Goal: Check status

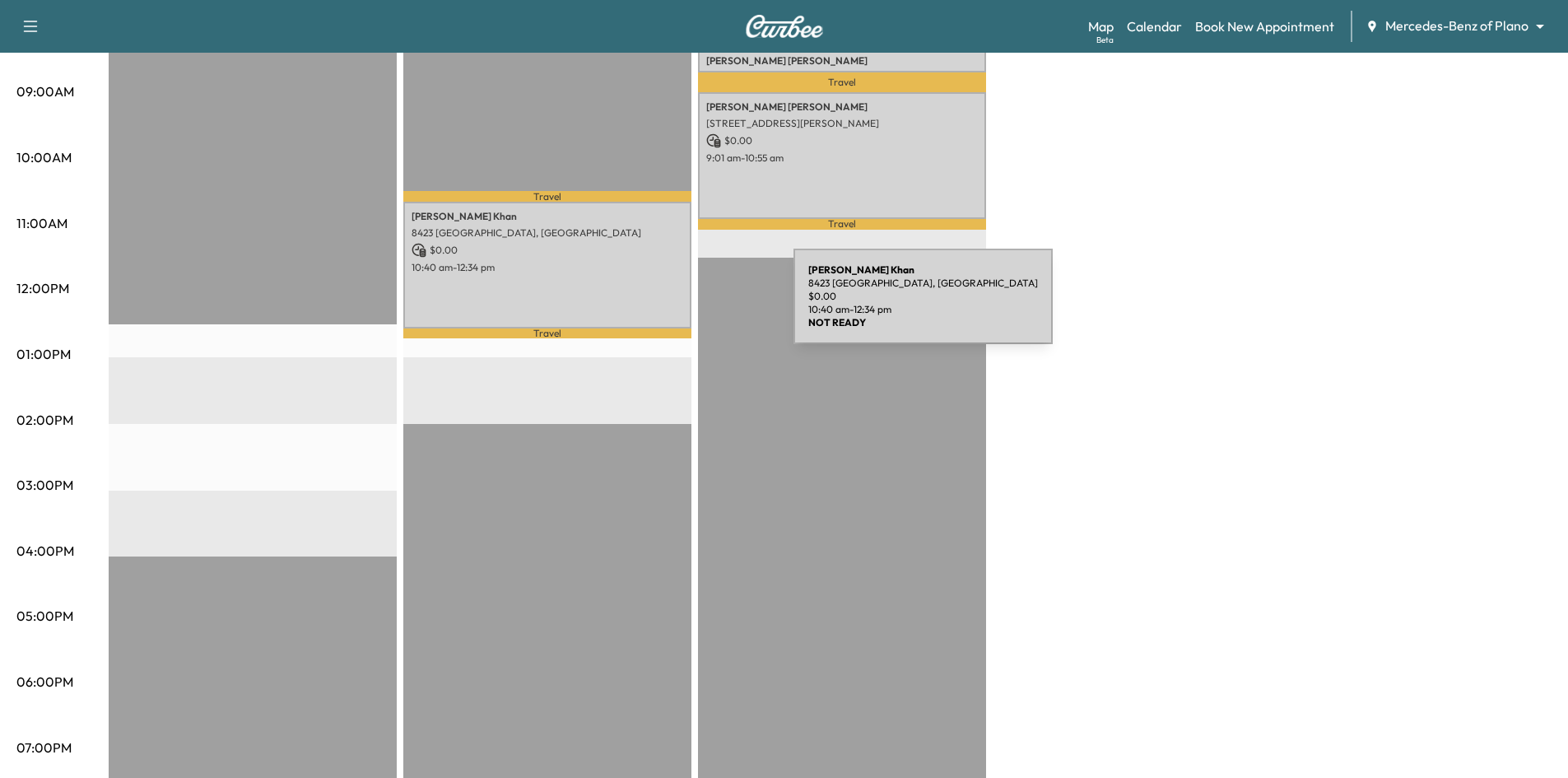
scroll to position [329, 0]
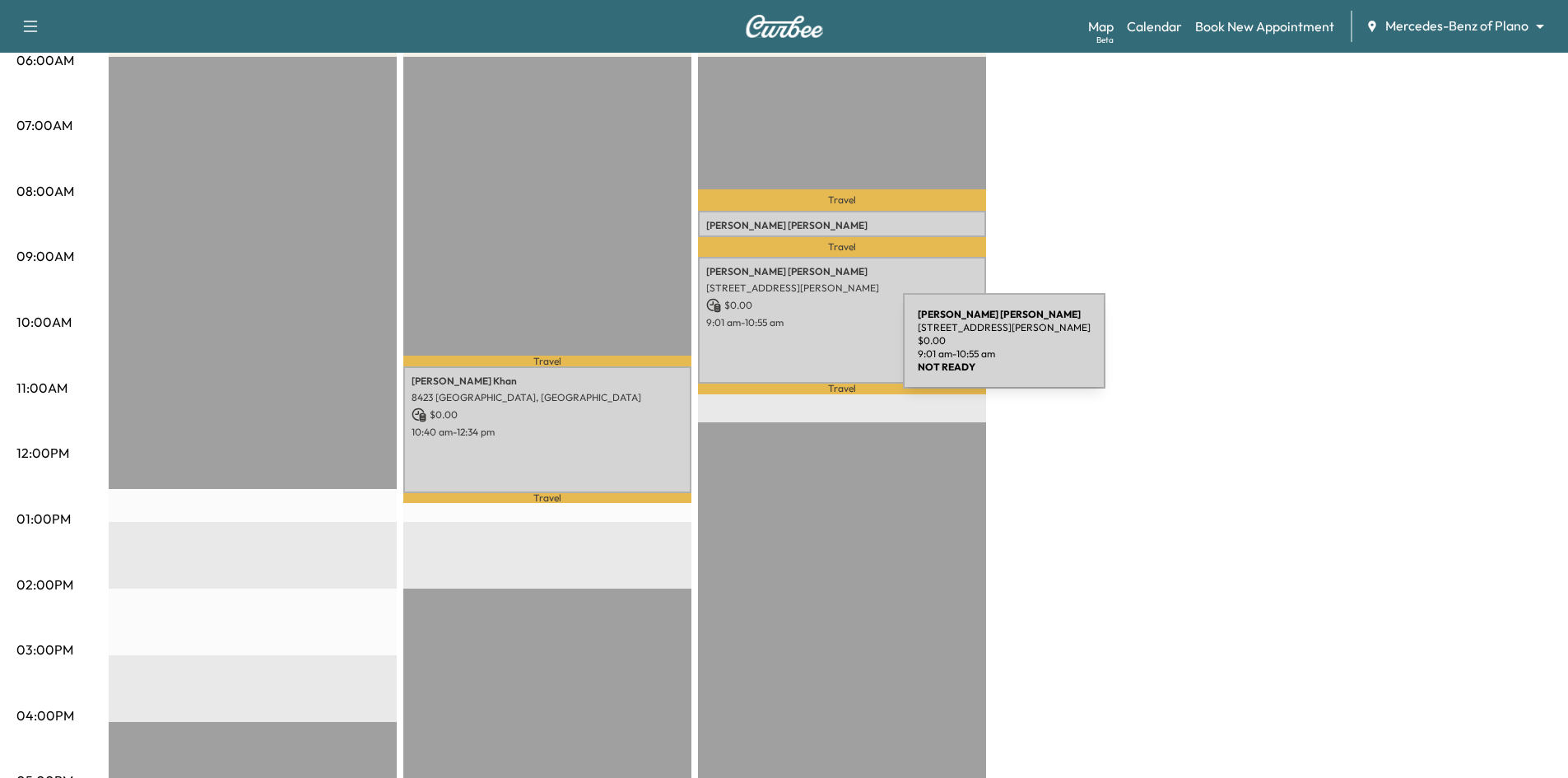
click at [779, 351] on div "David Fitzgerald 1 Saint Andrews Court, Frisco, TX 75034, US $ 0.00 9:01 am - 1…" at bounding box center [841, 320] width 288 height 126
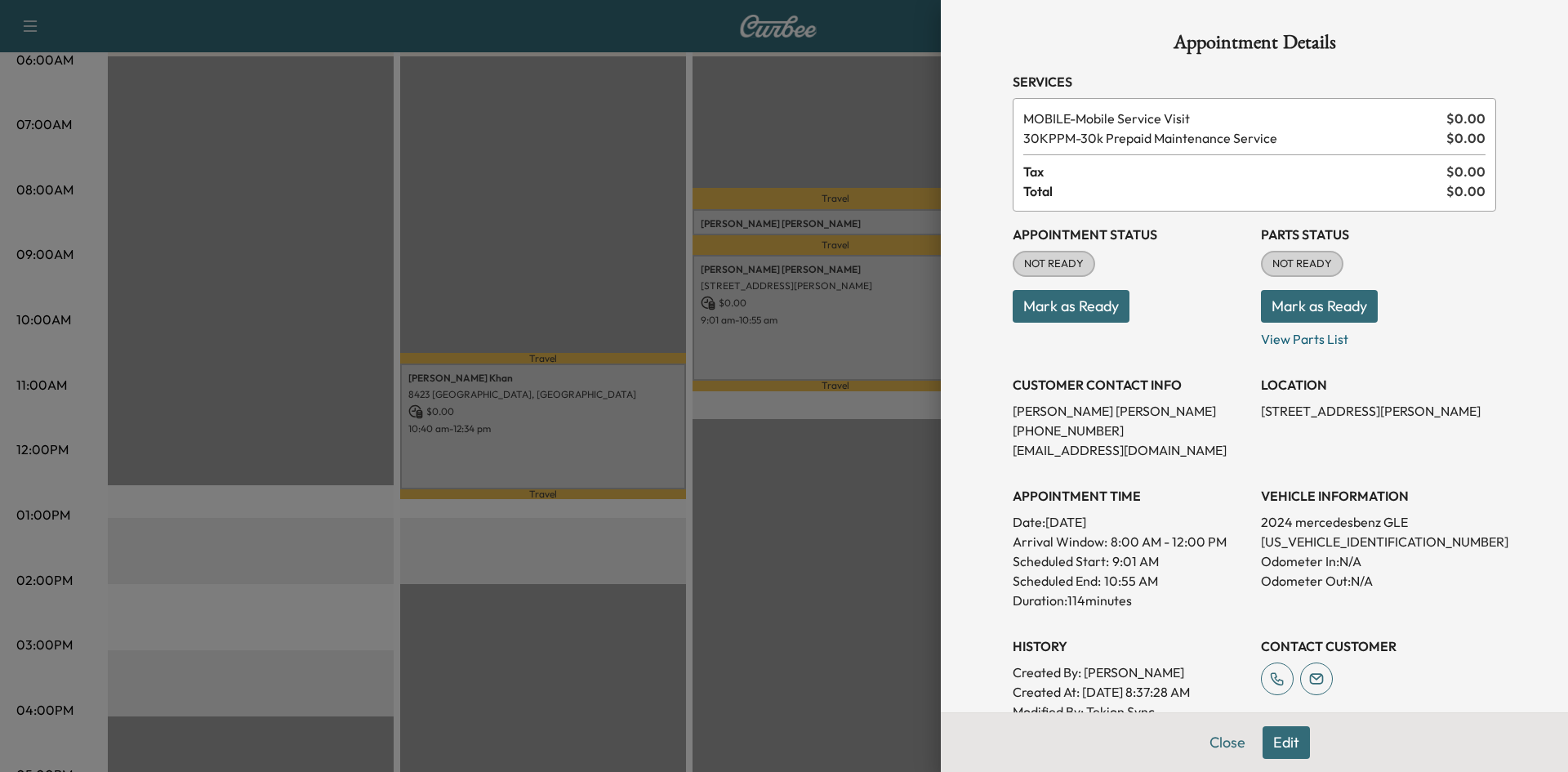
click at [560, 209] on div at bounding box center [784, 386] width 1568 height 772
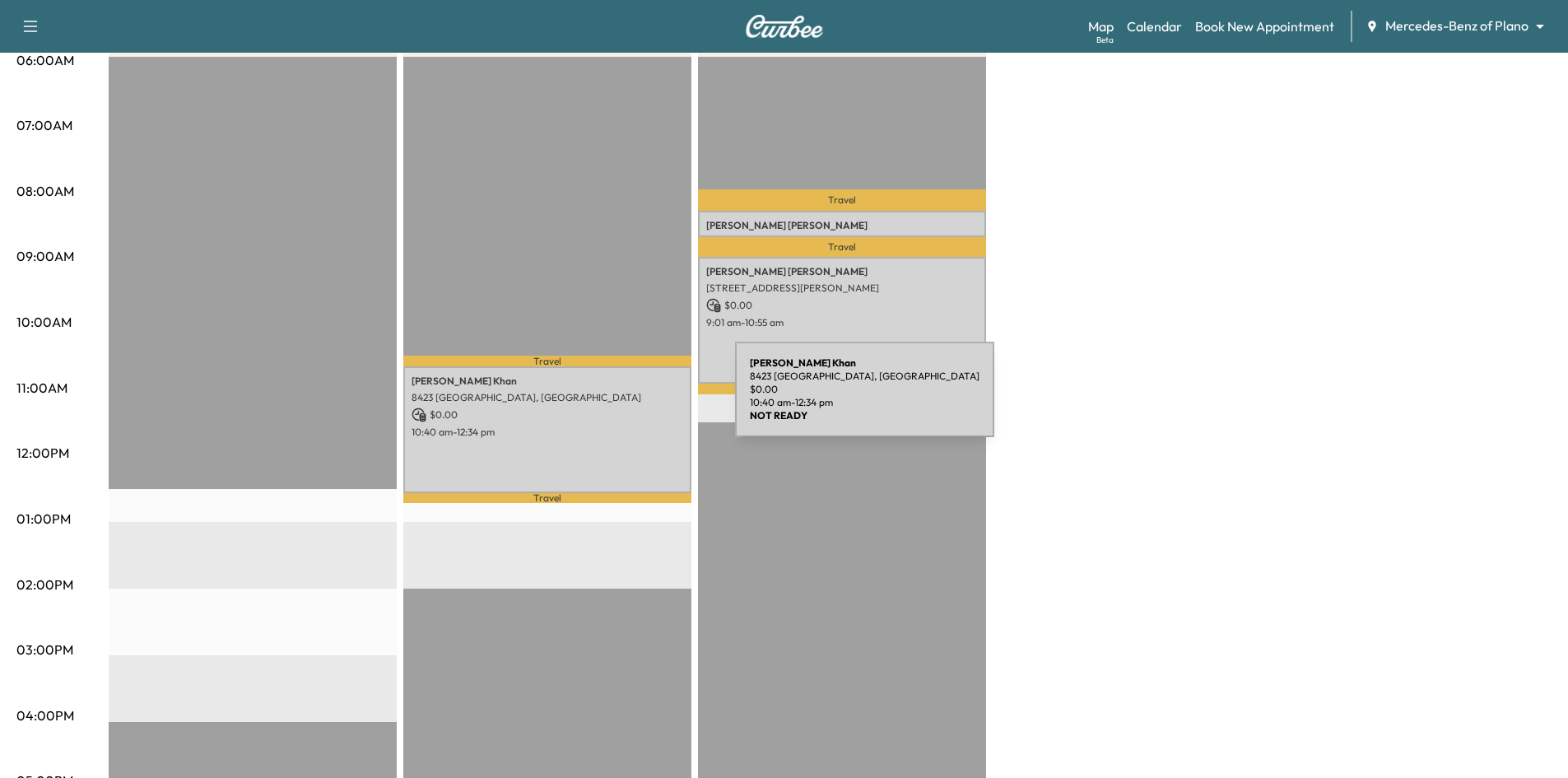
click at [612, 400] on p "8423 [GEOGRAPHIC_DATA], [GEOGRAPHIC_DATA]" at bounding box center [547, 397] width 272 height 13
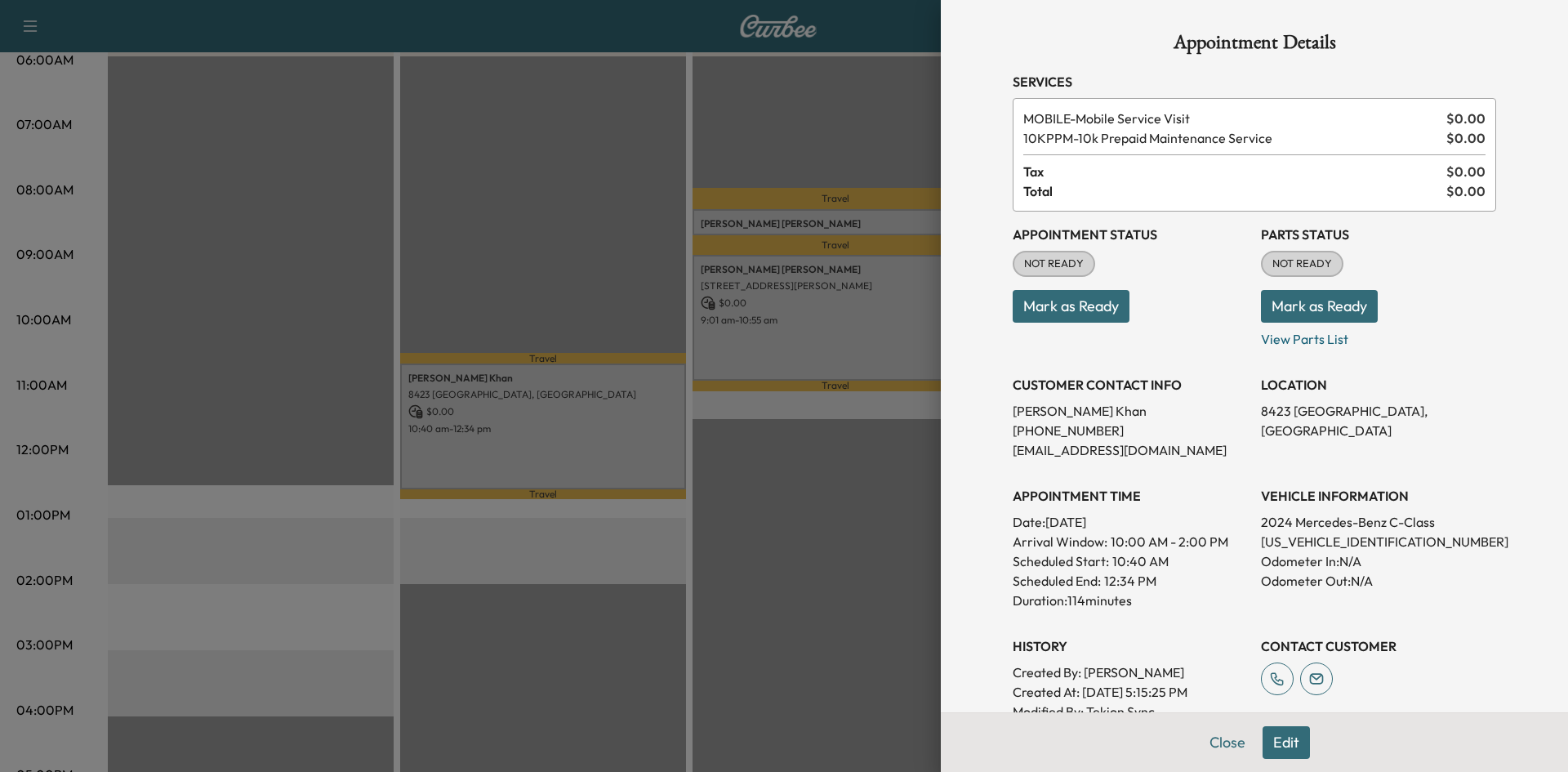
drag, startPoint x: 576, startPoint y: 241, endPoint x: 464, endPoint y: 212, distance: 115.7
click at [575, 242] on div at bounding box center [784, 386] width 1568 height 772
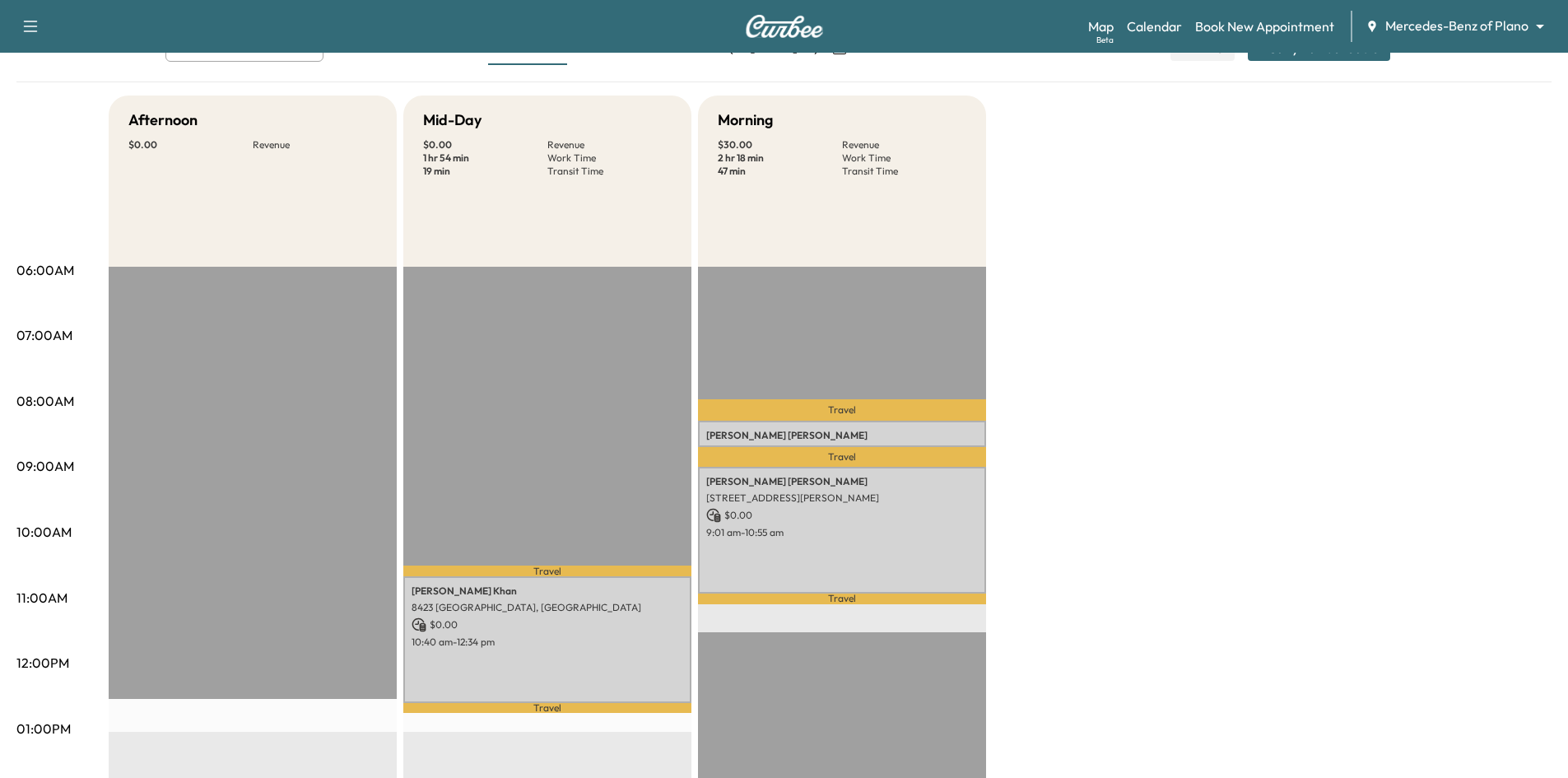
scroll to position [0, 0]
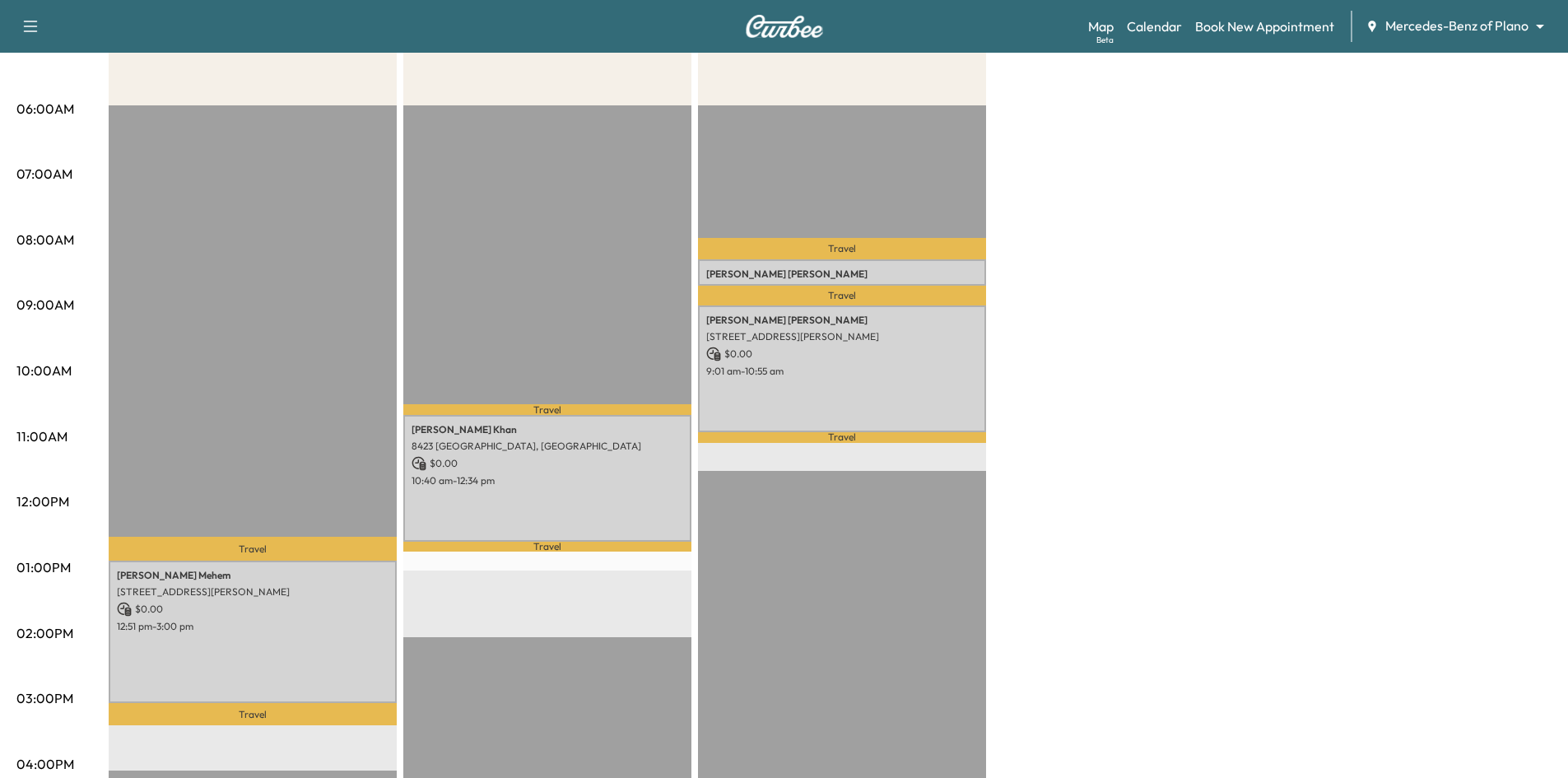
scroll to position [329, 0]
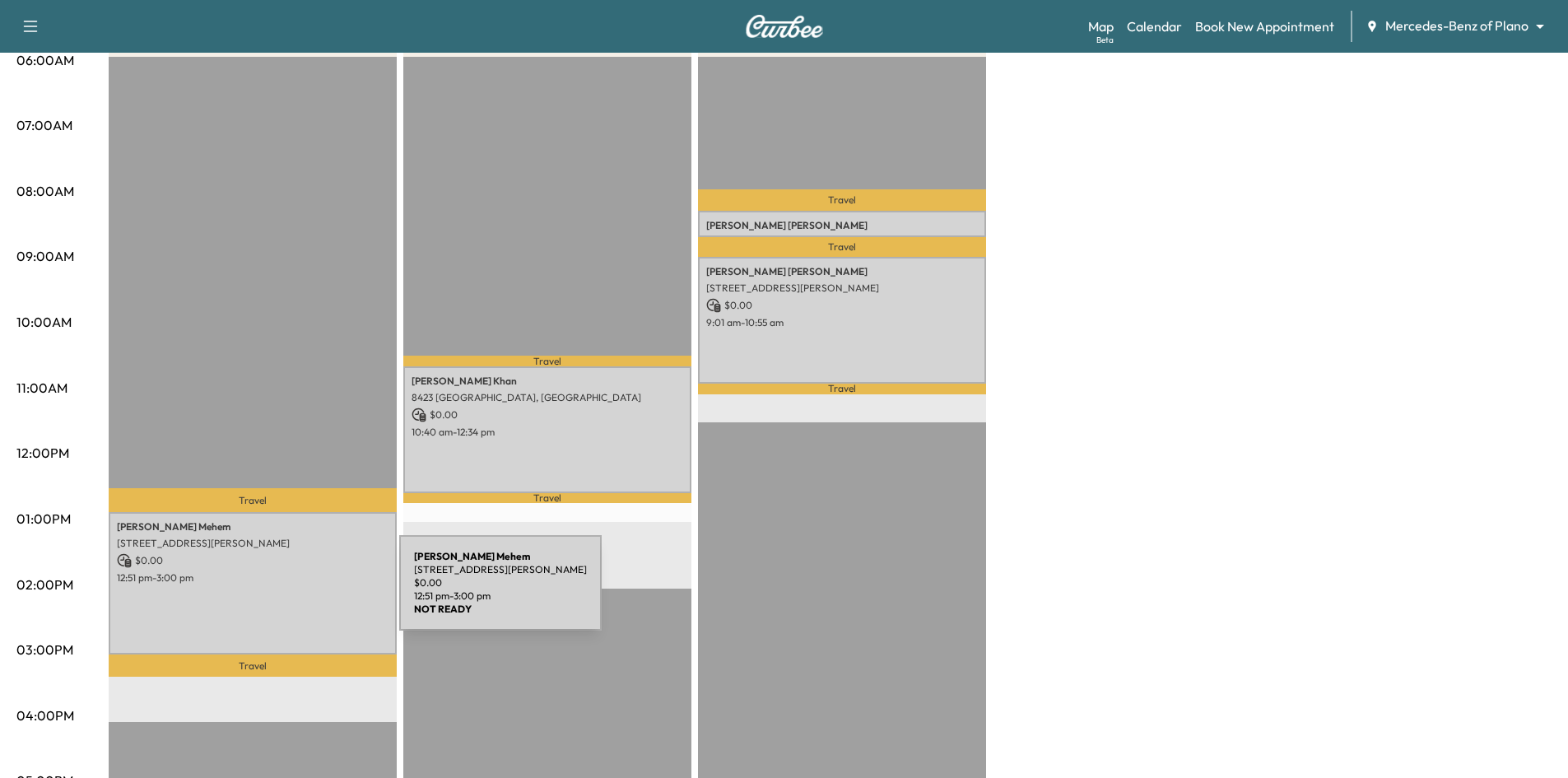
click at [275, 595] on div "Amanda Mehem 3712 Landsdowne Dr, McKinney, TX 75072, USA $ 0.00 12:51 pm - 3:00…" at bounding box center [252, 584] width 288 height 144
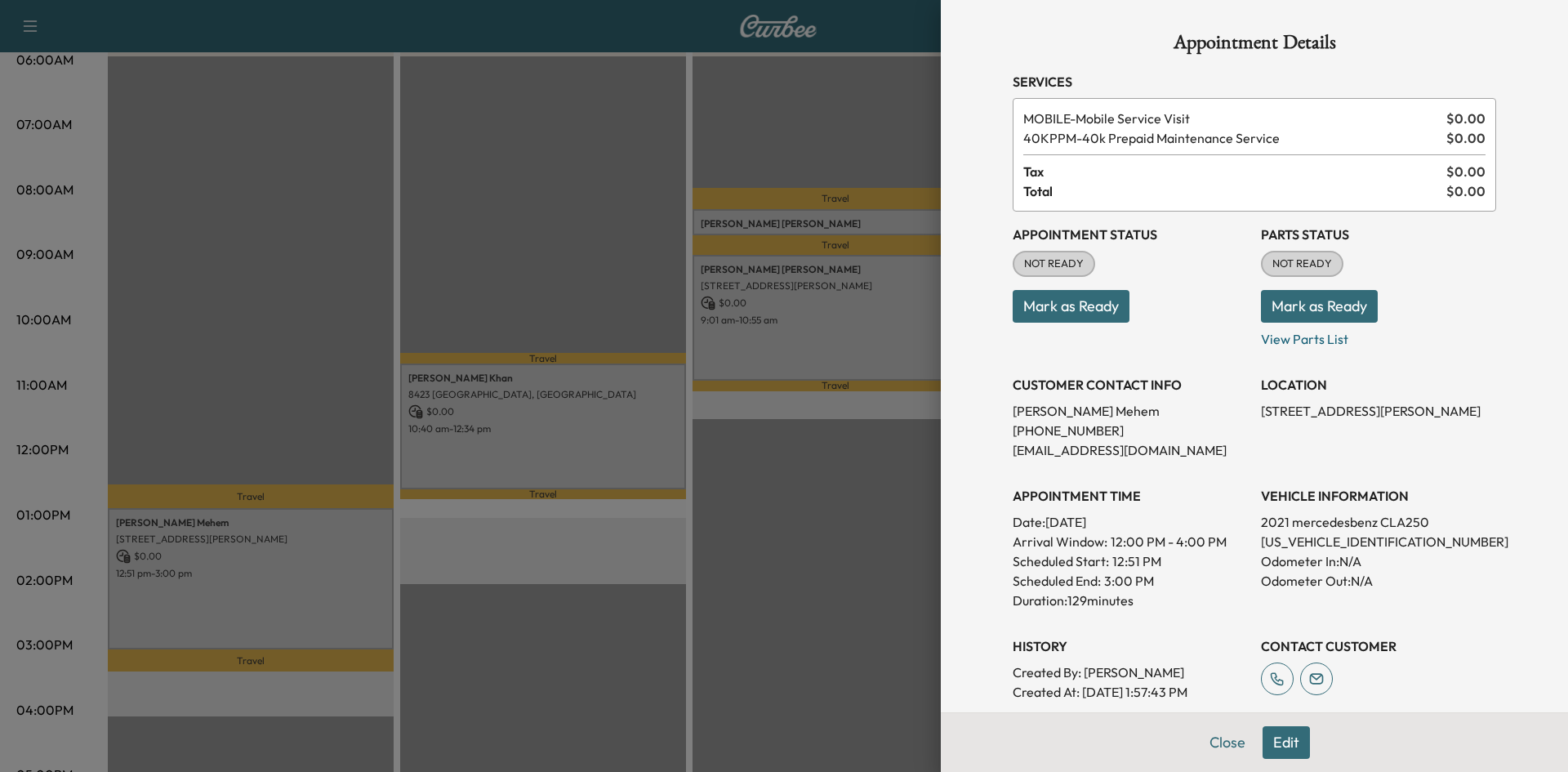
click at [568, 256] on div at bounding box center [784, 386] width 1568 height 772
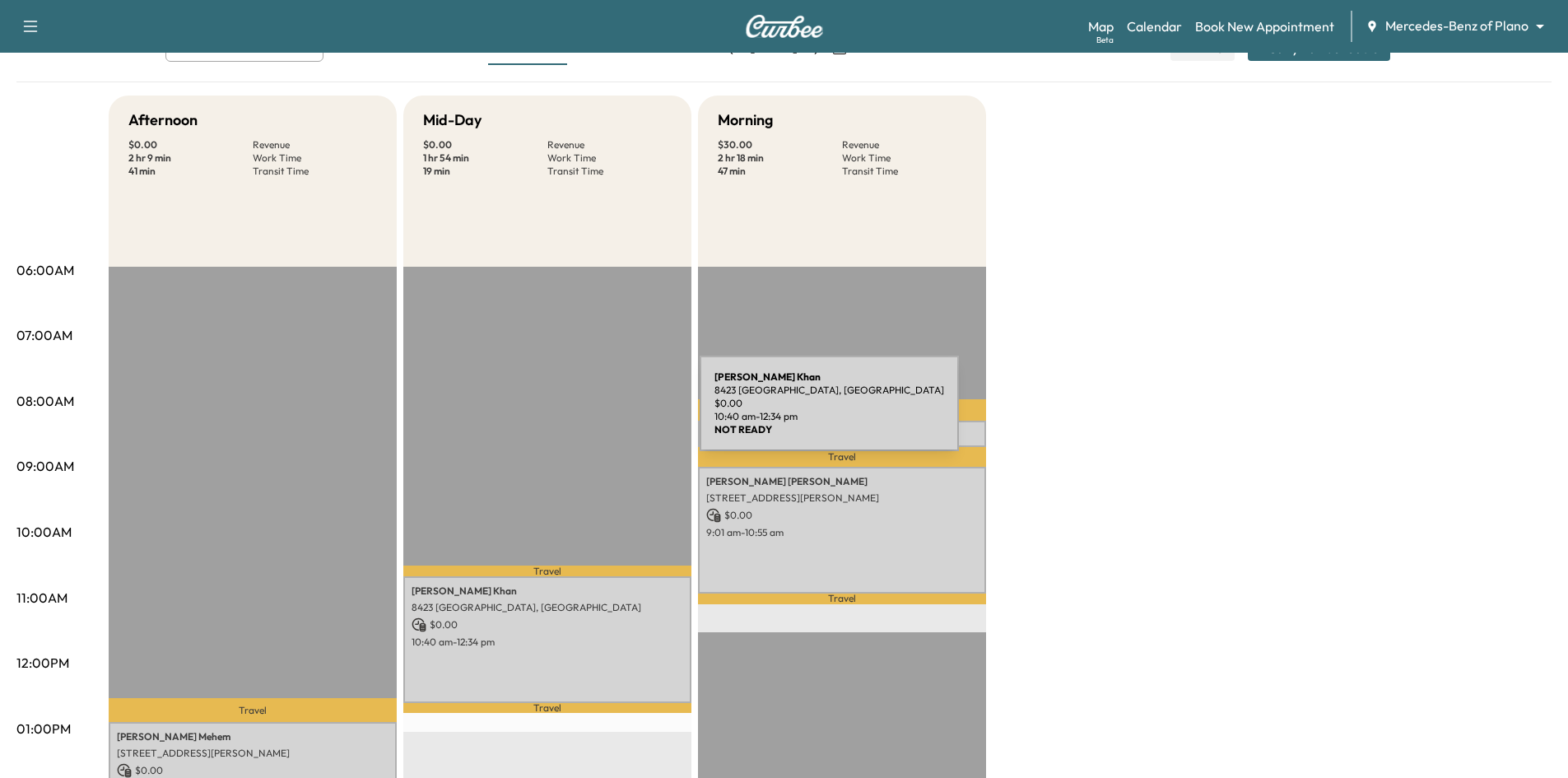
scroll to position [0, 0]
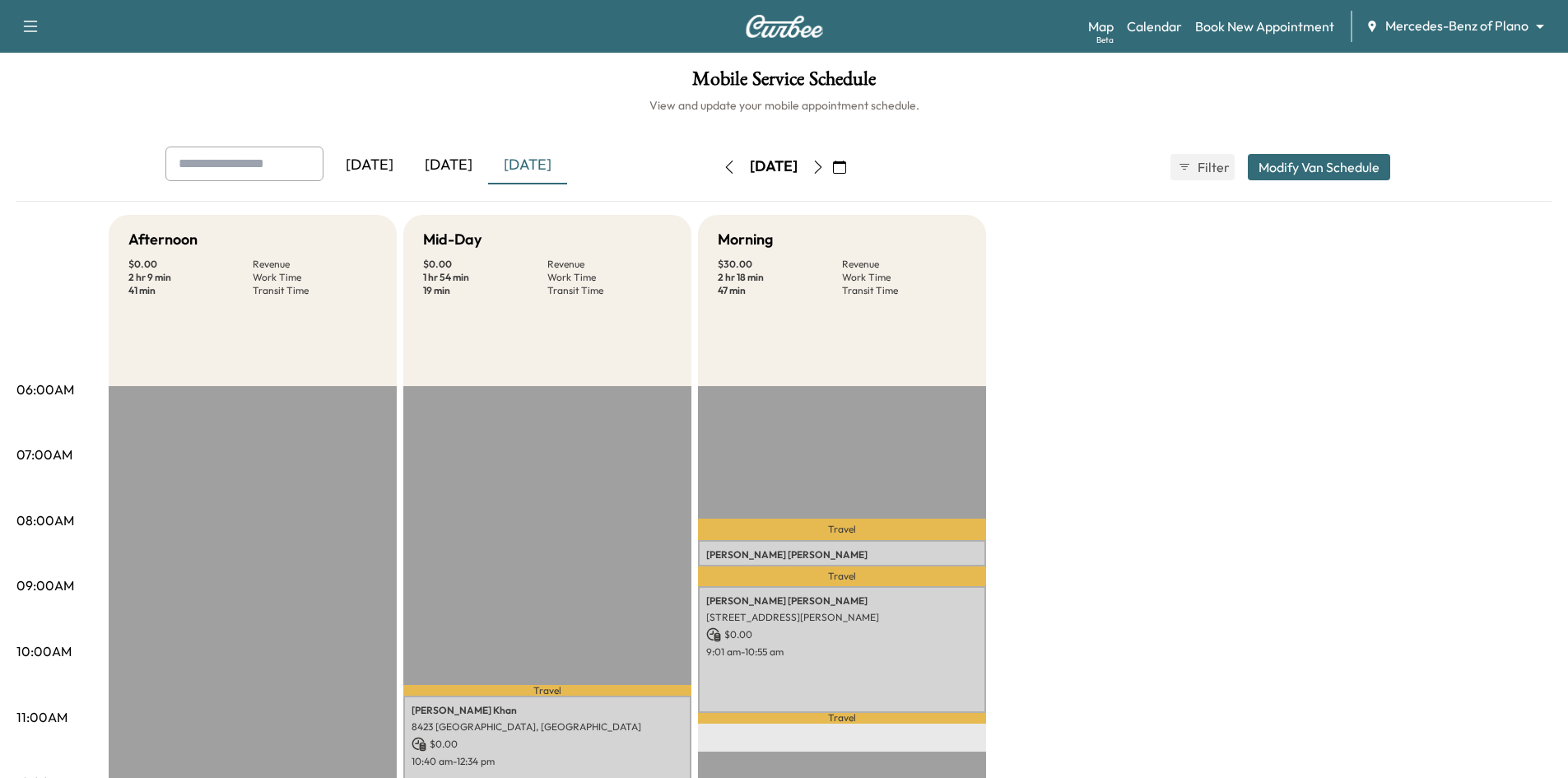
click at [723, 173] on icon "button" at bounding box center [729, 167] width 13 height 13
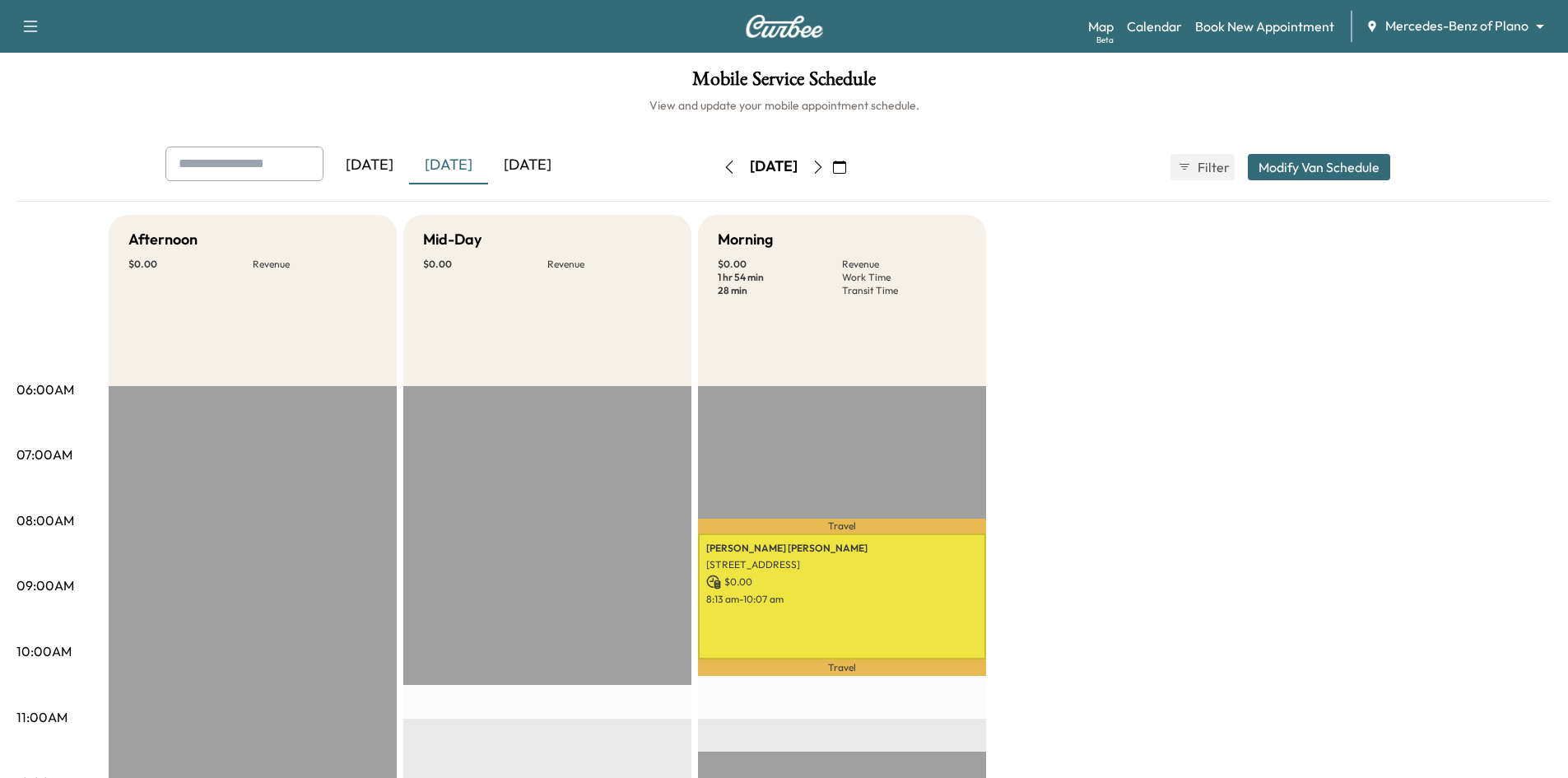
click at [825, 172] on icon "button" at bounding box center [817, 167] width 13 height 13
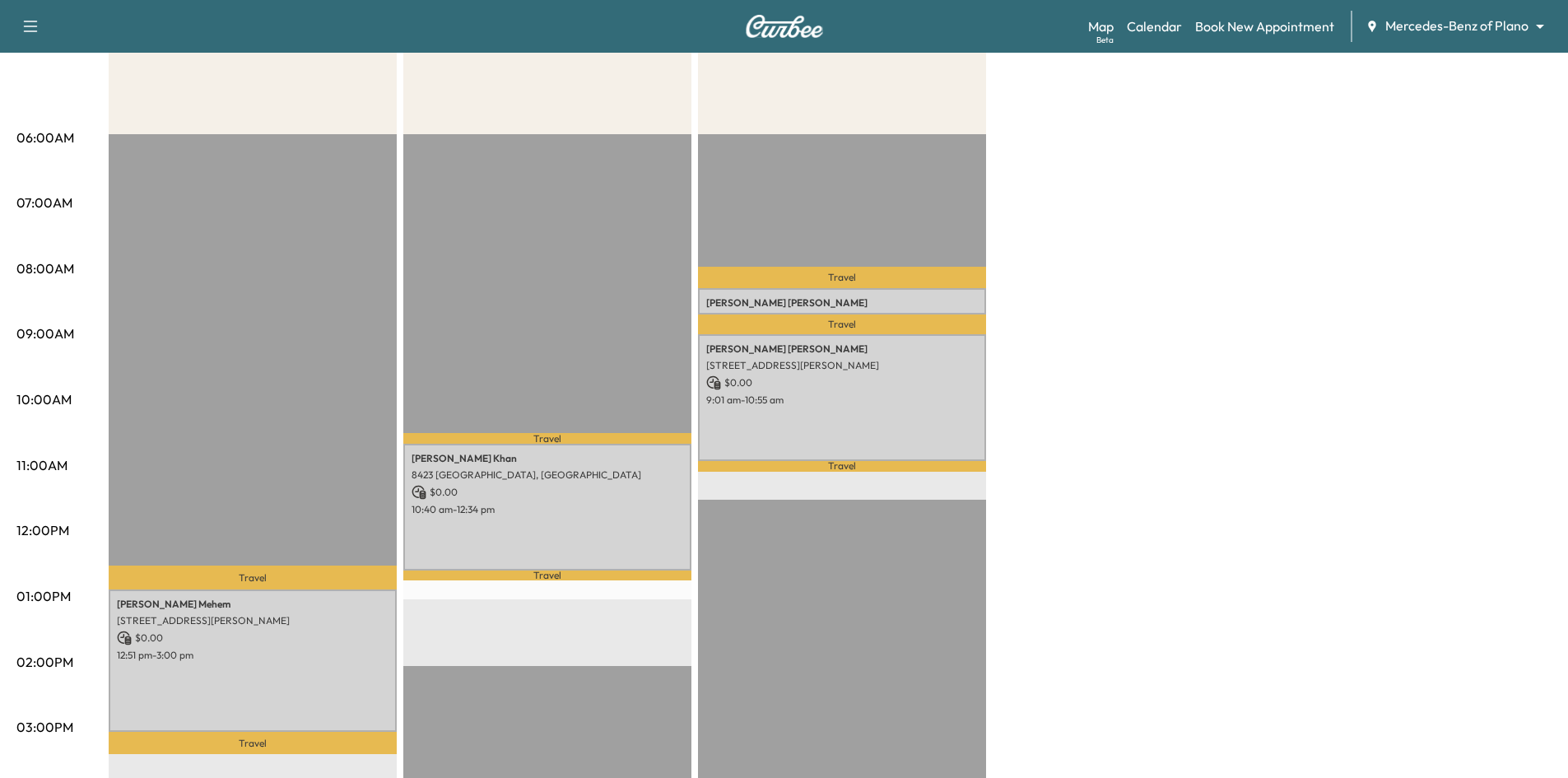
scroll to position [329, 0]
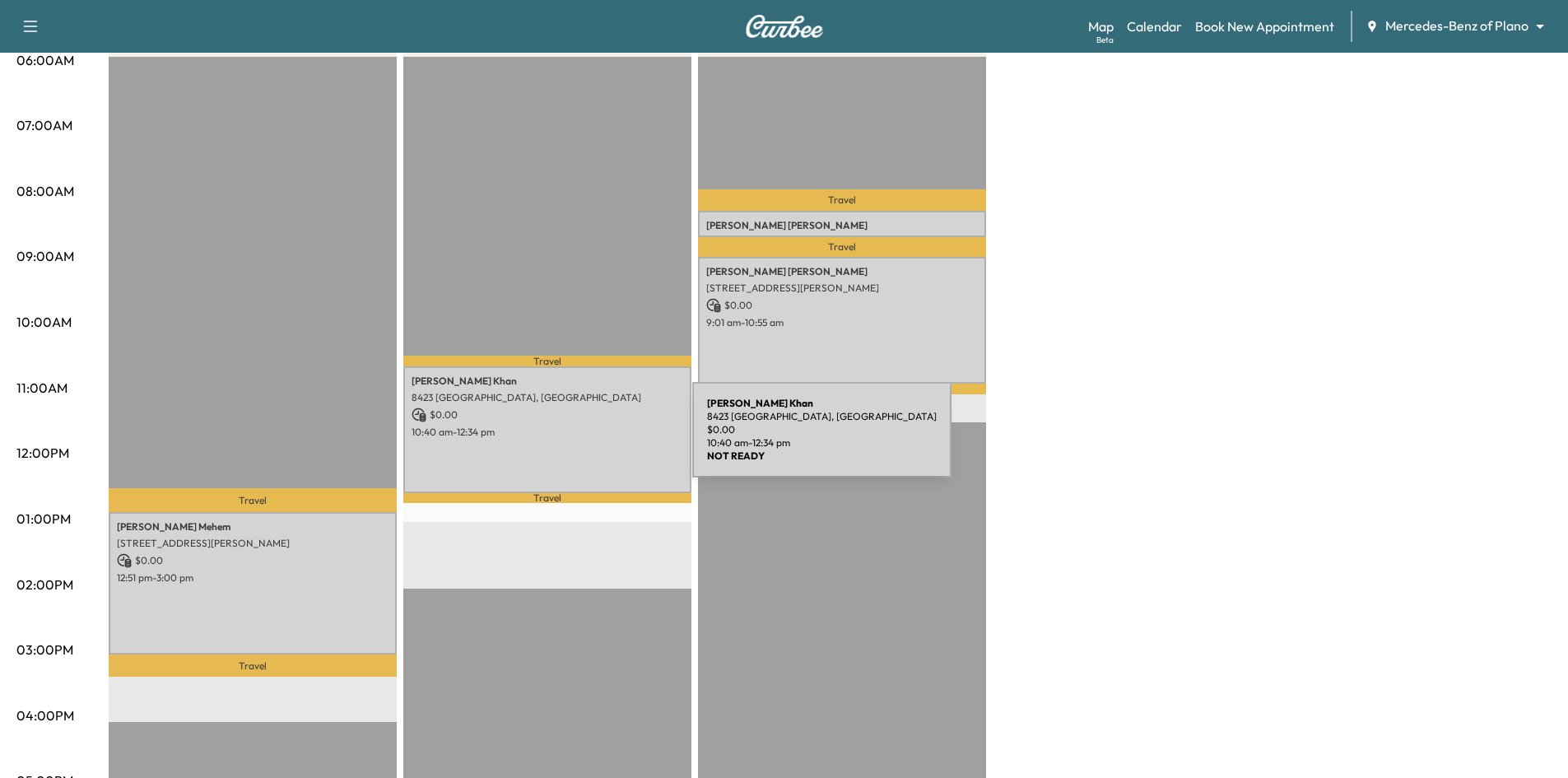
click at [569, 439] on div "Marium Khan 8423 Challenger Ln, Frisco, TX 75034, USA $ 0.00 10:40 am - 12:34 pm" at bounding box center [546, 429] width 288 height 126
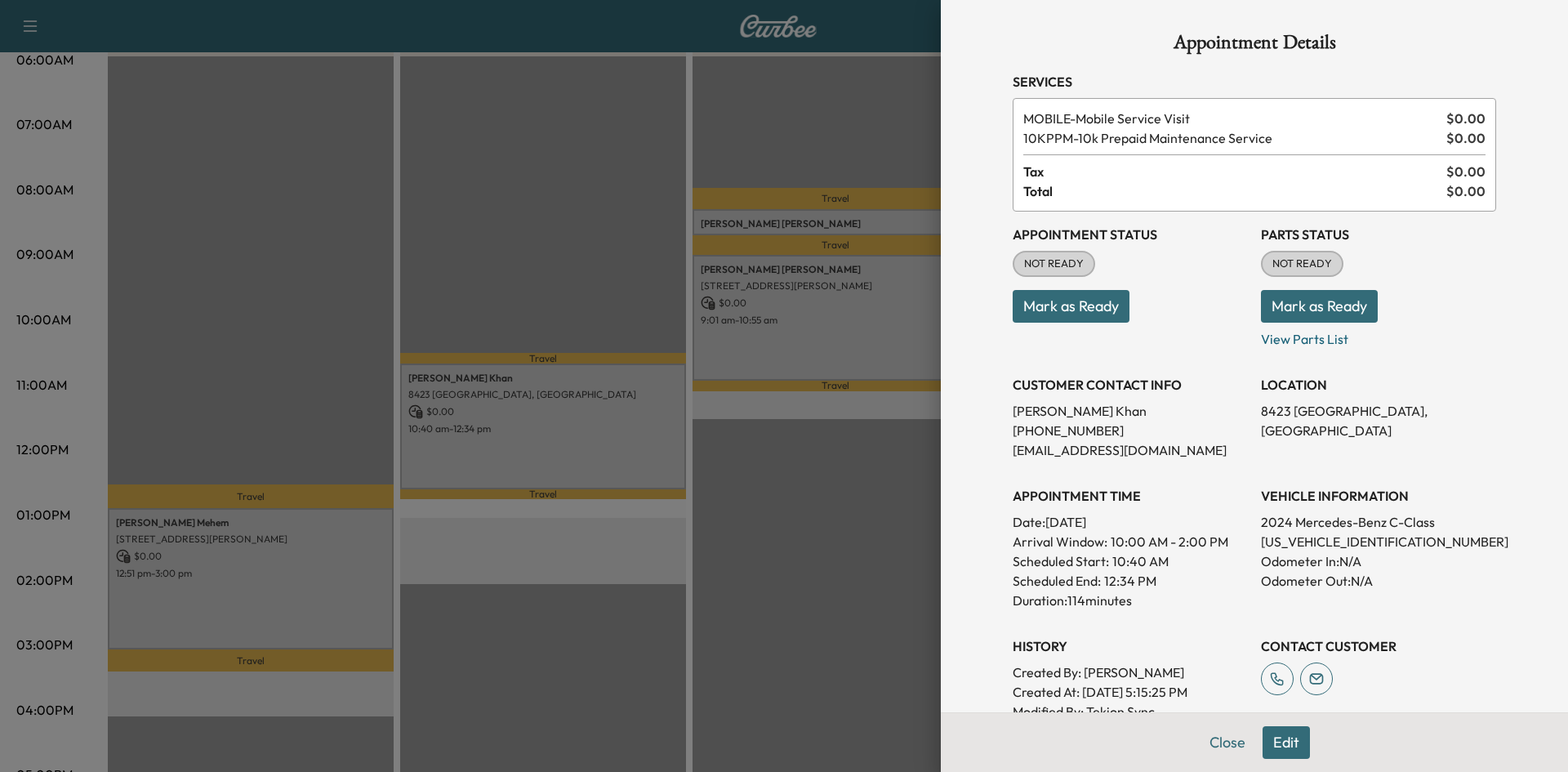
click at [628, 215] on div at bounding box center [784, 386] width 1568 height 772
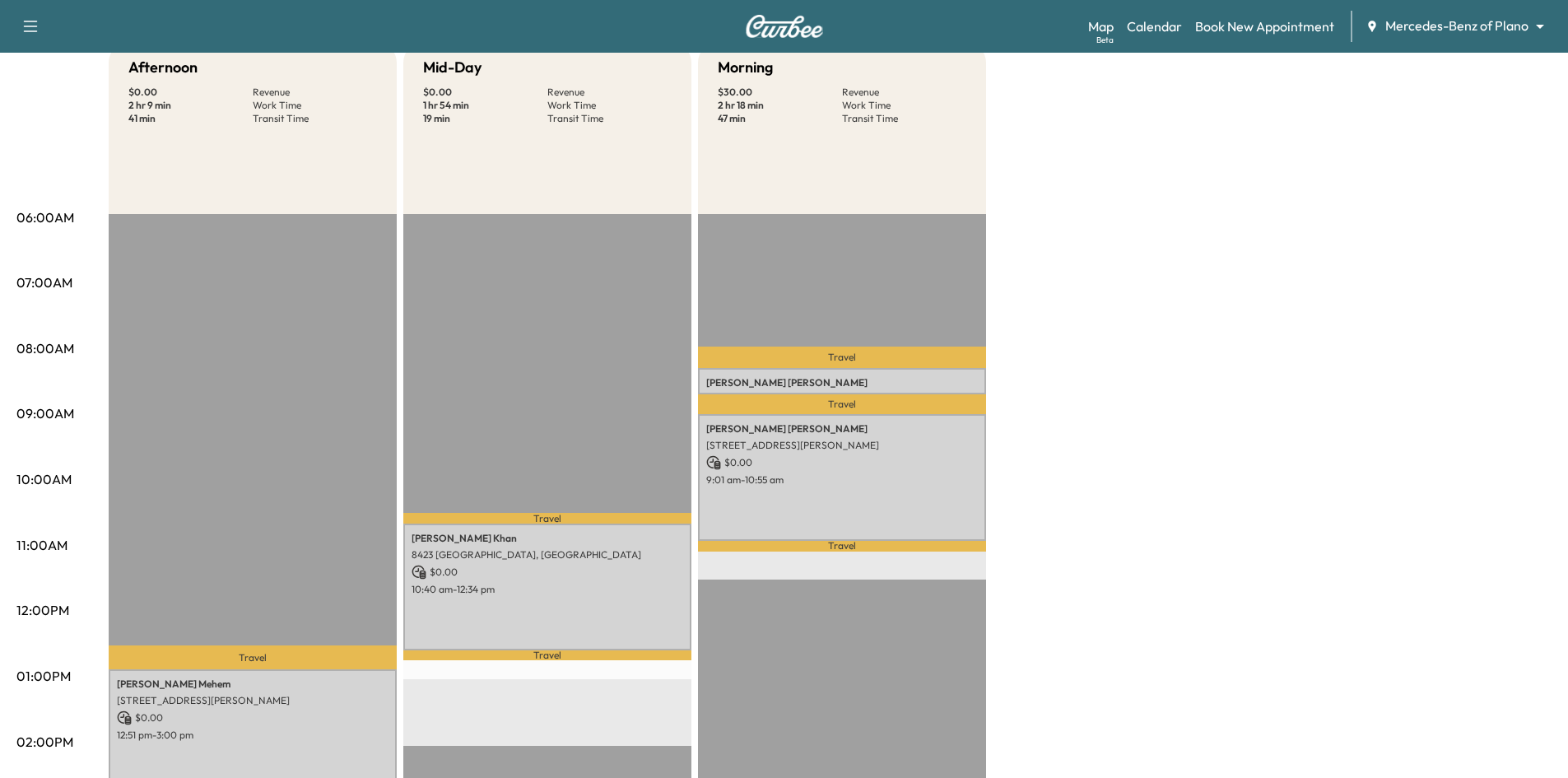
scroll to position [0, 0]
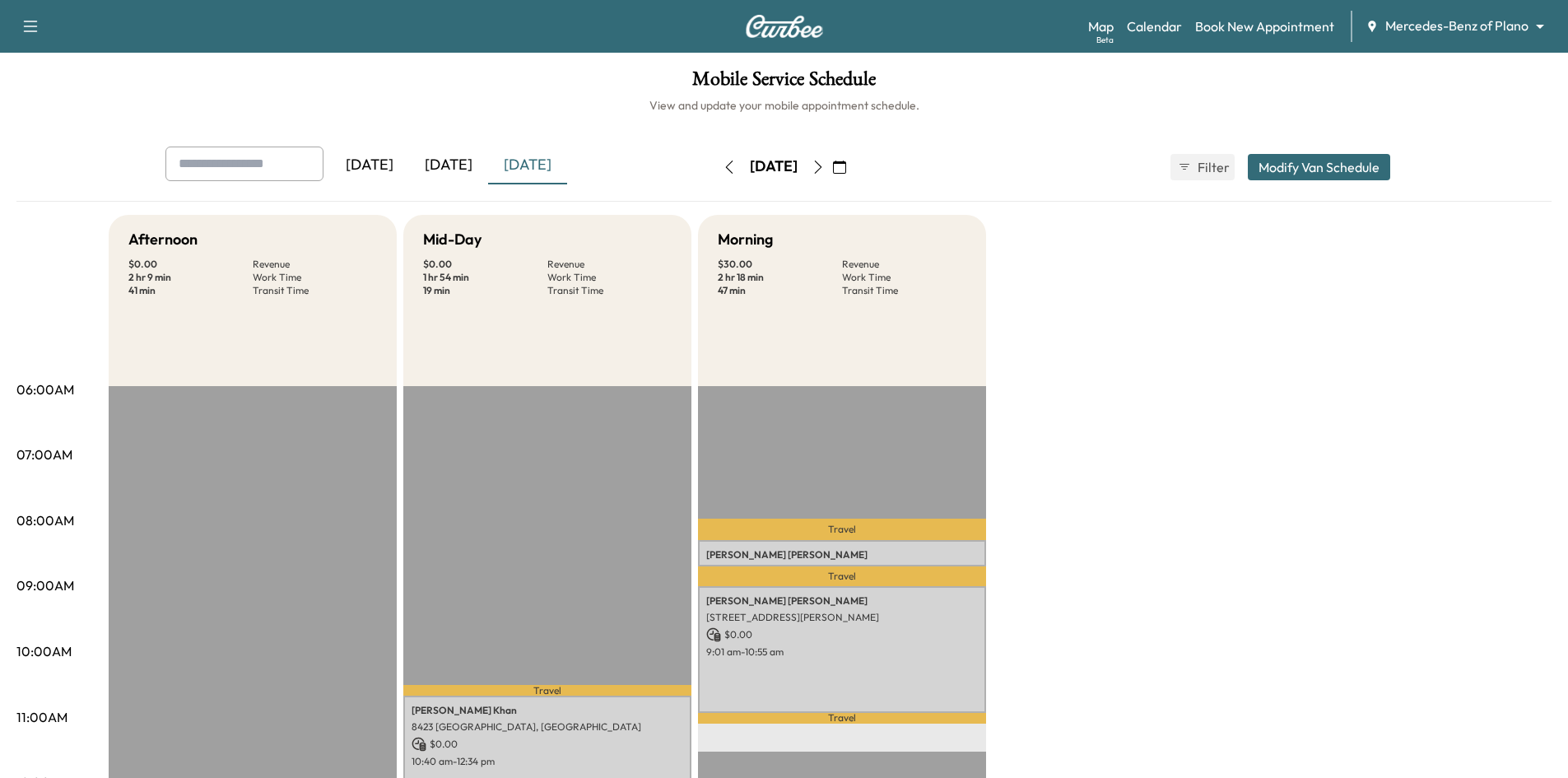
click at [825, 170] on icon "button" at bounding box center [817, 167] width 13 height 13
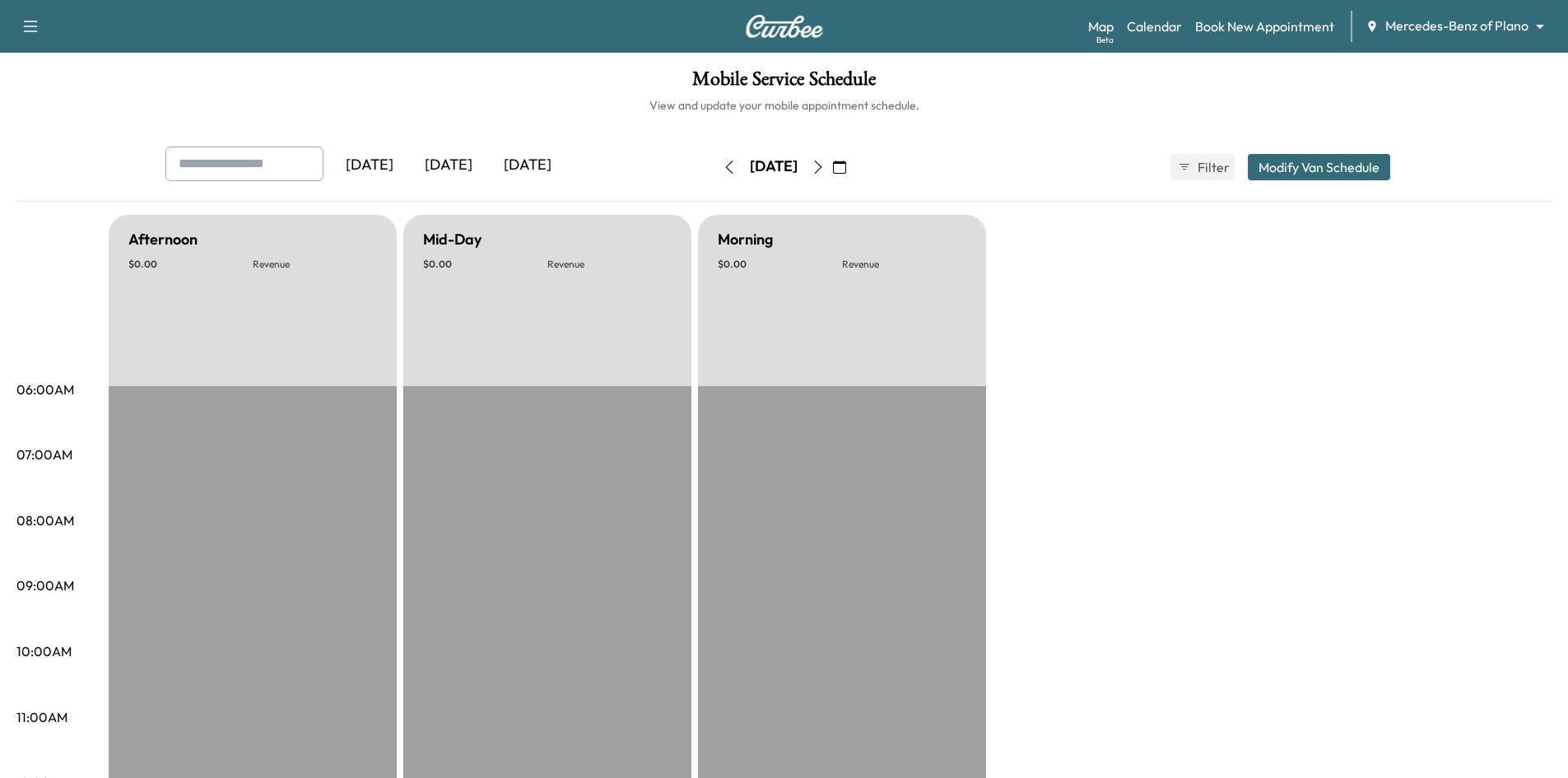
click at [832, 175] on button "button" at bounding box center [818, 167] width 28 height 27
click at [832, 174] on button "button" at bounding box center [818, 167] width 28 height 27
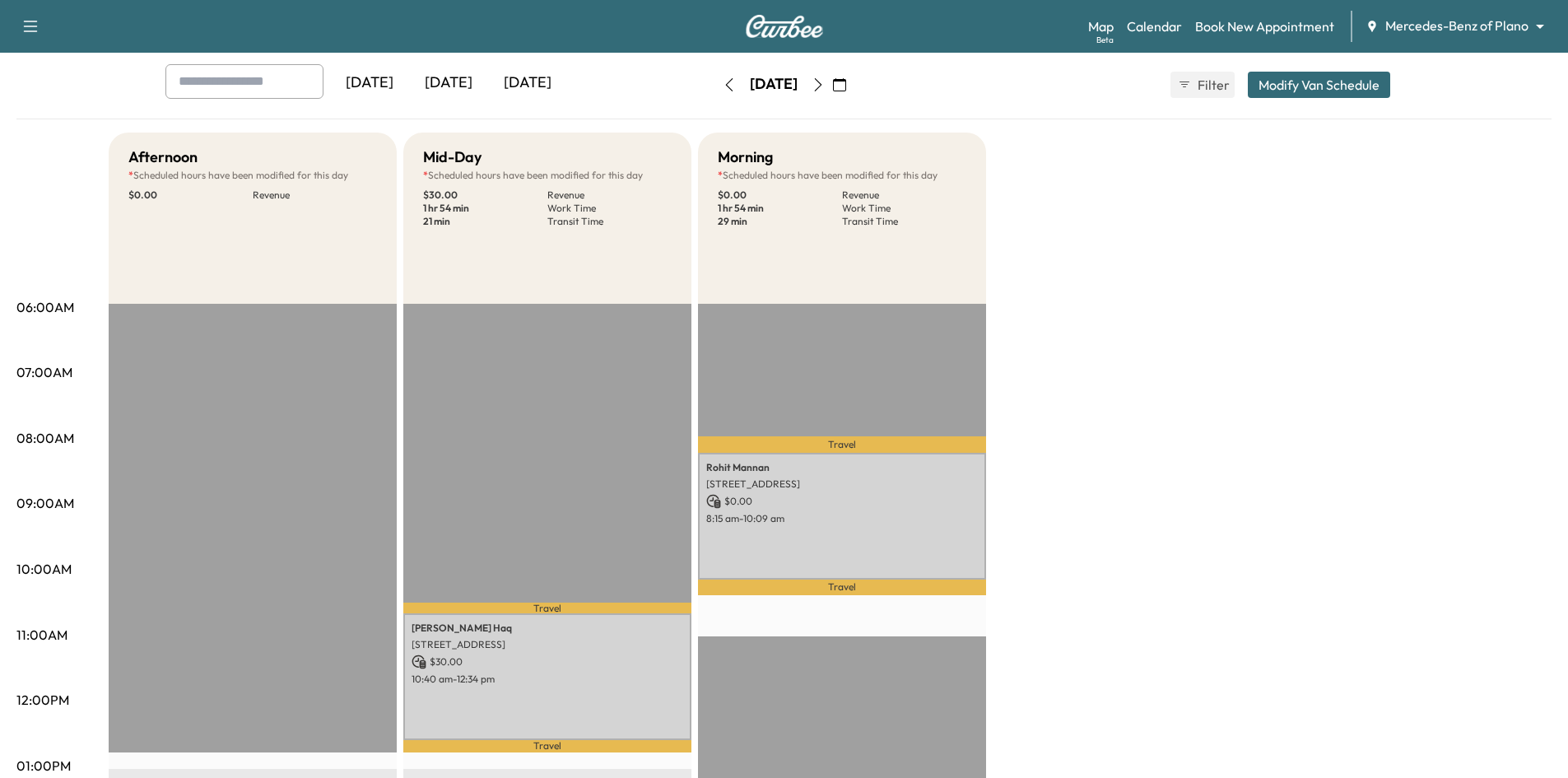
scroll to position [247, 0]
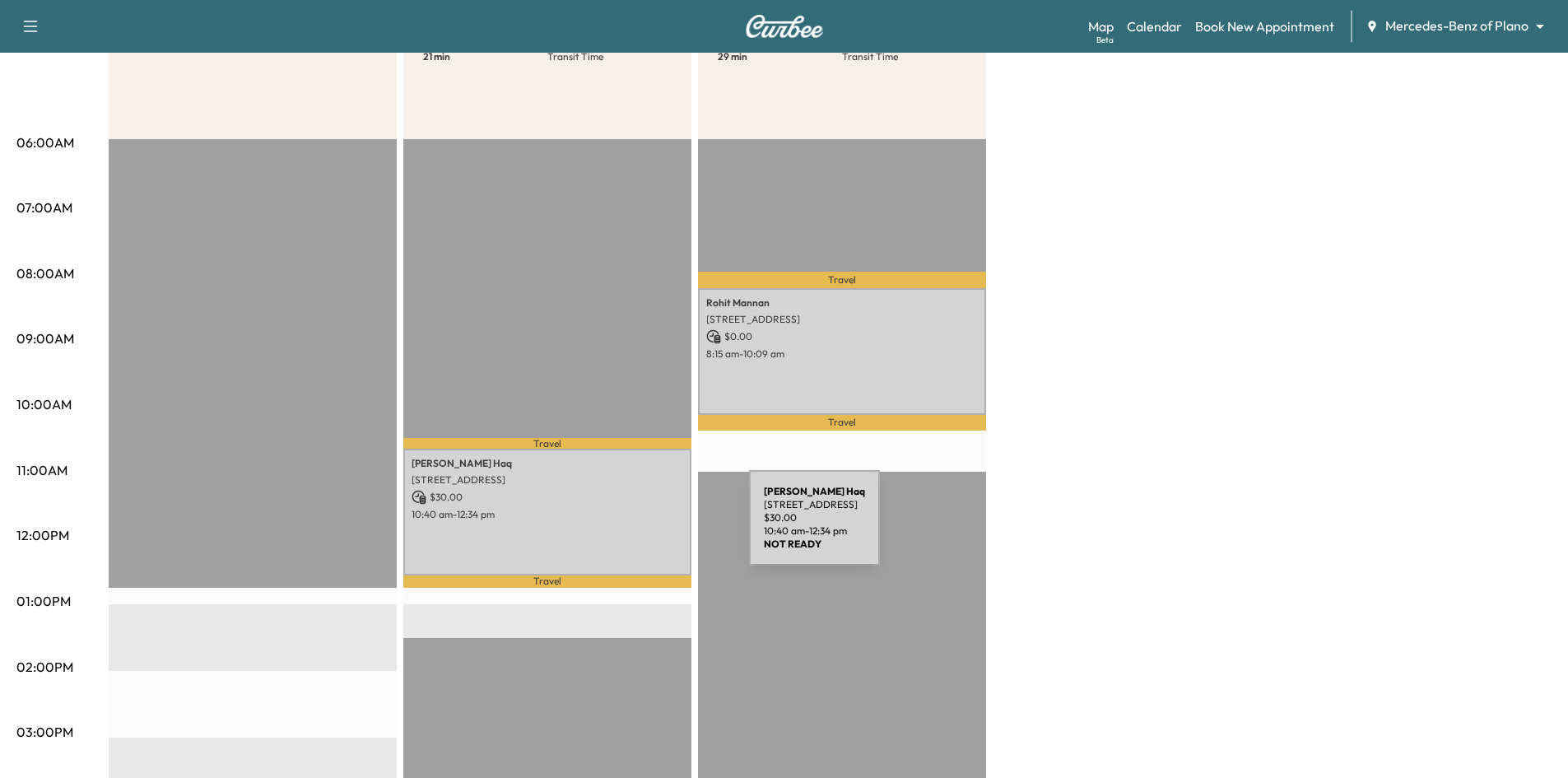
click at [625, 528] on div "Nadeem Haq 4711 STONEHOLLOW WAY, DALLAS, TX 75287, USA $ 30.00 10:40 am - 12:34…" at bounding box center [546, 512] width 288 height 126
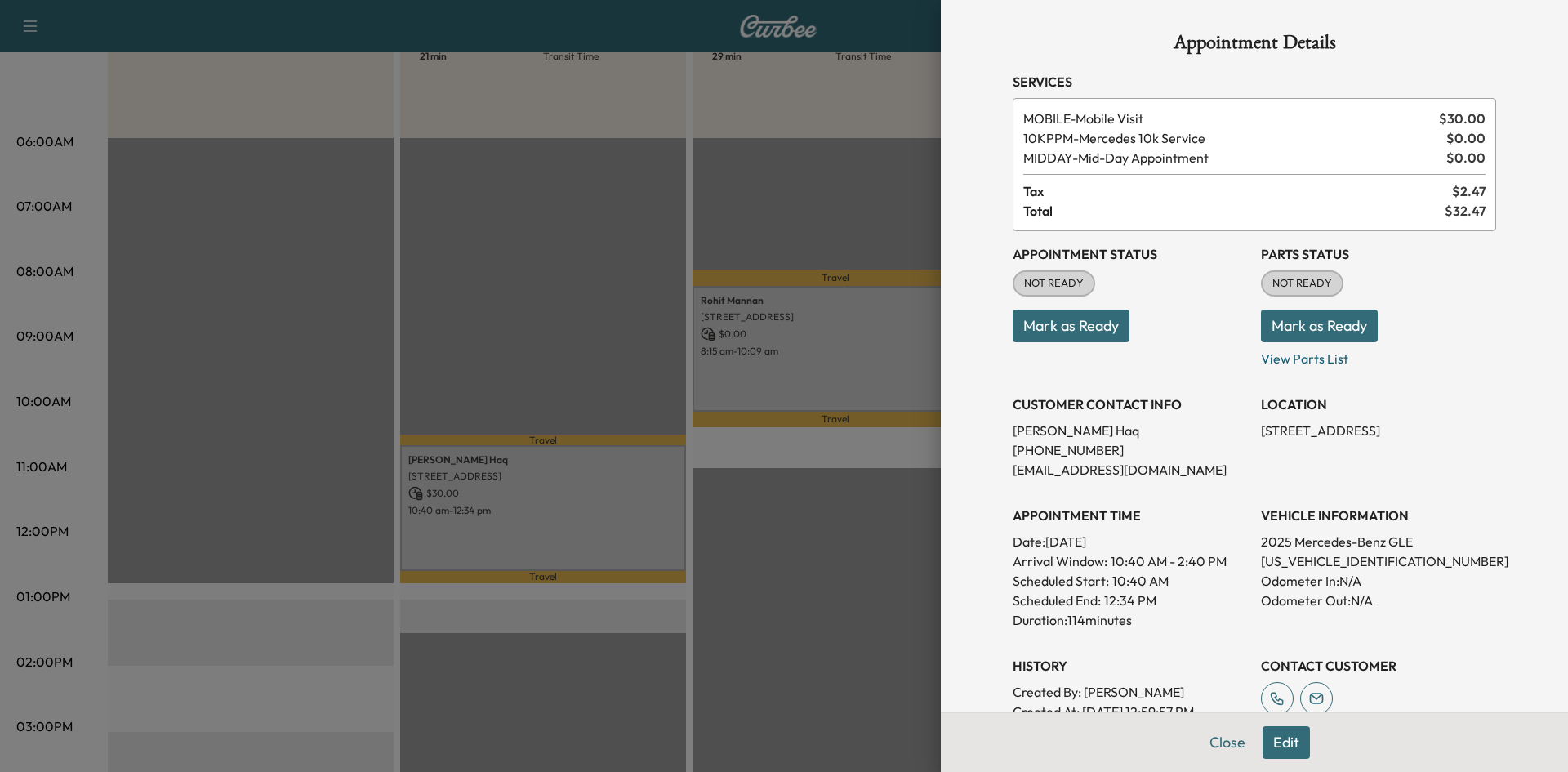
click at [547, 270] on div at bounding box center [784, 386] width 1568 height 772
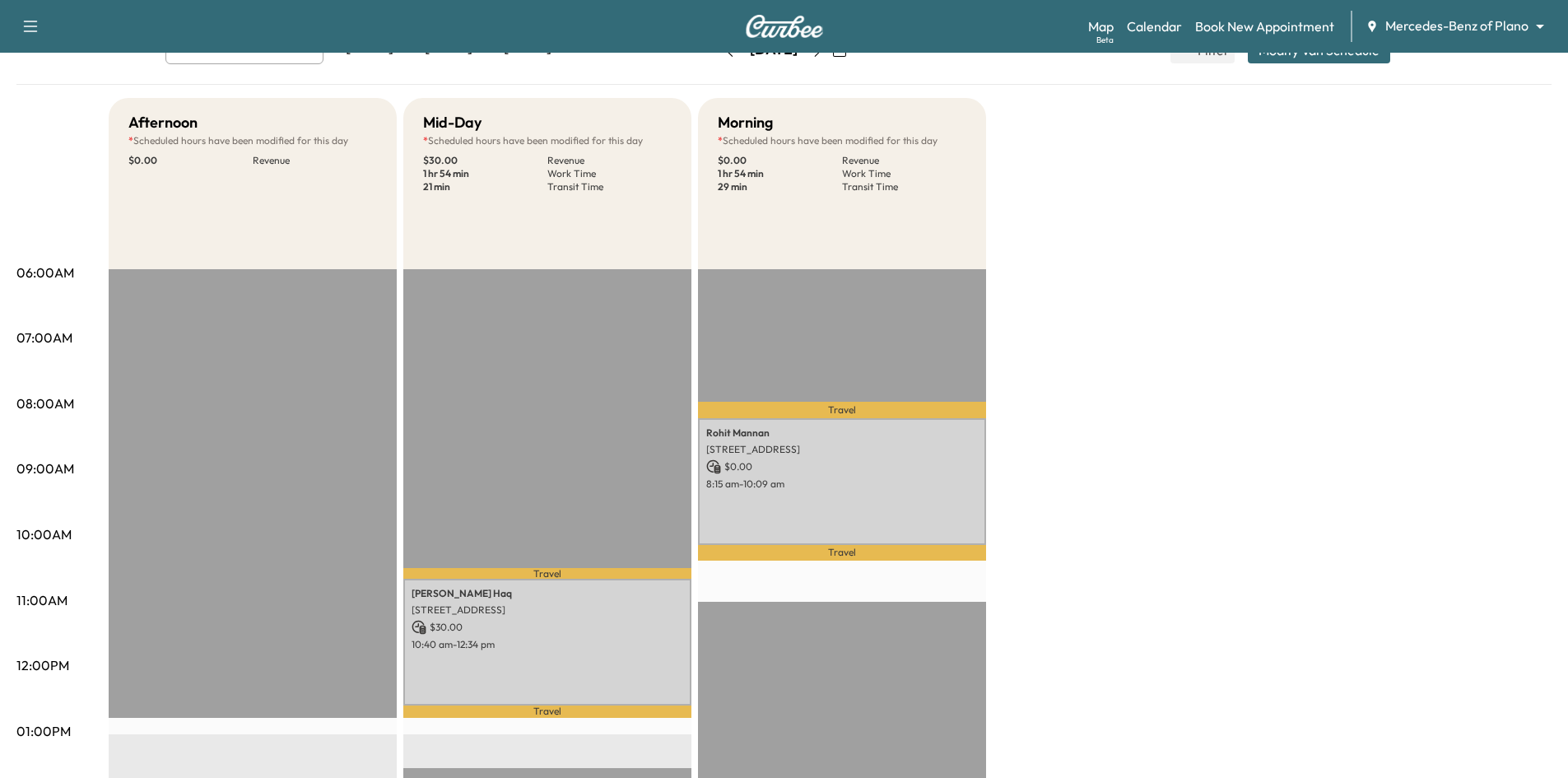
scroll to position [0, 0]
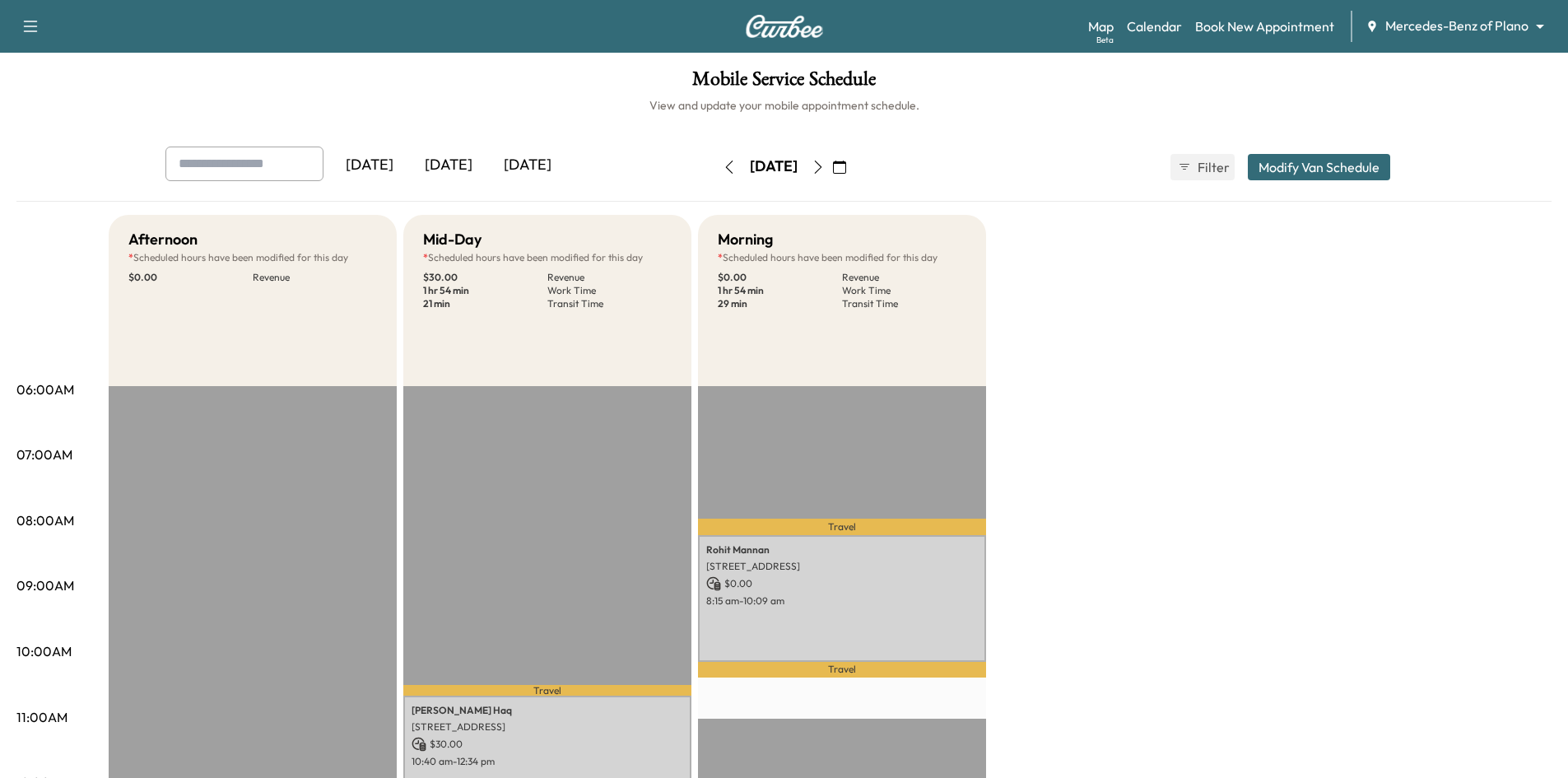
click at [723, 171] on icon "button" at bounding box center [729, 167] width 13 height 13
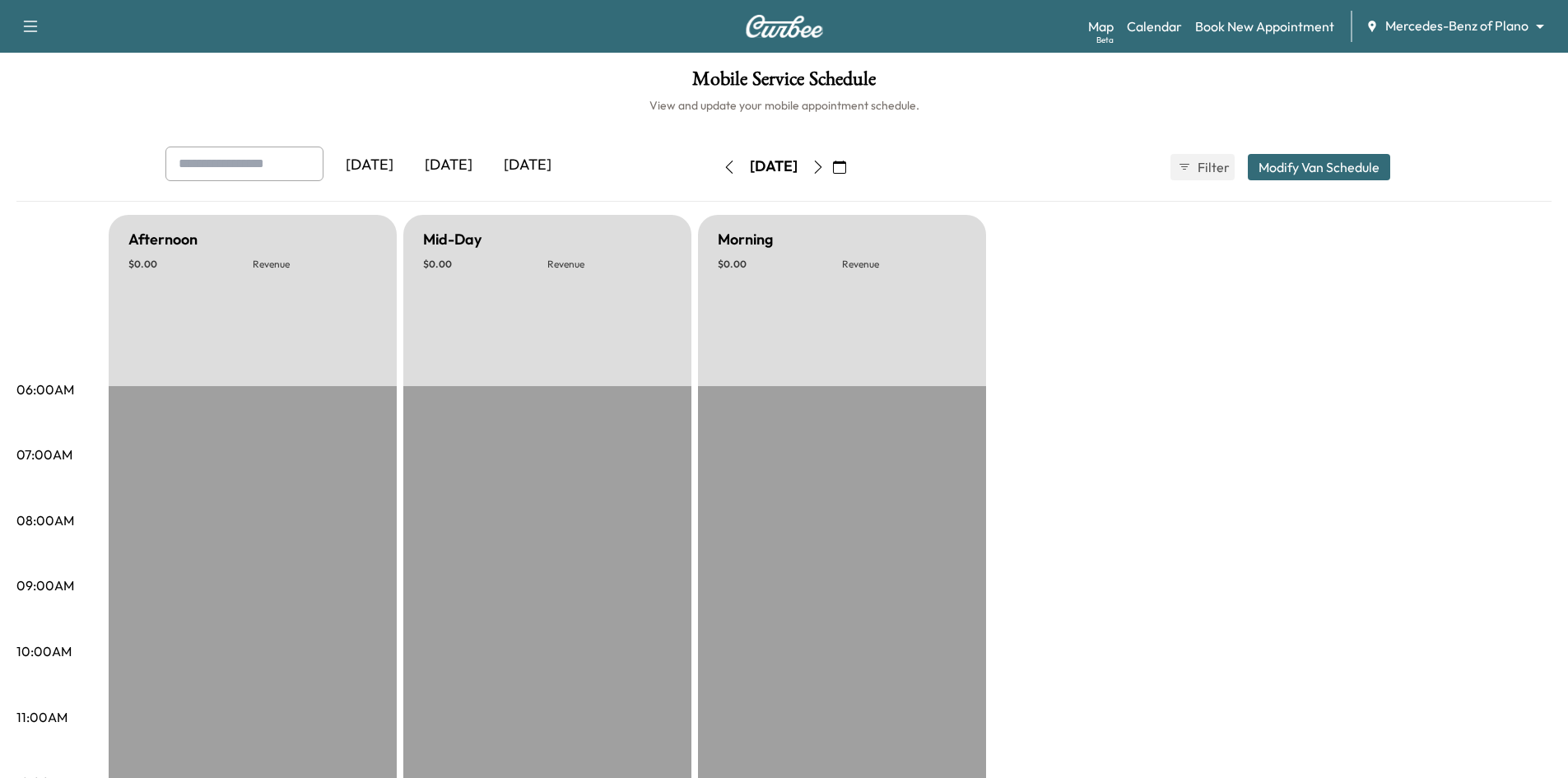
click at [723, 171] on icon "button" at bounding box center [729, 167] width 13 height 13
click at [725, 171] on icon "button" at bounding box center [729, 167] width 8 height 13
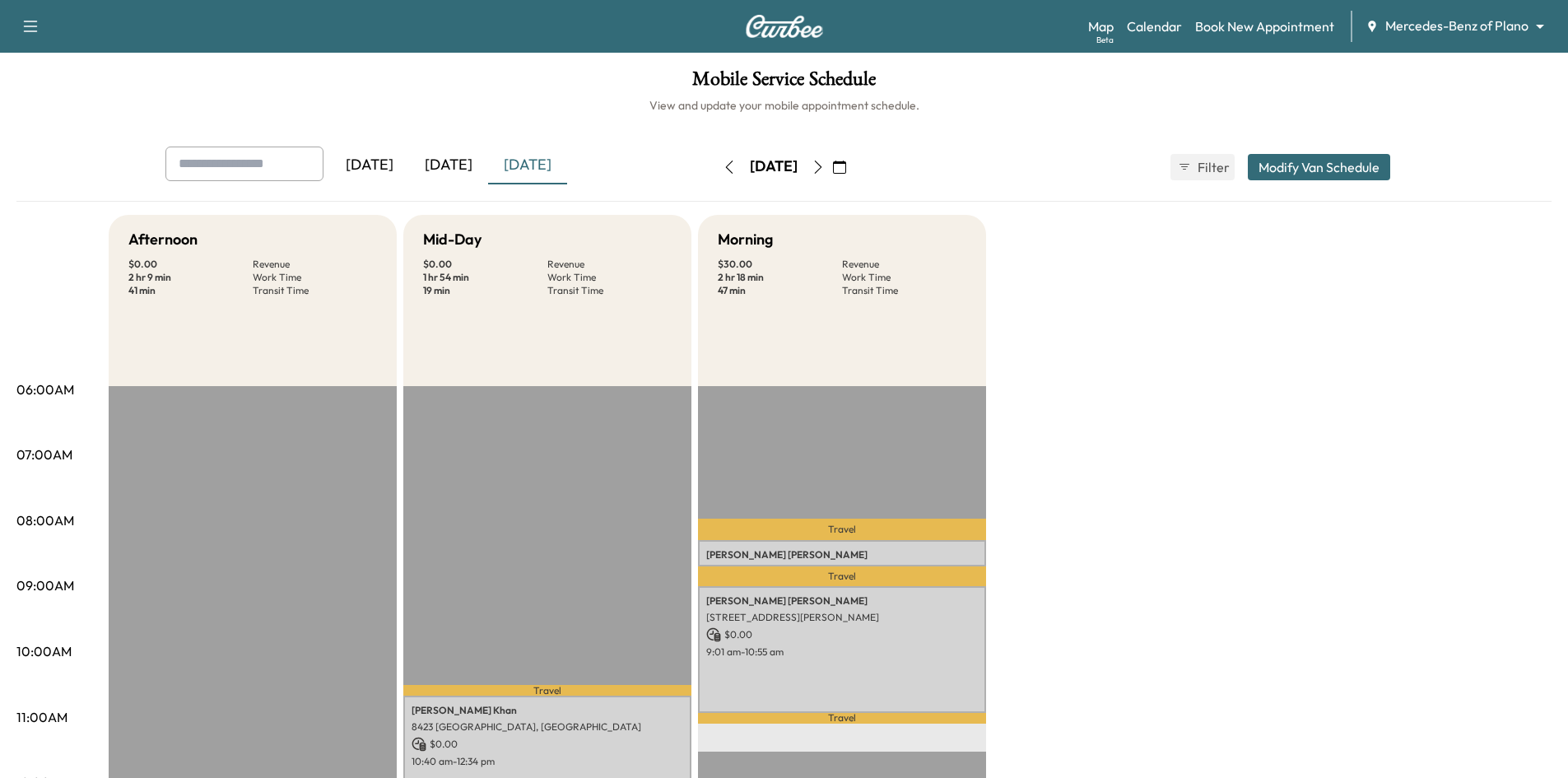
click at [825, 168] on icon "button" at bounding box center [817, 167] width 13 height 13
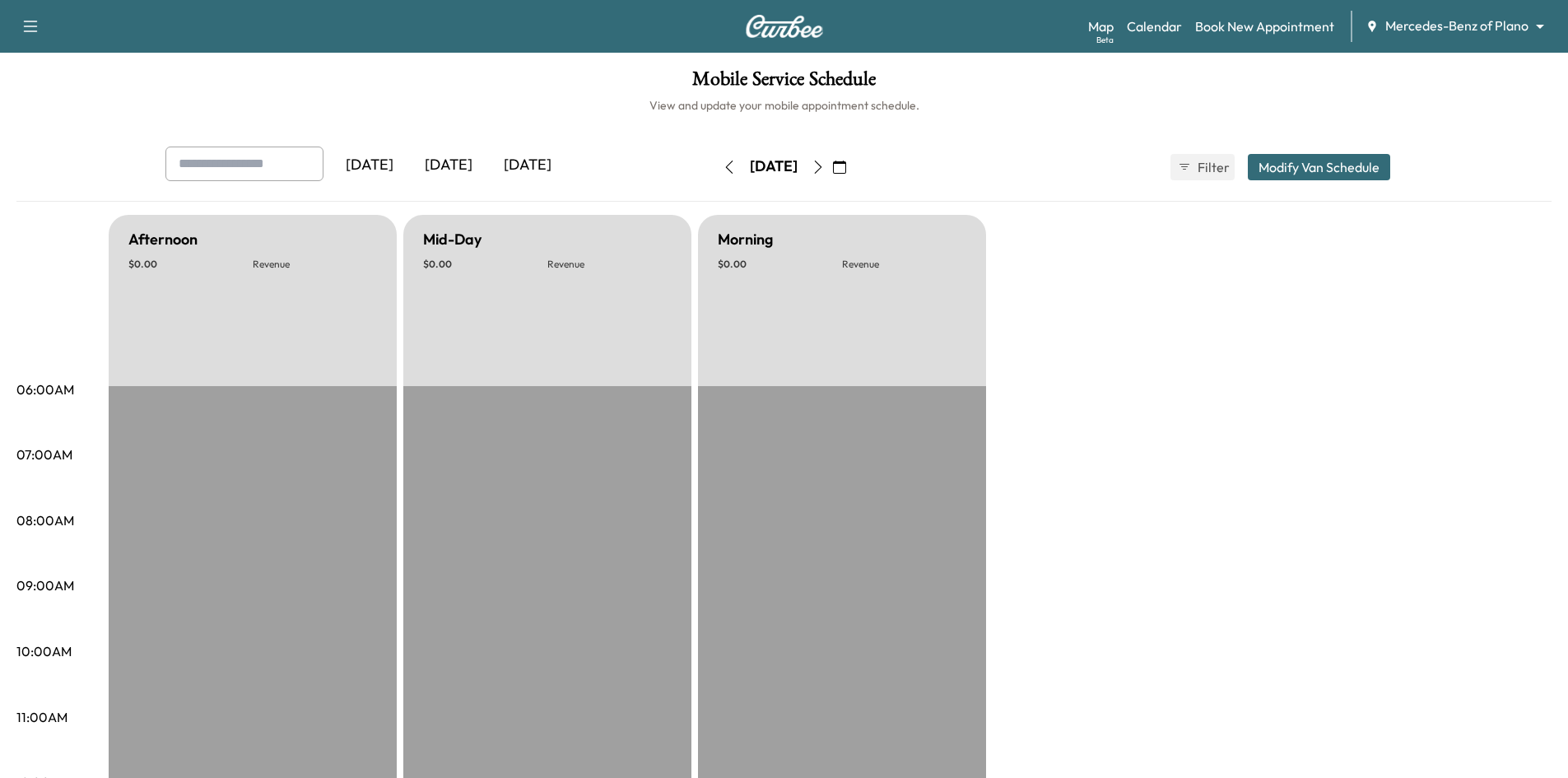
click at [832, 168] on button "button" at bounding box center [818, 167] width 28 height 27
click at [825, 169] on icon "button" at bounding box center [817, 167] width 13 height 13
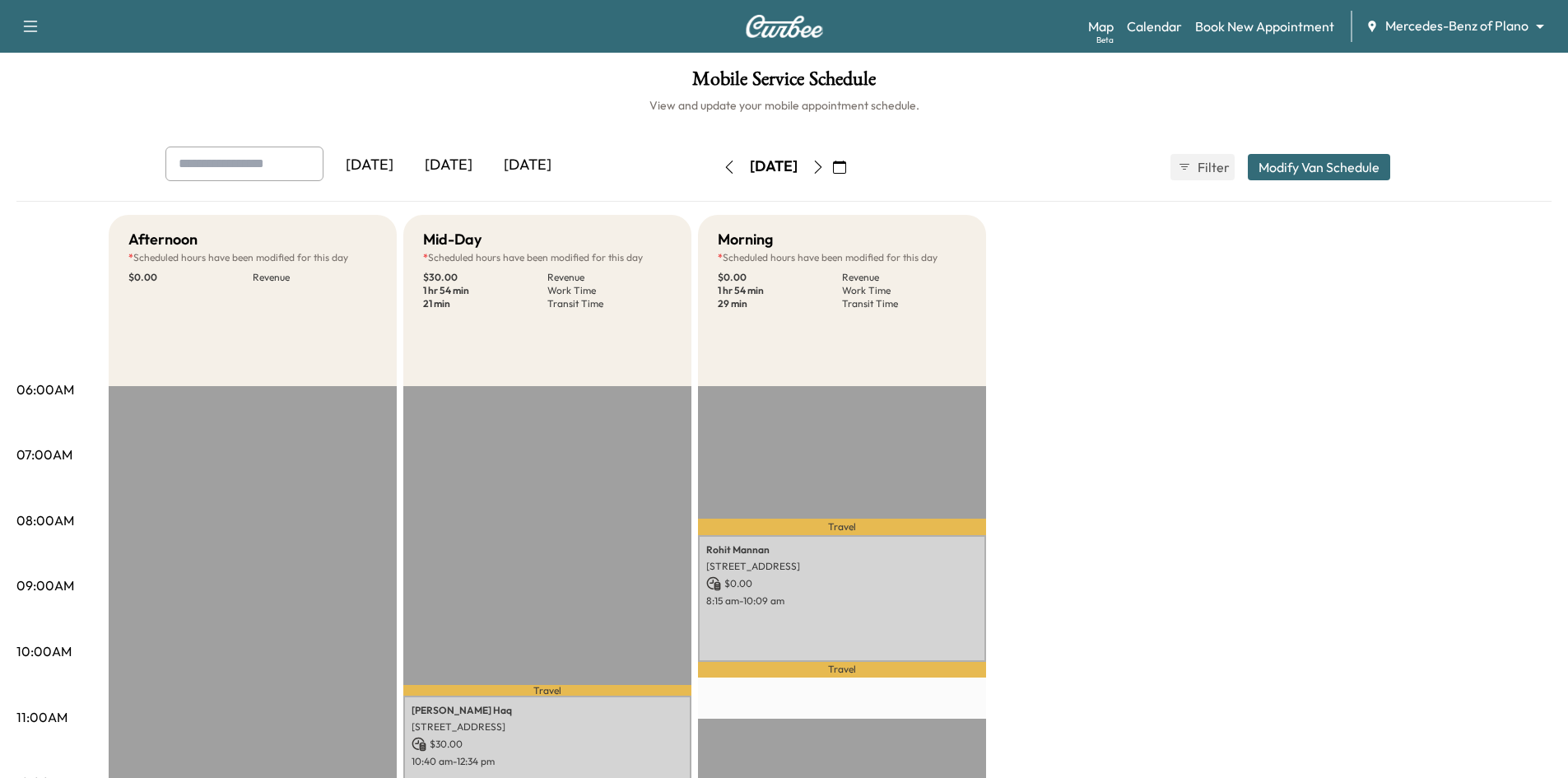
click at [723, 167] on icon "button" at bounding box center [729, 167] width 13 height 13
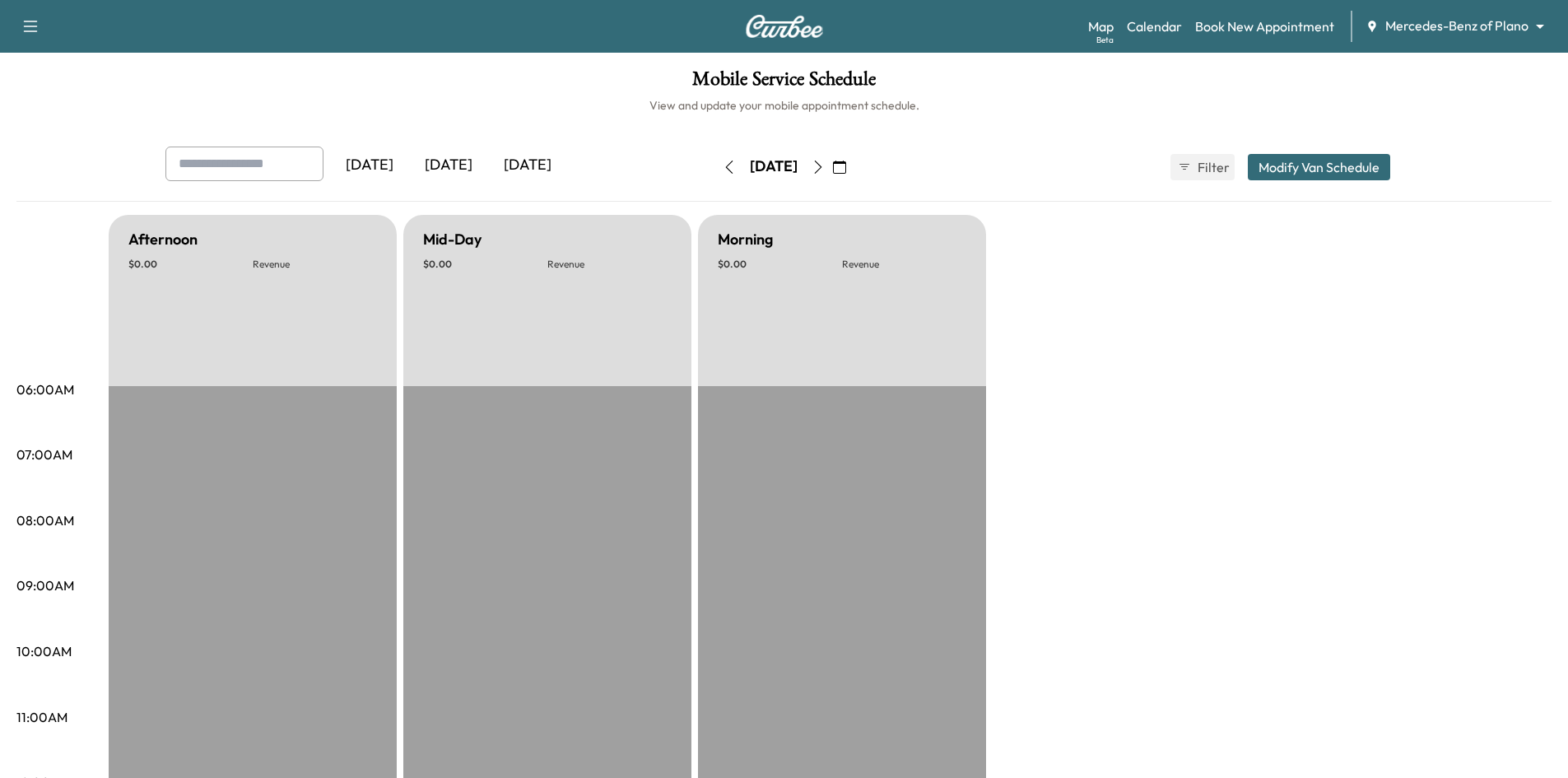
click at [723, 167] on icon "button" at bounding box center [729, 167] width 13 height 13
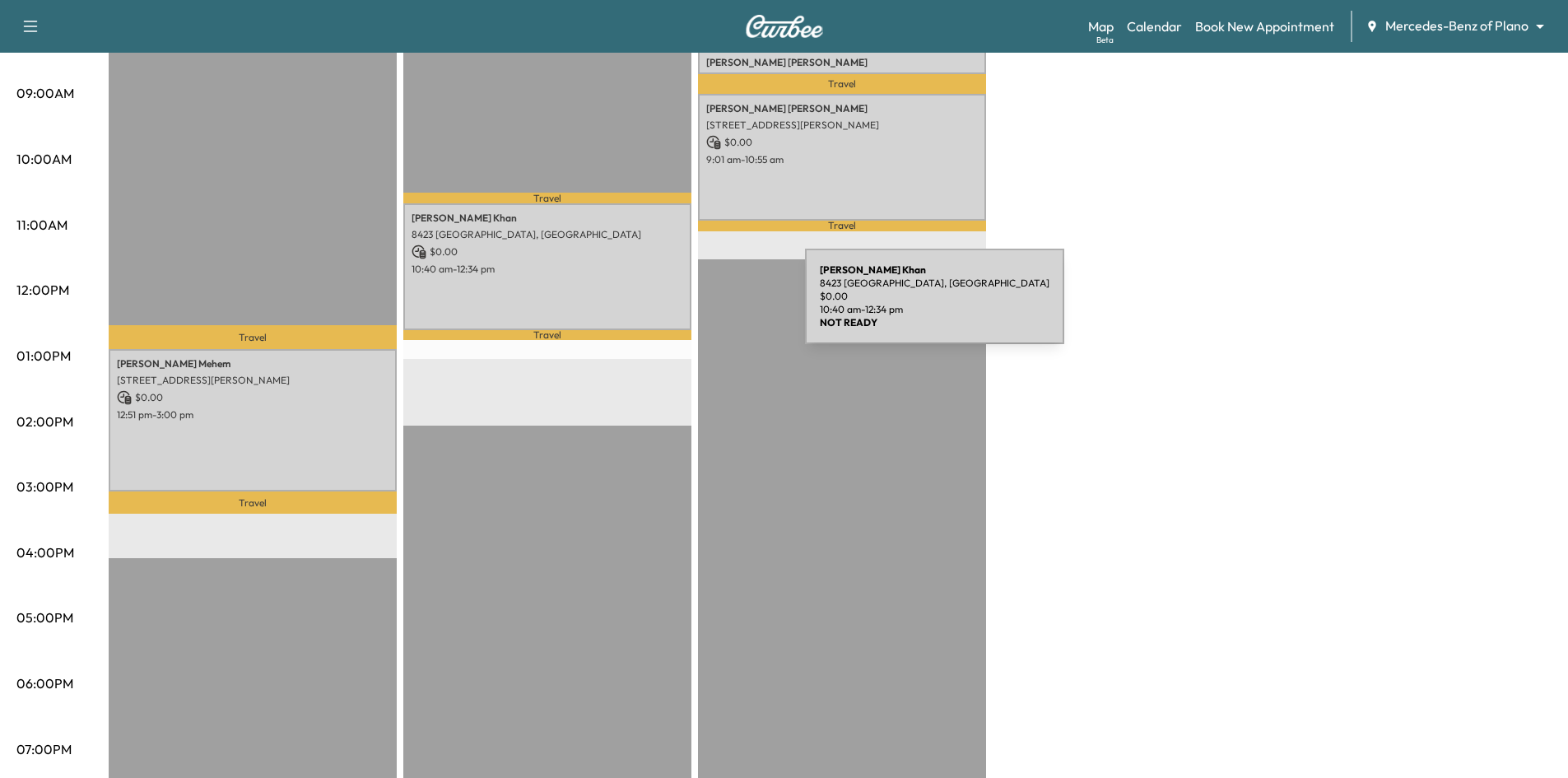
scroll to position [412, 0]
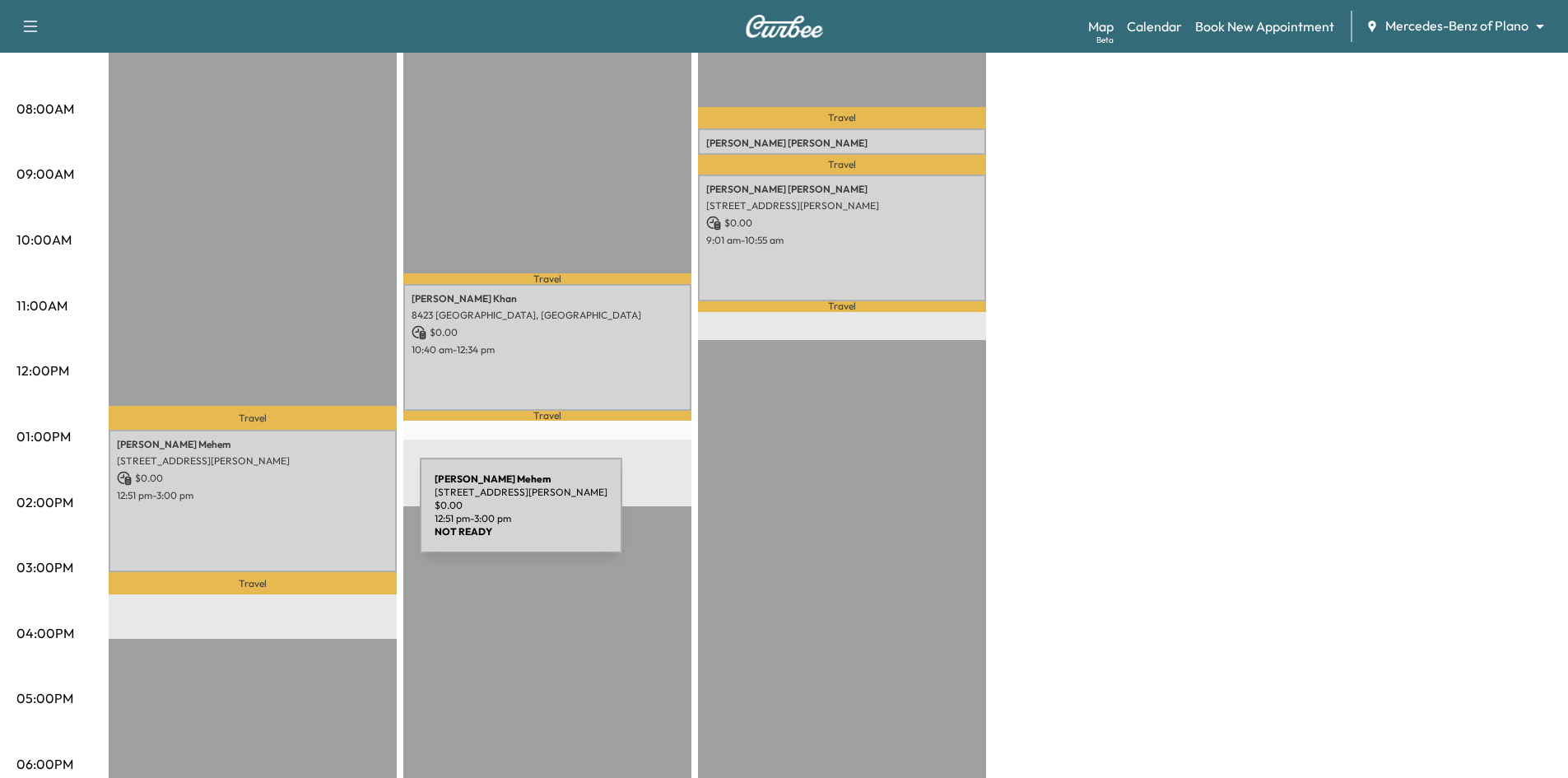
click at [297, 517] on div "Amanda Mehem 3712 Landsdowne Dr, McKinney, TX 75072, USA $ 0.00 12:51 pm - 3:00…" at bounding box center [252, 501] width 288 height 144
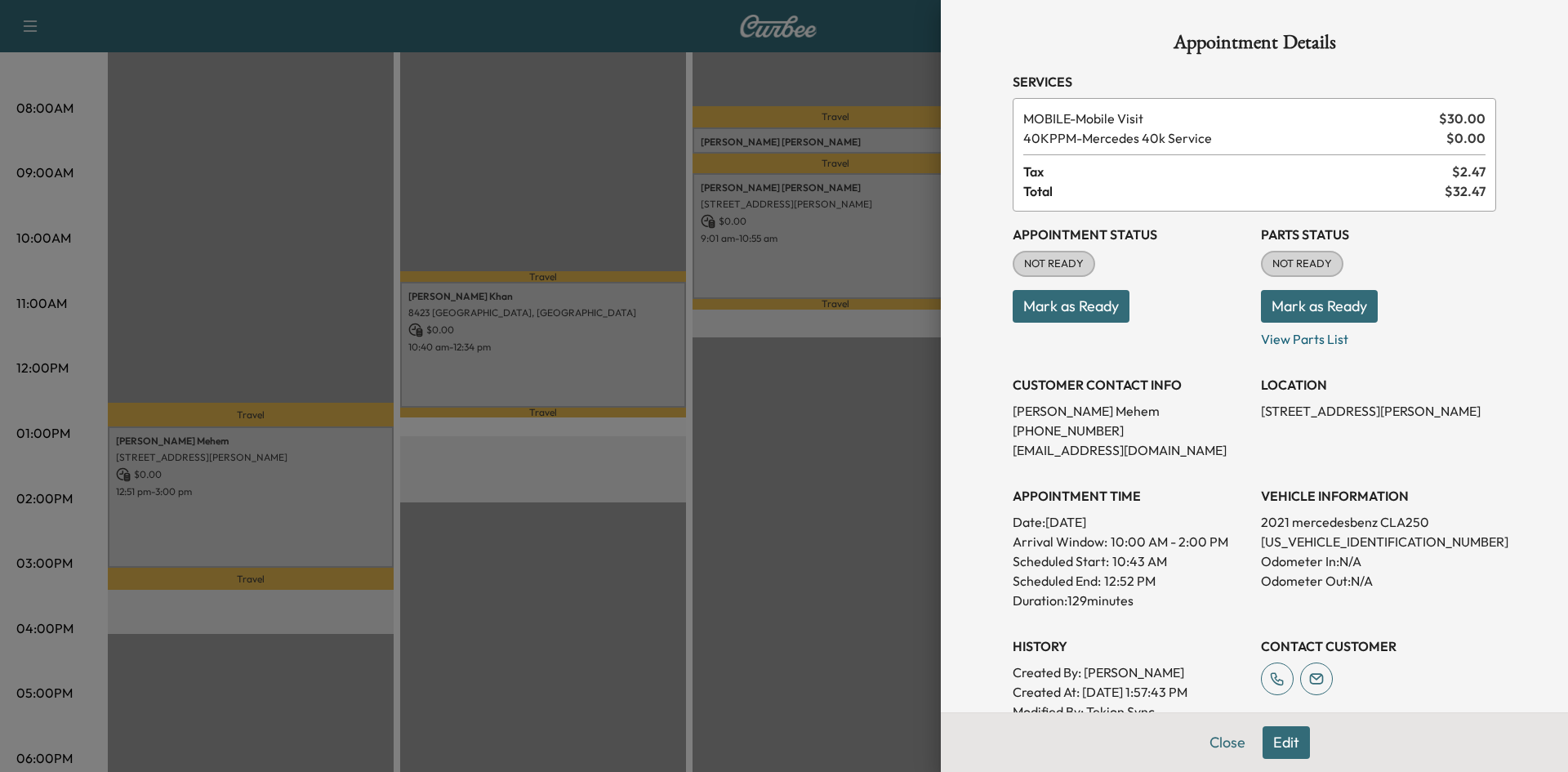
click at [267, 300] on div at bounding box center [784, 386] width 1568 height 772
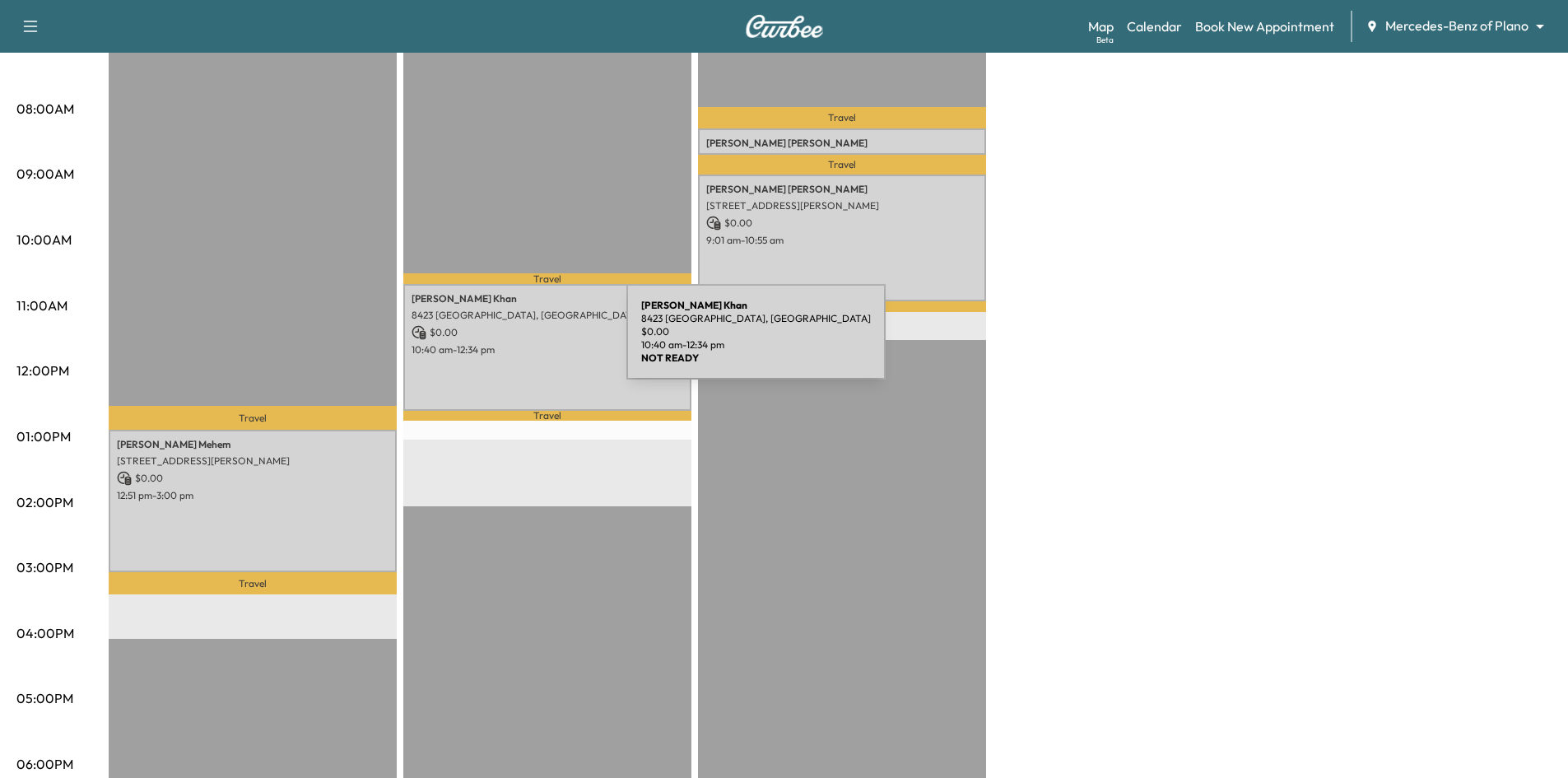
click at [503, 343] on p "10:40 am - 12:34 pm" at bounding box center [547, 349] width 272 height 13
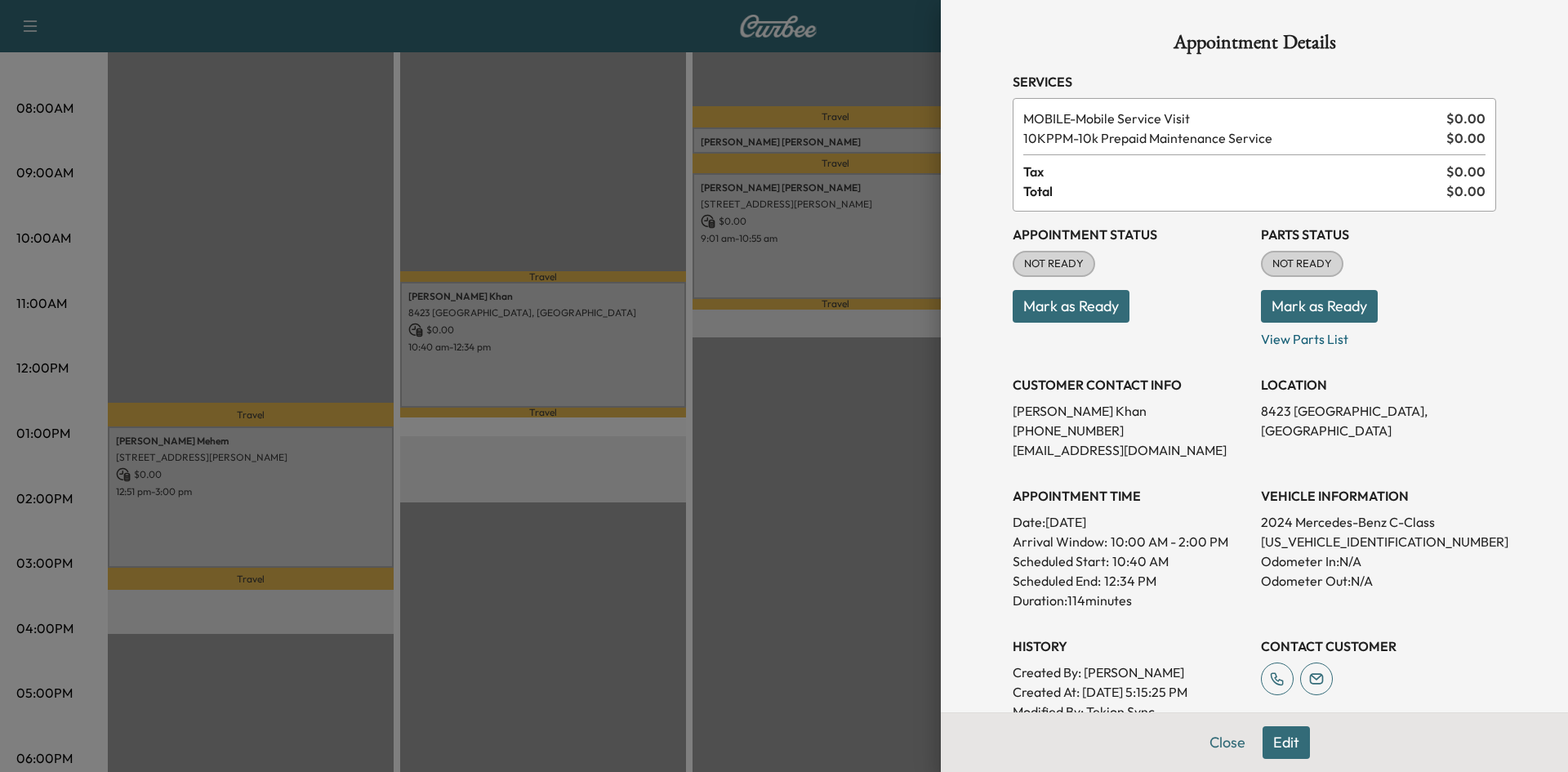
click at [288, 303] on div at bounding box center [784, 386] width 1568 height 772
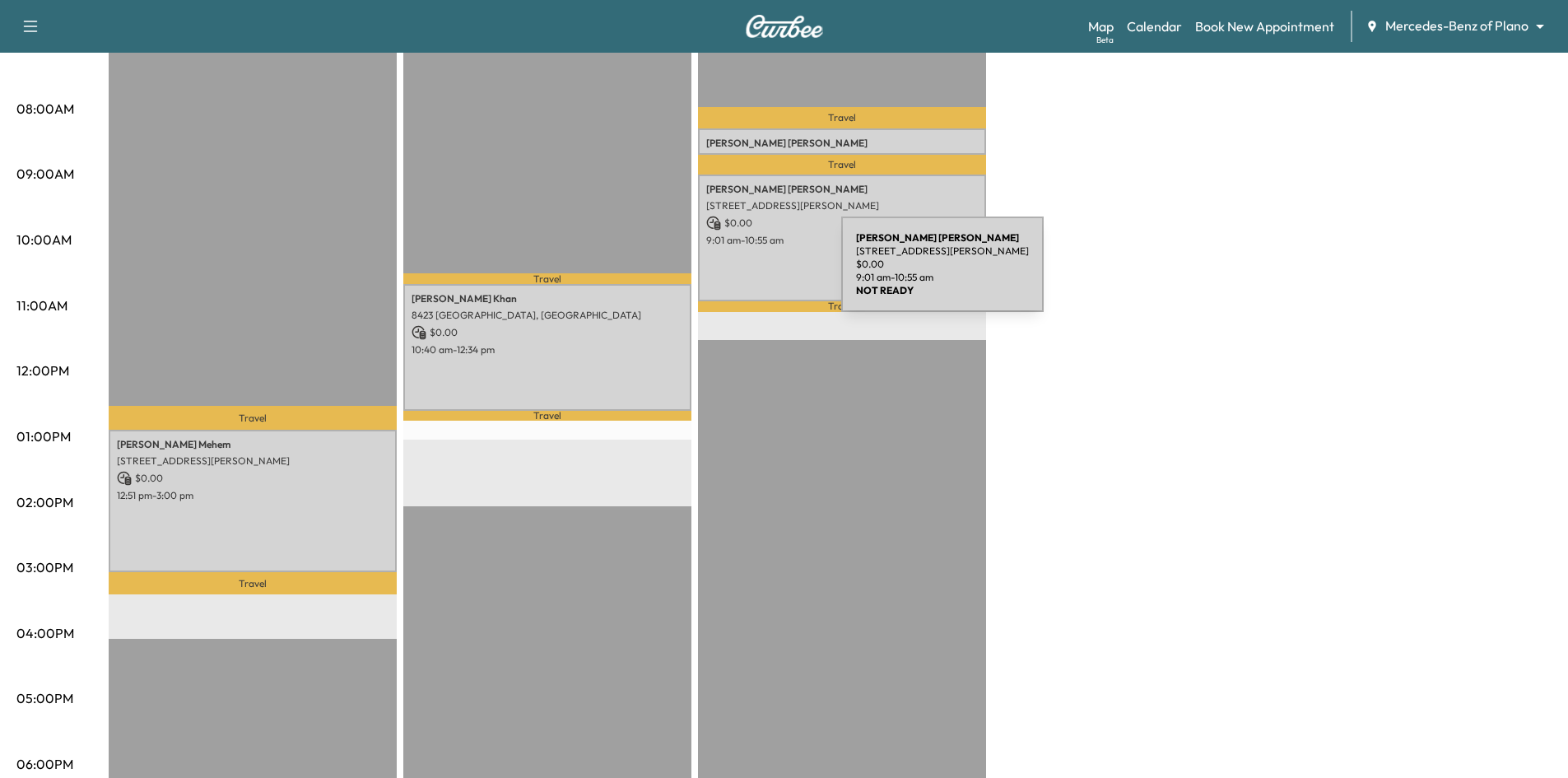
click at [717, 277] on div "David Fitzgerald 1 Saint Andrews Court, Frisco, TX 75034, US $ 0.00 9:01 am - 1…" at bounding box center [841, 237] width 288 height 126
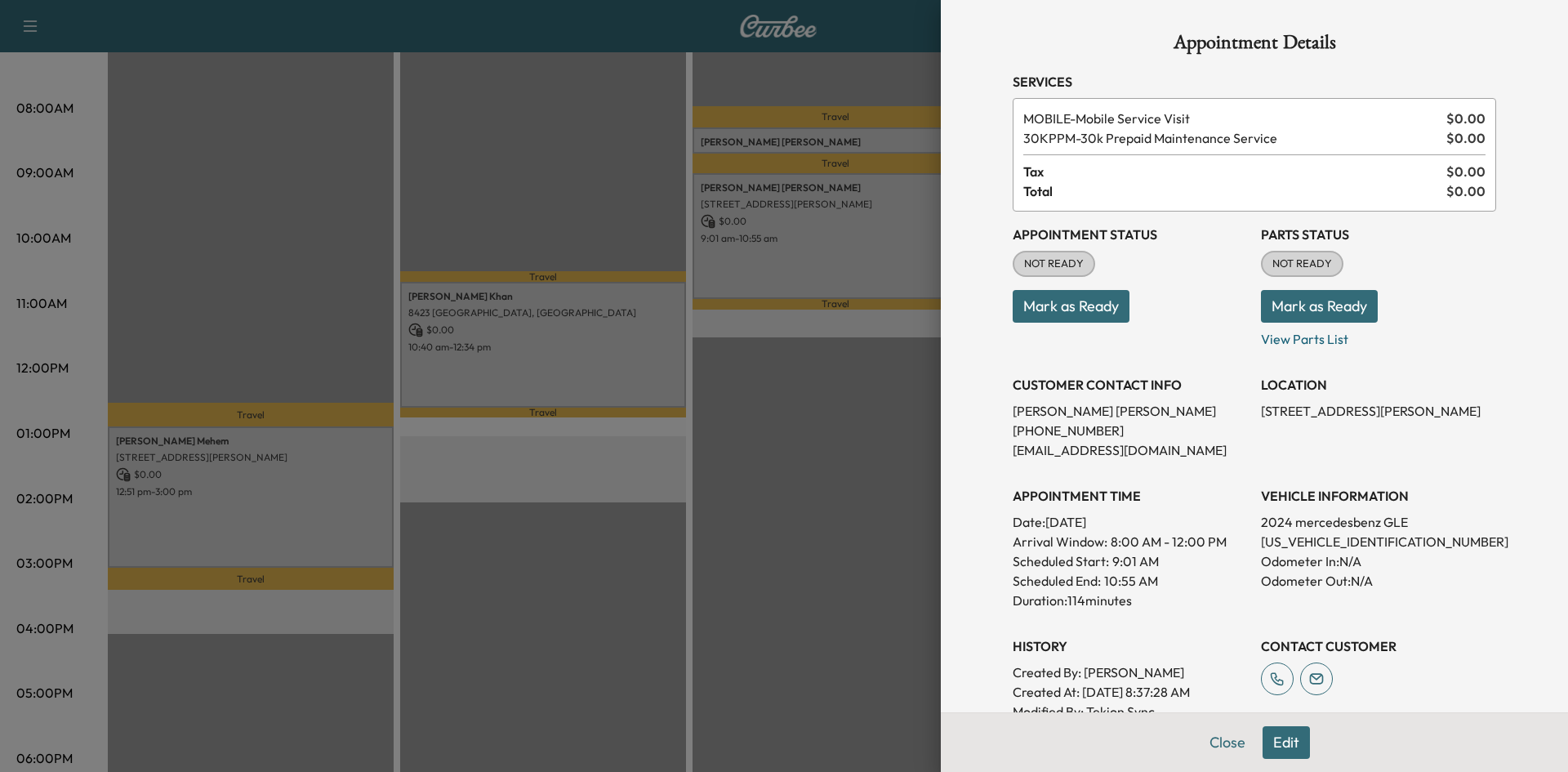
click at [283, 312] on div at bounding box center [784, 386] width 1568 height 772
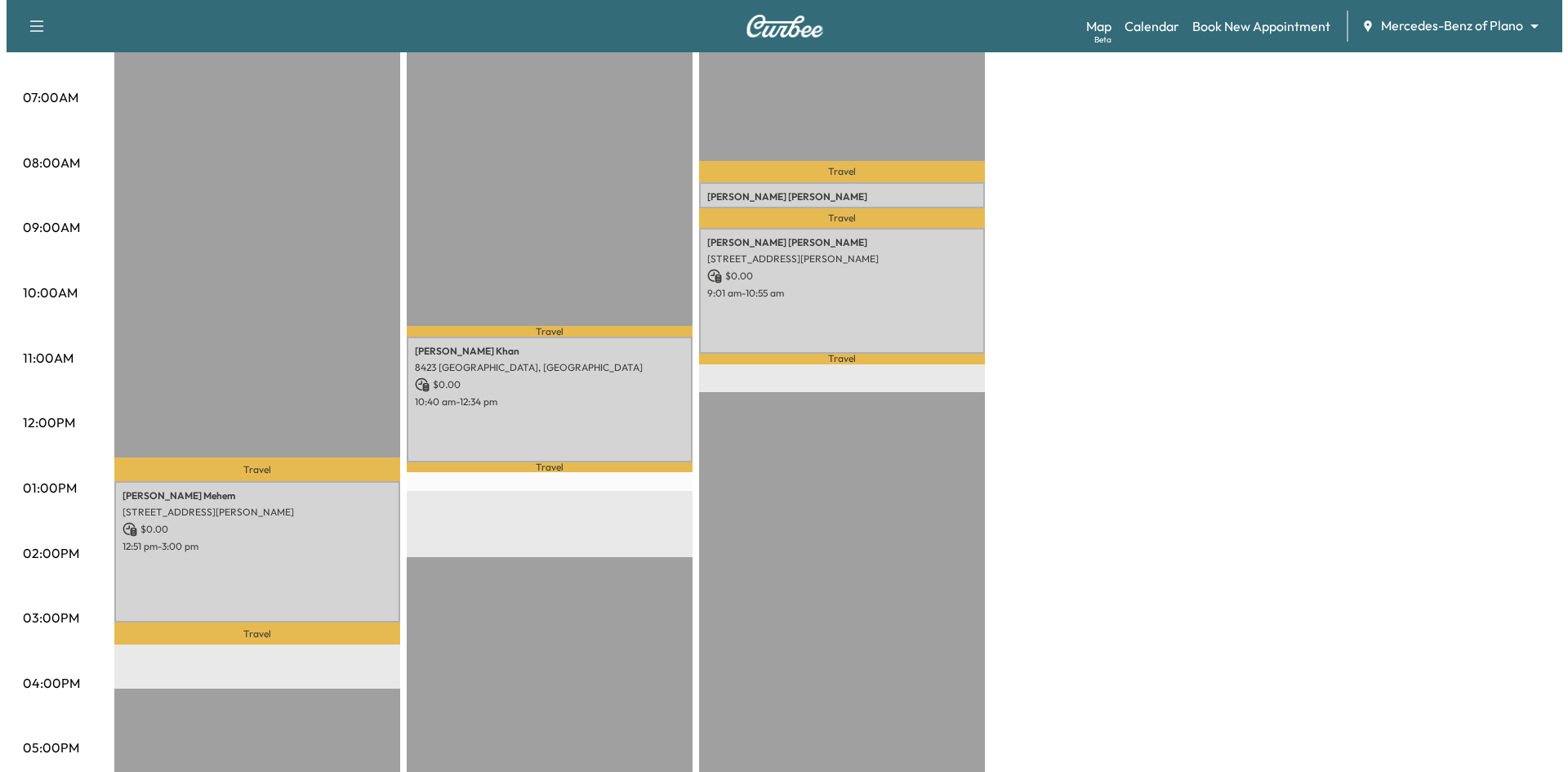
scroll to position [327, 0]
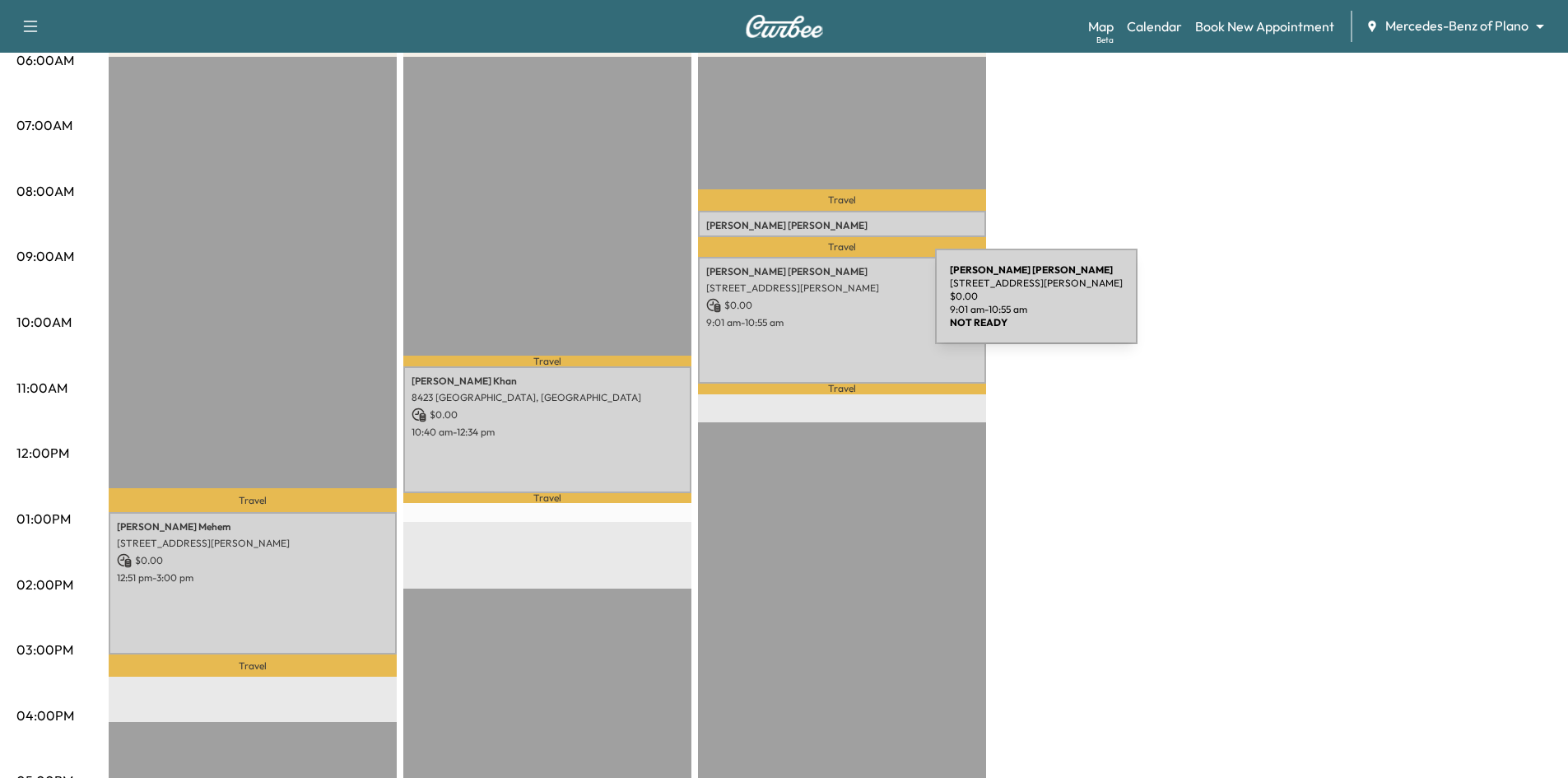
click at [812, 306] on p "$ 0.00" at bounding box center [842, 305] width 272 height 15
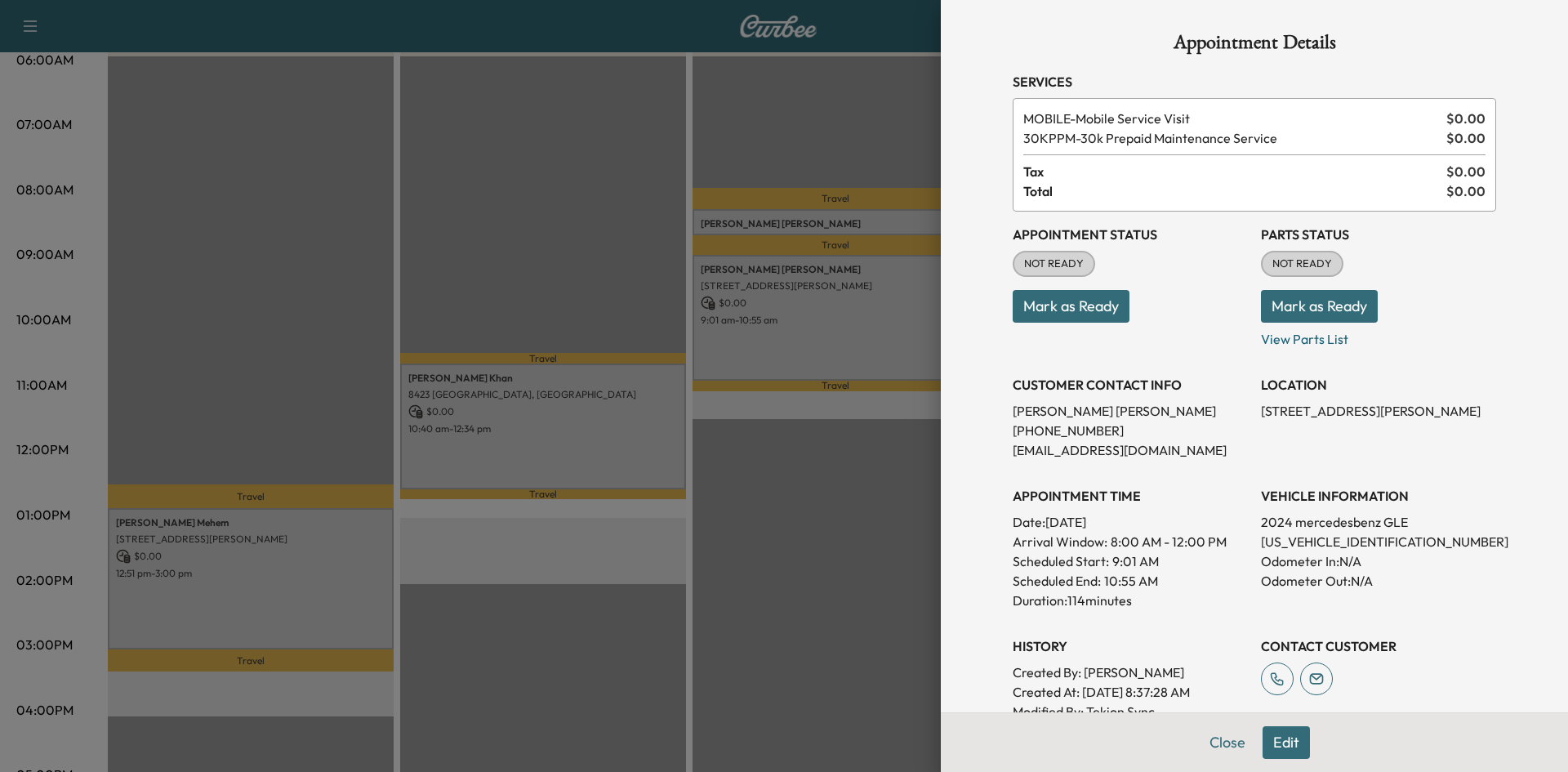
click at [792, 584] on div at bounding box center [784, 386] width 1568 height 772
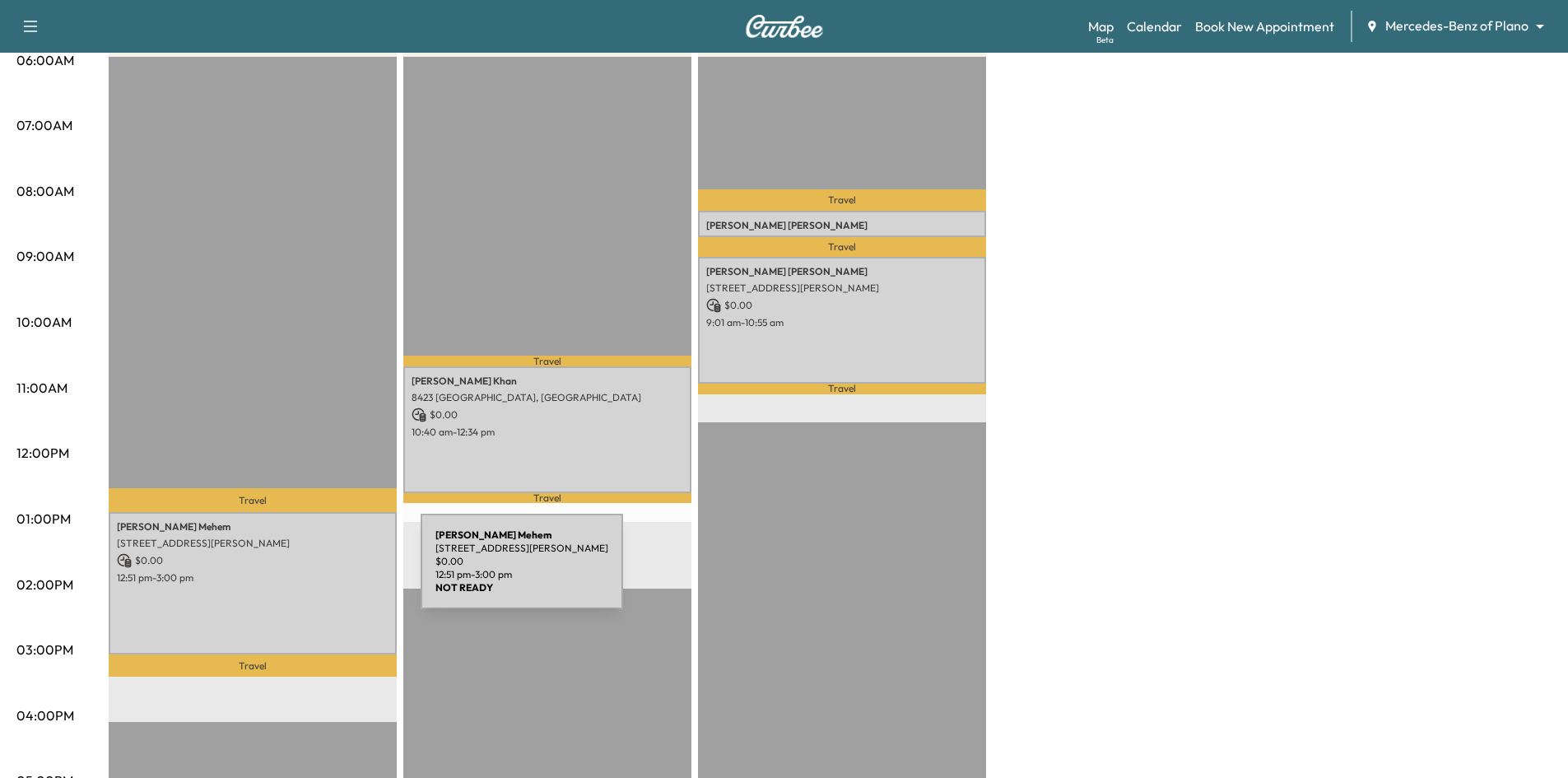
click at [302, 572] on p "12:51 pm - 3:00 pm" at bounding box center [253, 578] width 272 height 13
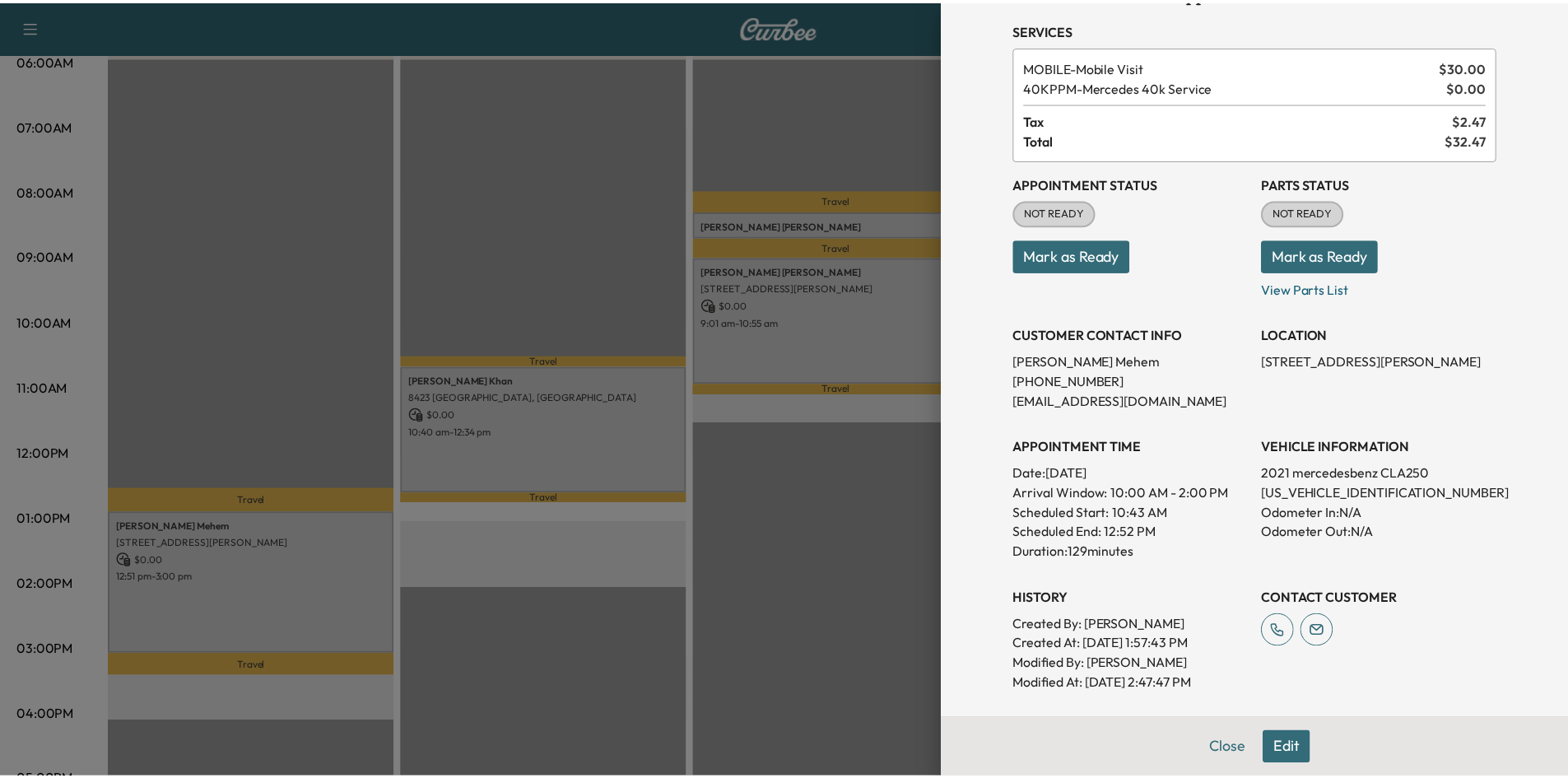
scroll to position [83, 0]
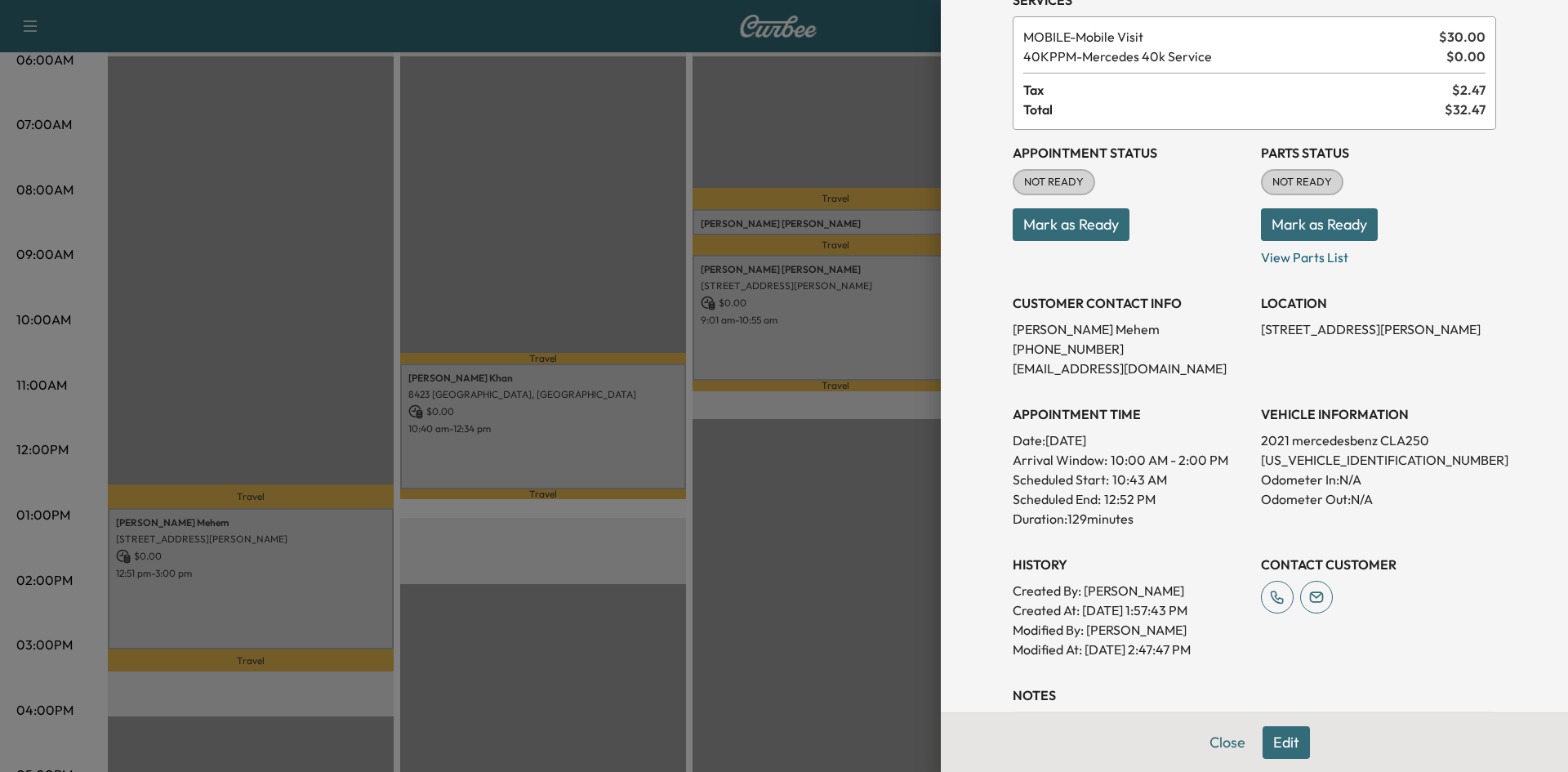
click at [751, 545] on div at bounding box center [784, 386] width 1568 height 772
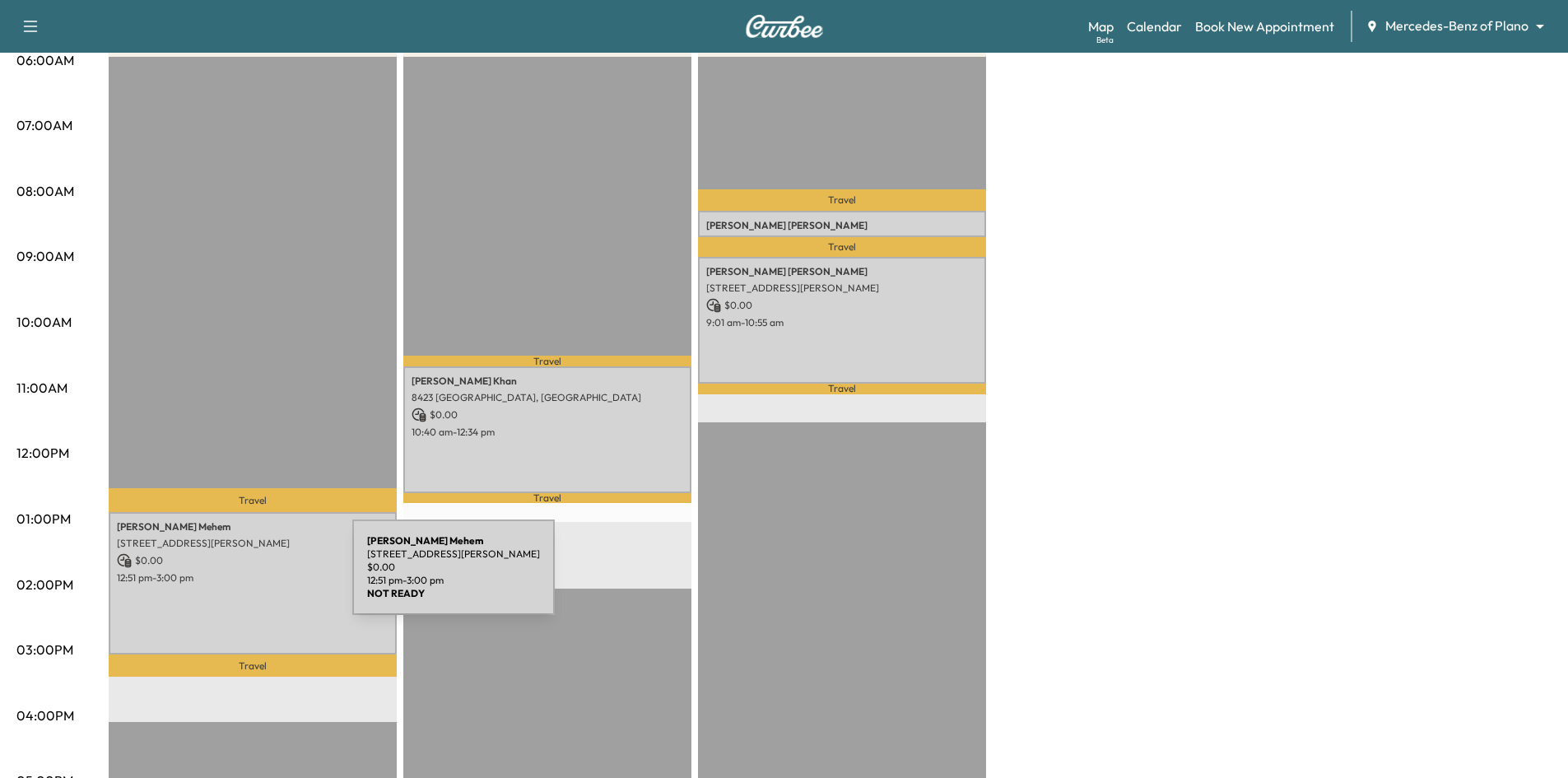
click at [229, 577] on p "12:51 pm - 3:00 pm" at bounding box center [253, 578] width 272 height 13
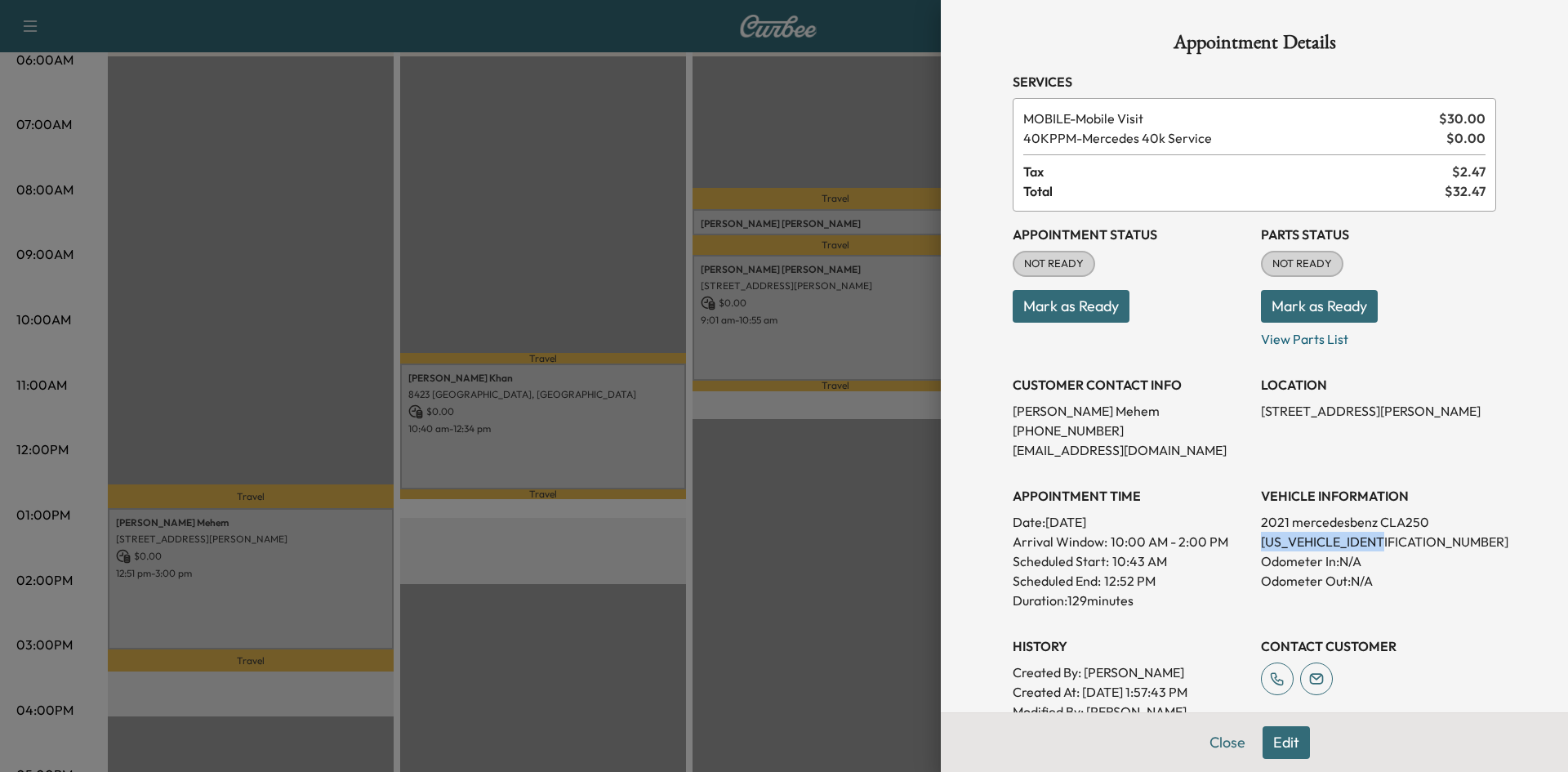
drag, startPoint x: 1245, startPoint y: 540, endPoint x: 1383, endPoint y: 543, distance: 138.0
click at [1383, 543] on div "Appointment Status NOT READY Mark as Ready Parts Status NOT READY Mark as Ready…" at bounding box center [1254, 476] width 483 height 530
click at [1357, 543] on p "W1K5J4GB5MN151755" at bounding box center [1379, 542] width 235 height 20
click at [1368, 542] on p "W1K5J4GB5MN151755" at bounding box center [1379, 542] width 235 height 20
click at [1367, 543] on p "W1K5J4GB5MN151755" at bounding box center [1379, 542] width 235 height 20
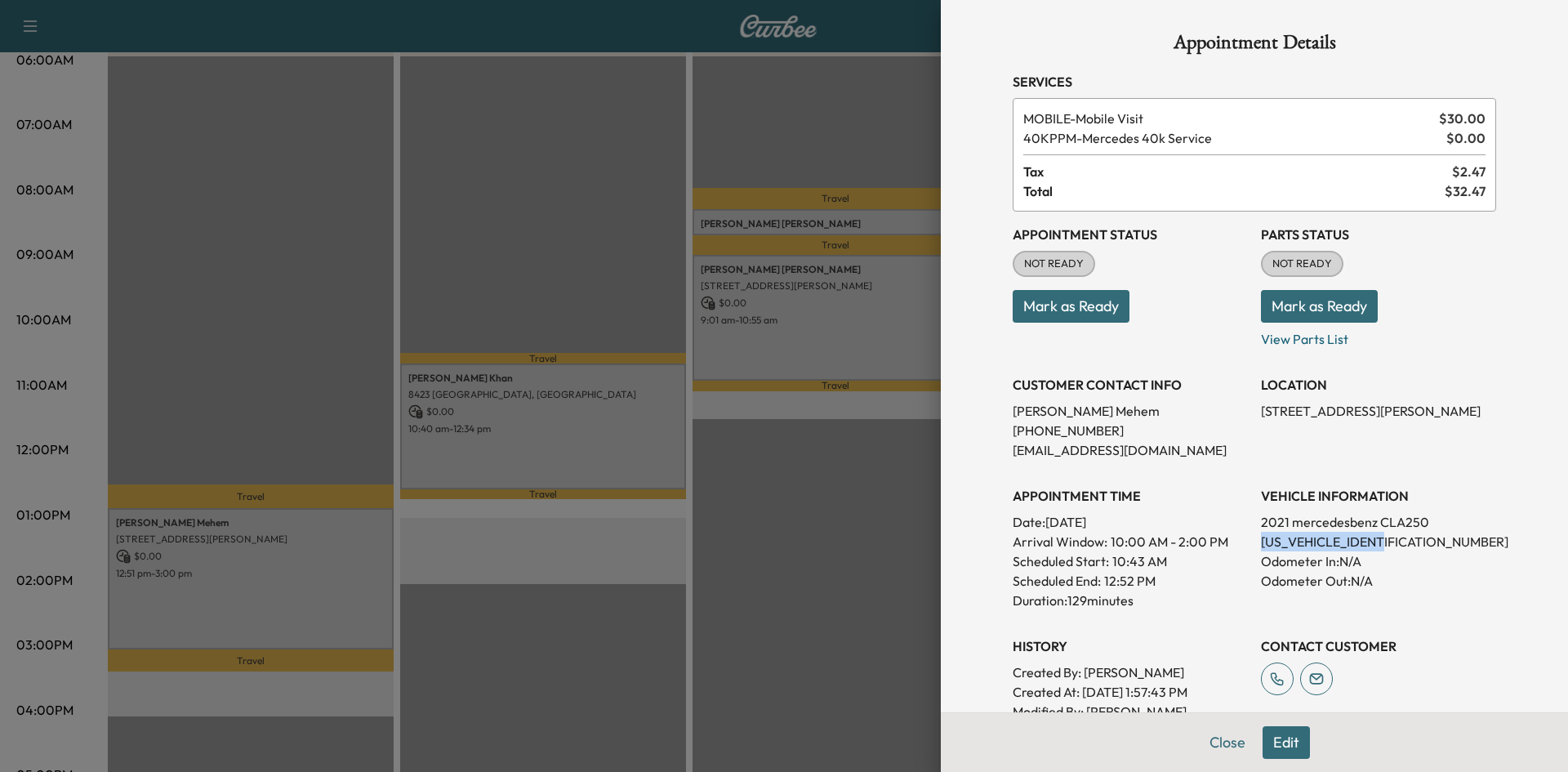
copy p "W1K5J4GB5MN151755"
click at [570, 246] on div at bounding box center [784, 386] width 1568 height 772
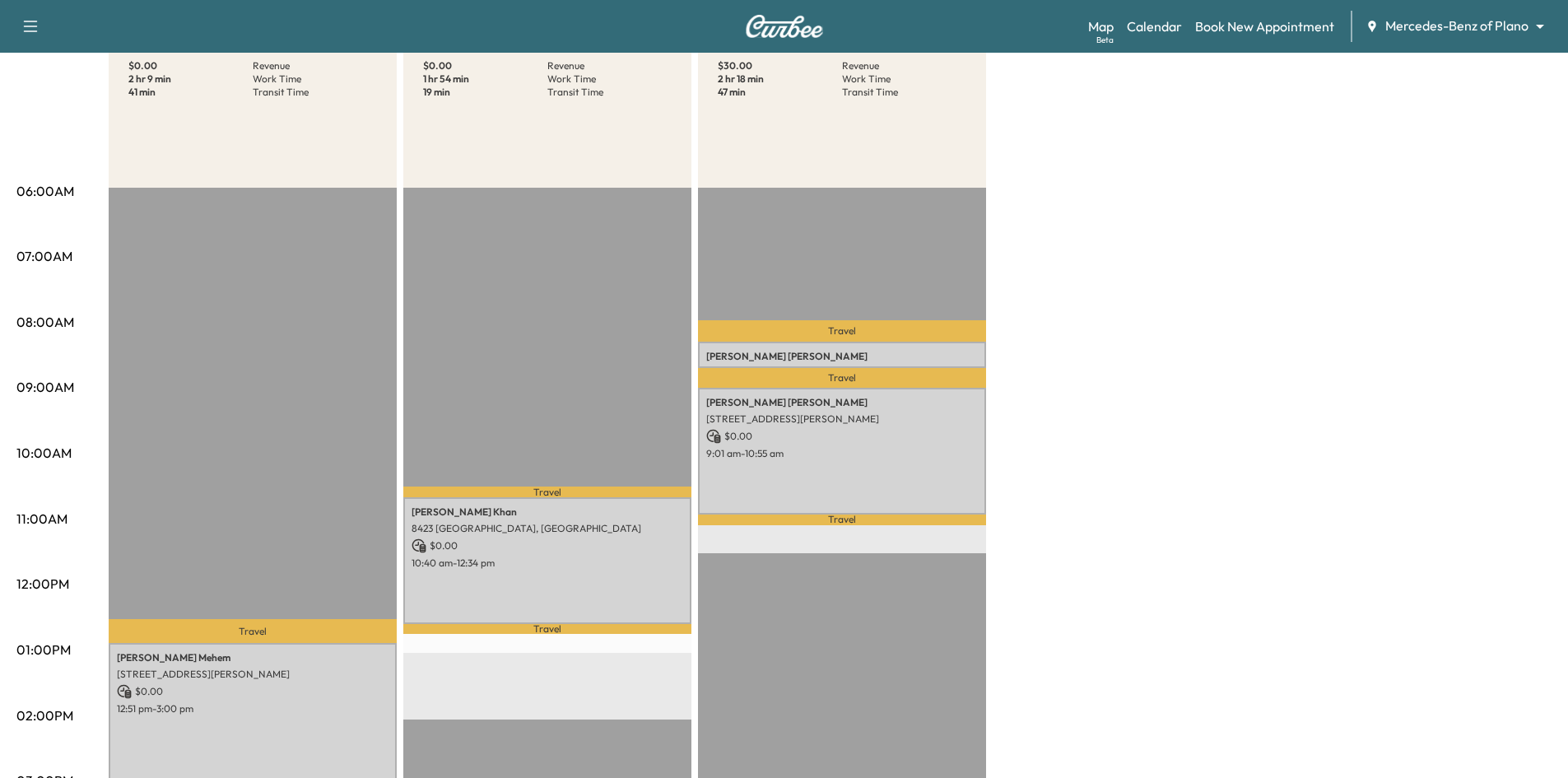
scroll to position [0, 0]
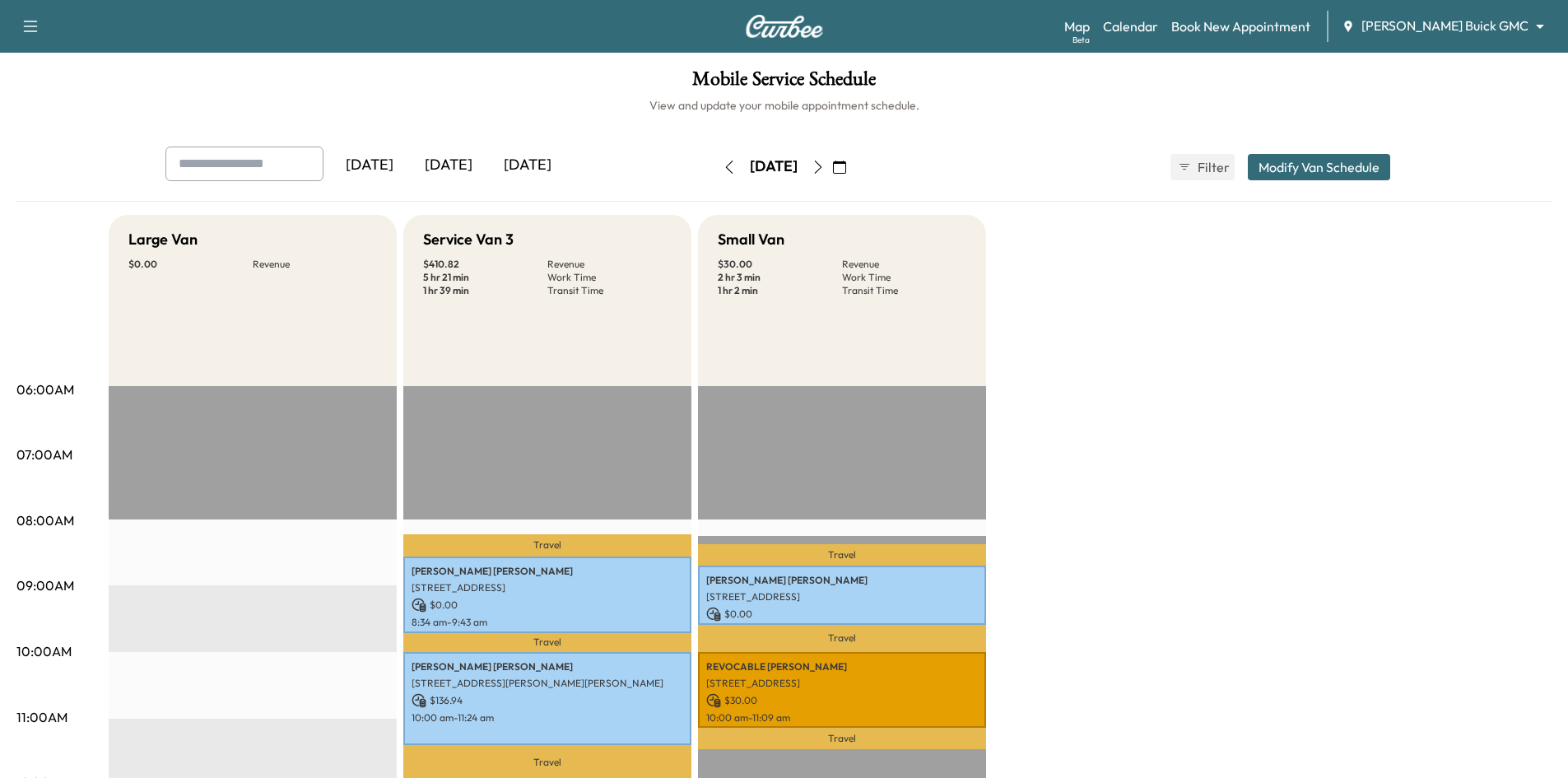
click at [825, 169] on icon "button" at bounding box center [817, 167] width 13 height 13
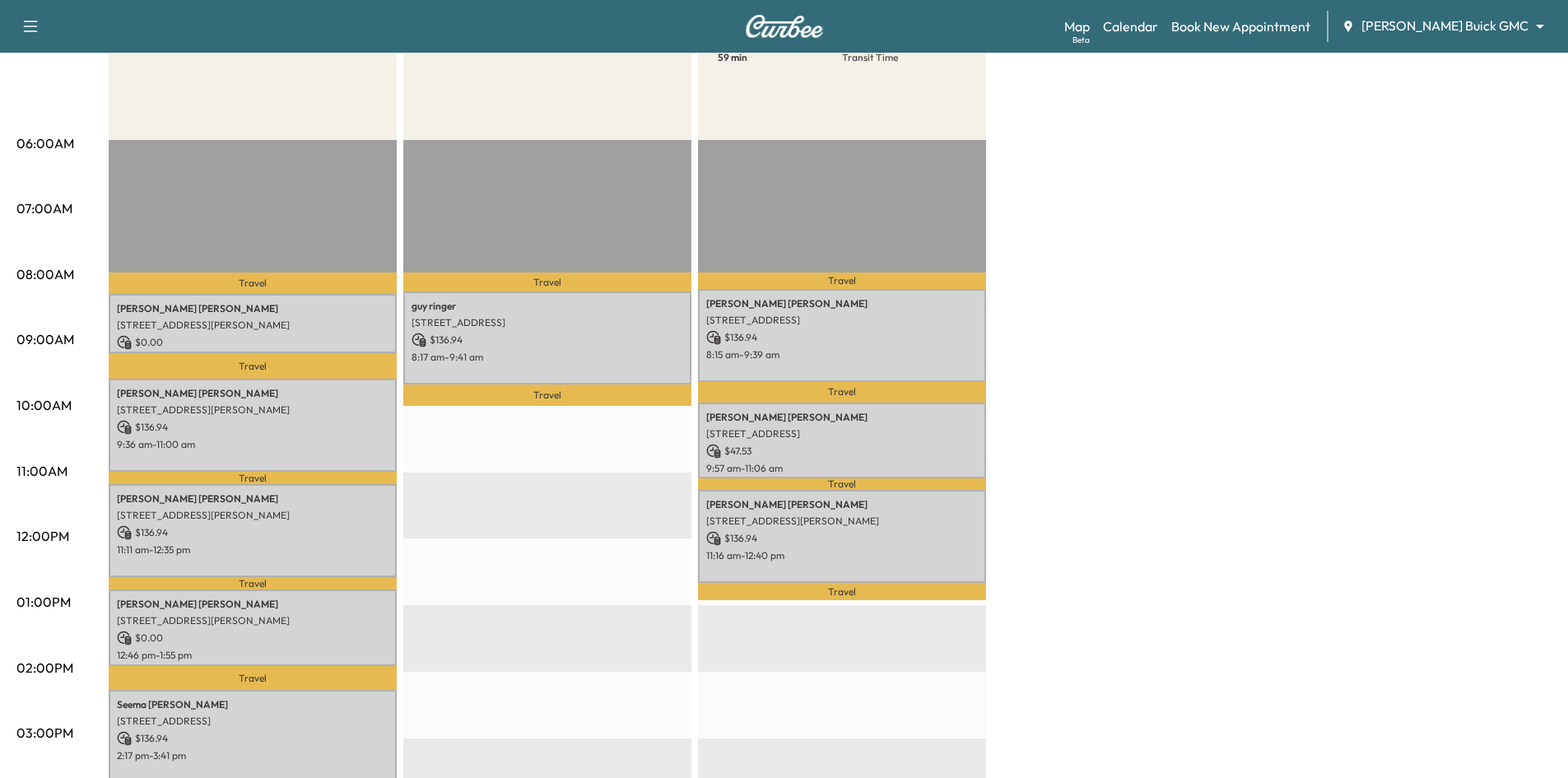
scroll to position [247, 0]
click at [536, 340] on p "$ 136.94" at bounding box center [547, 339] width 272 height 15
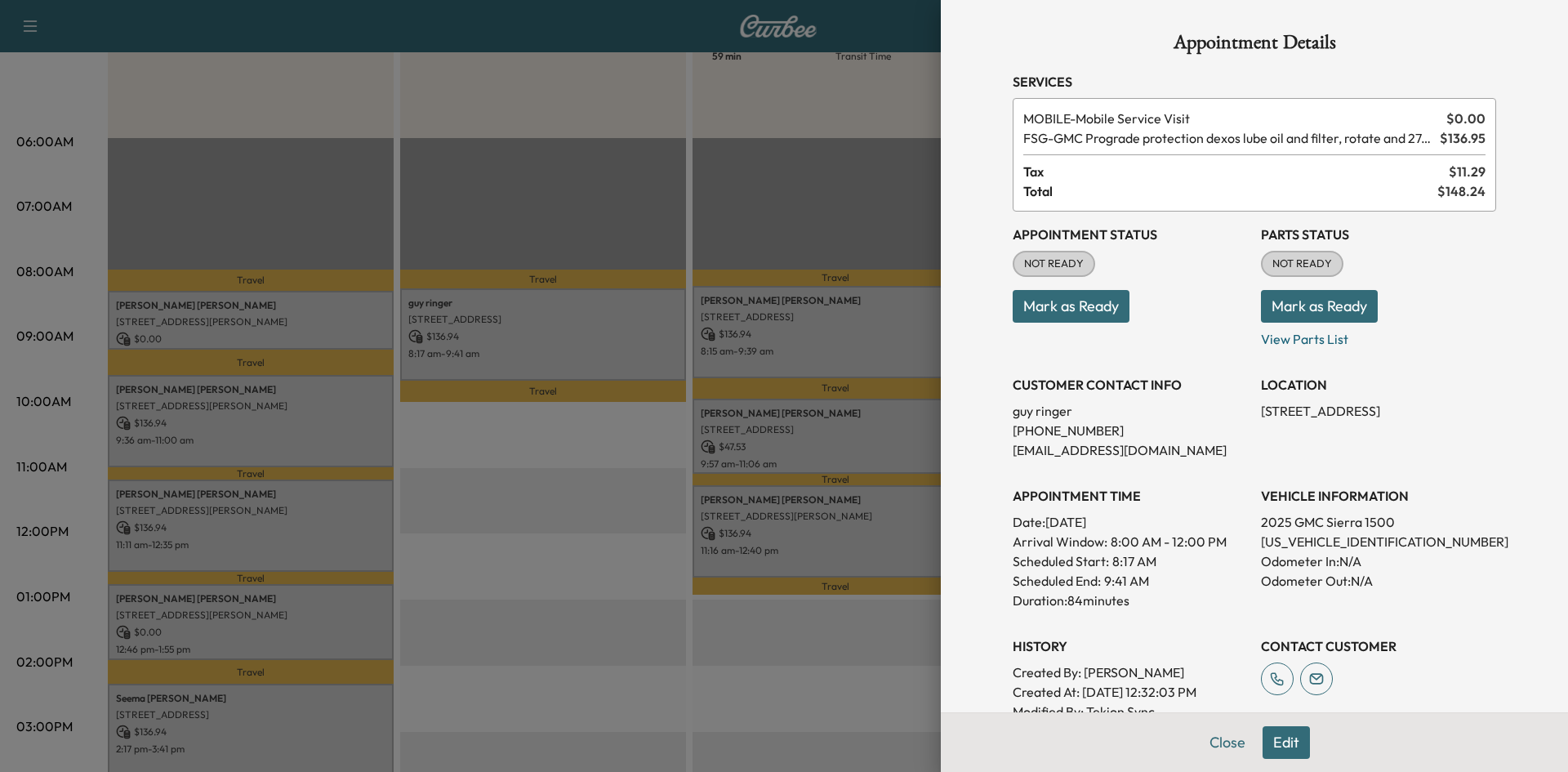
click at [727, 192] on div at bounding box center [784, 386] width 1568 height 772
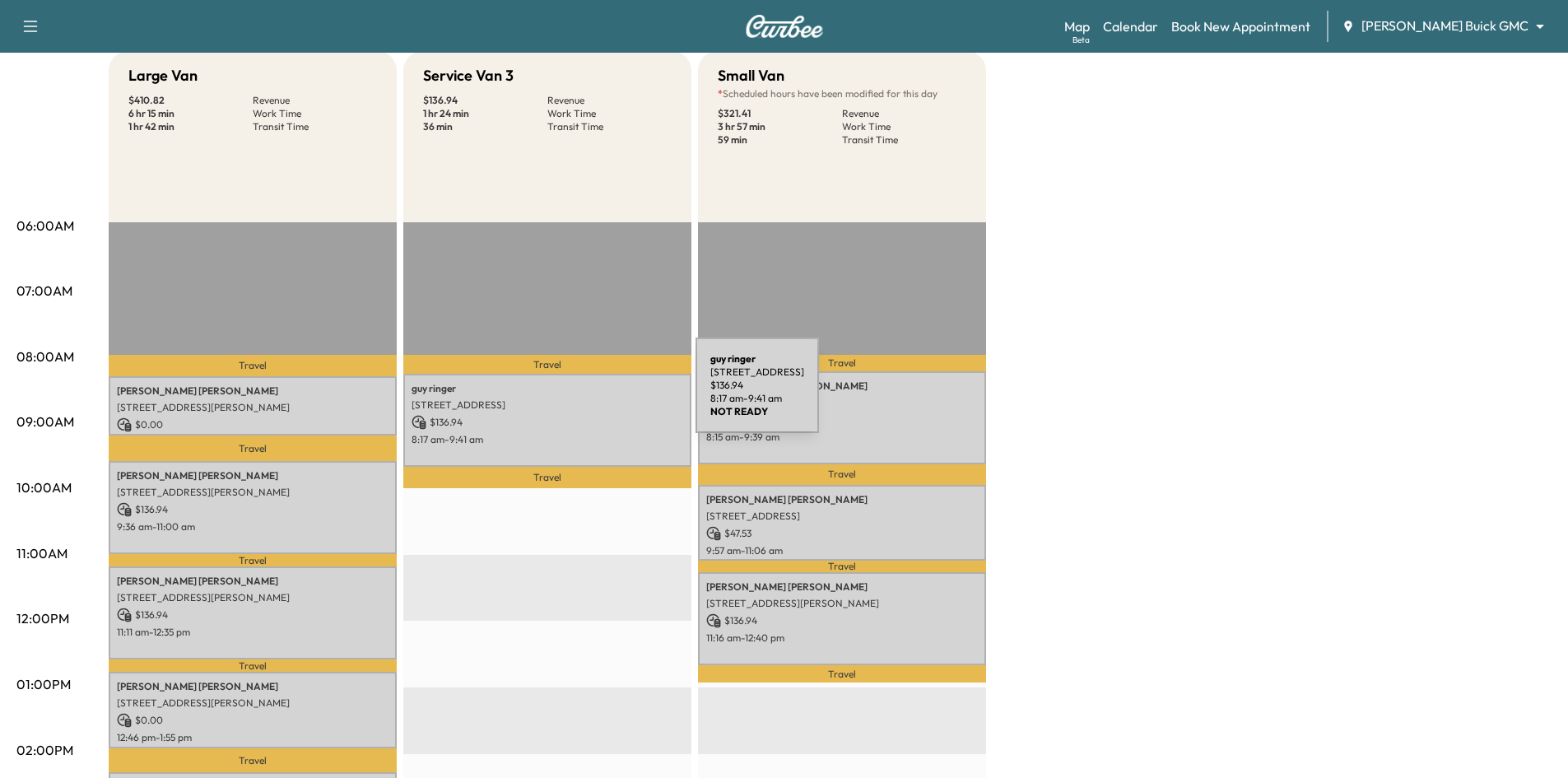
scroll to position [165, 0]
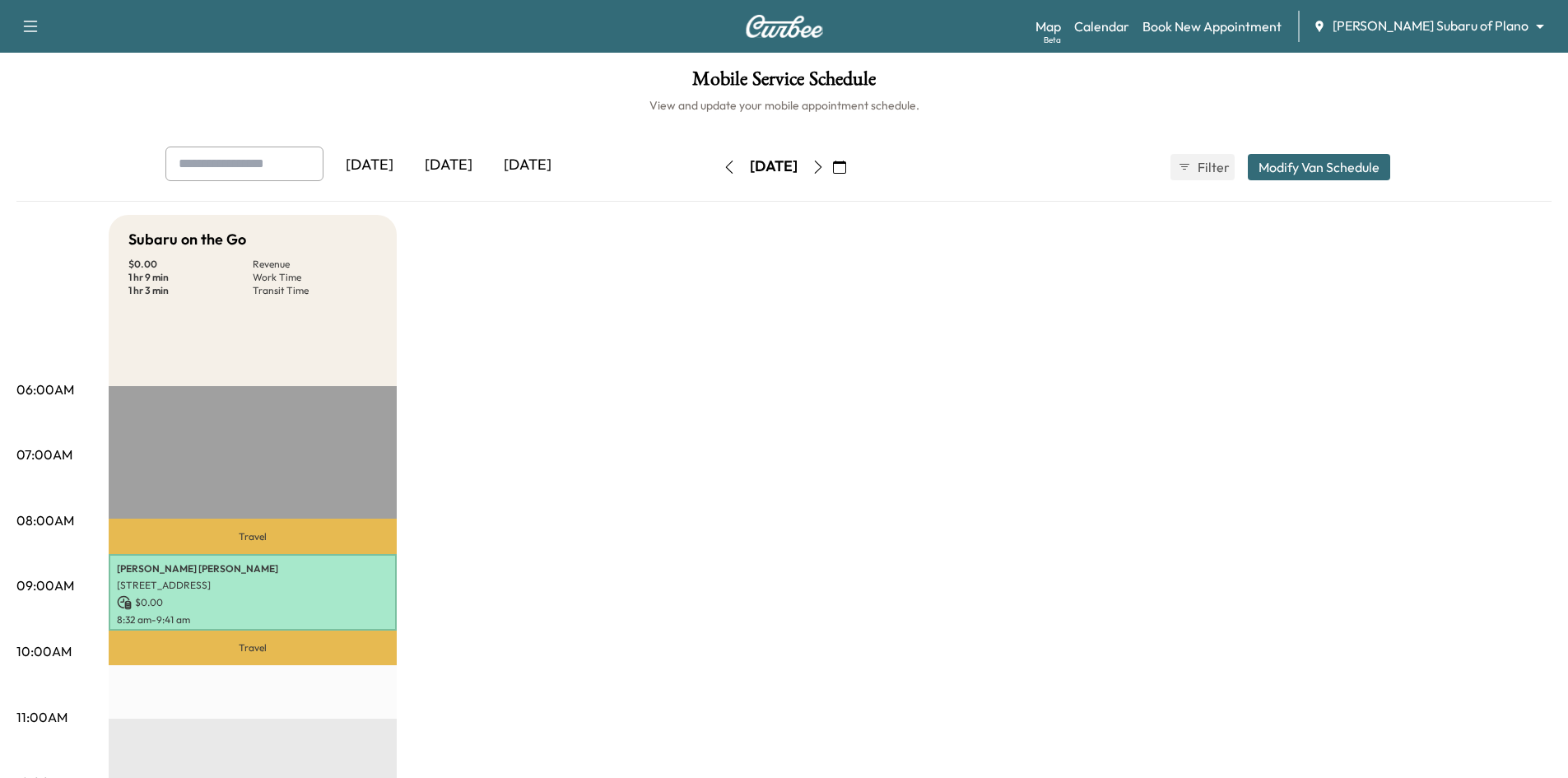
click at [825, 166] on icon "button" at bounding box center [817, 167] width 13 height 13
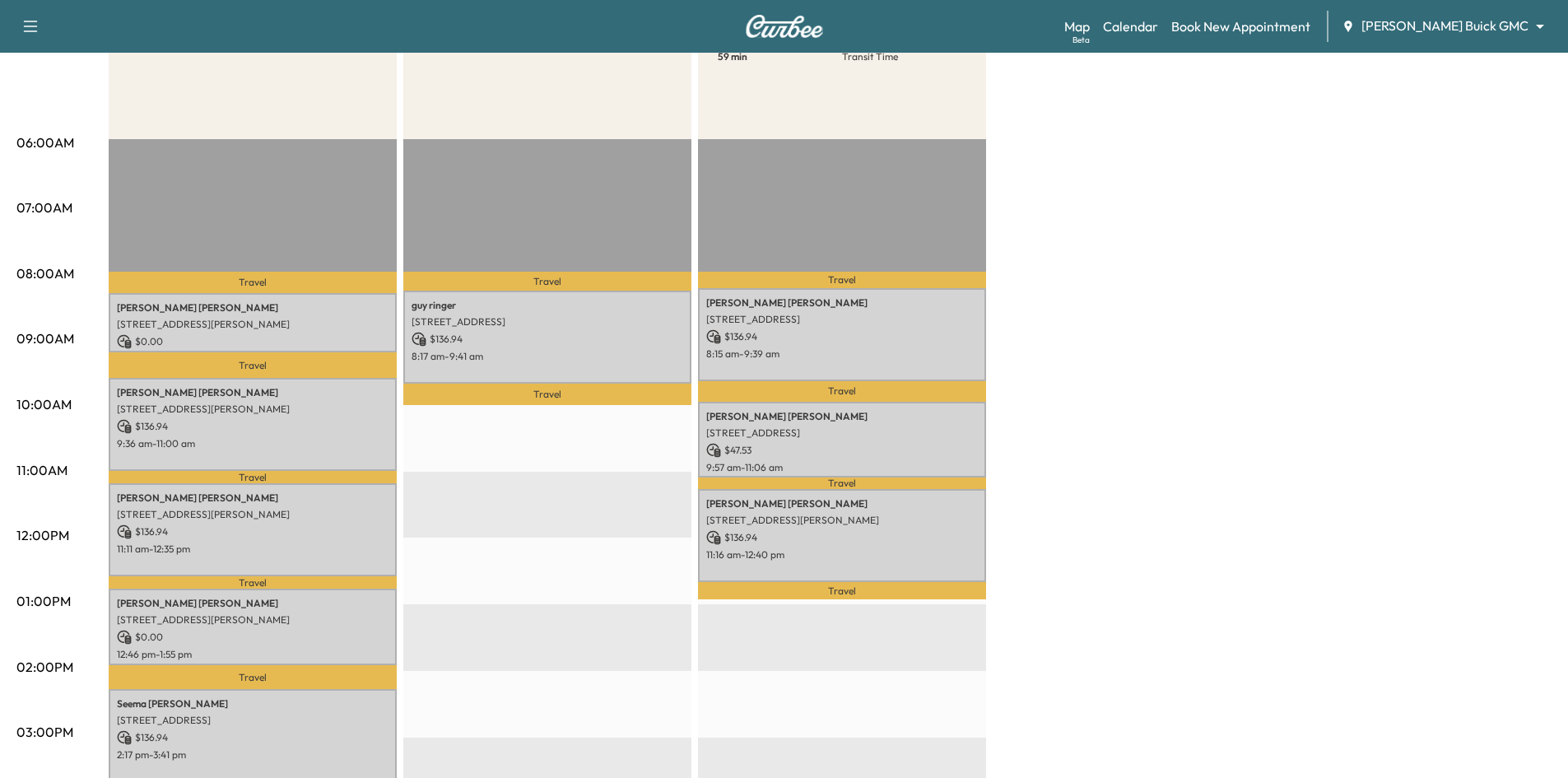
scroll to position [329, 0]
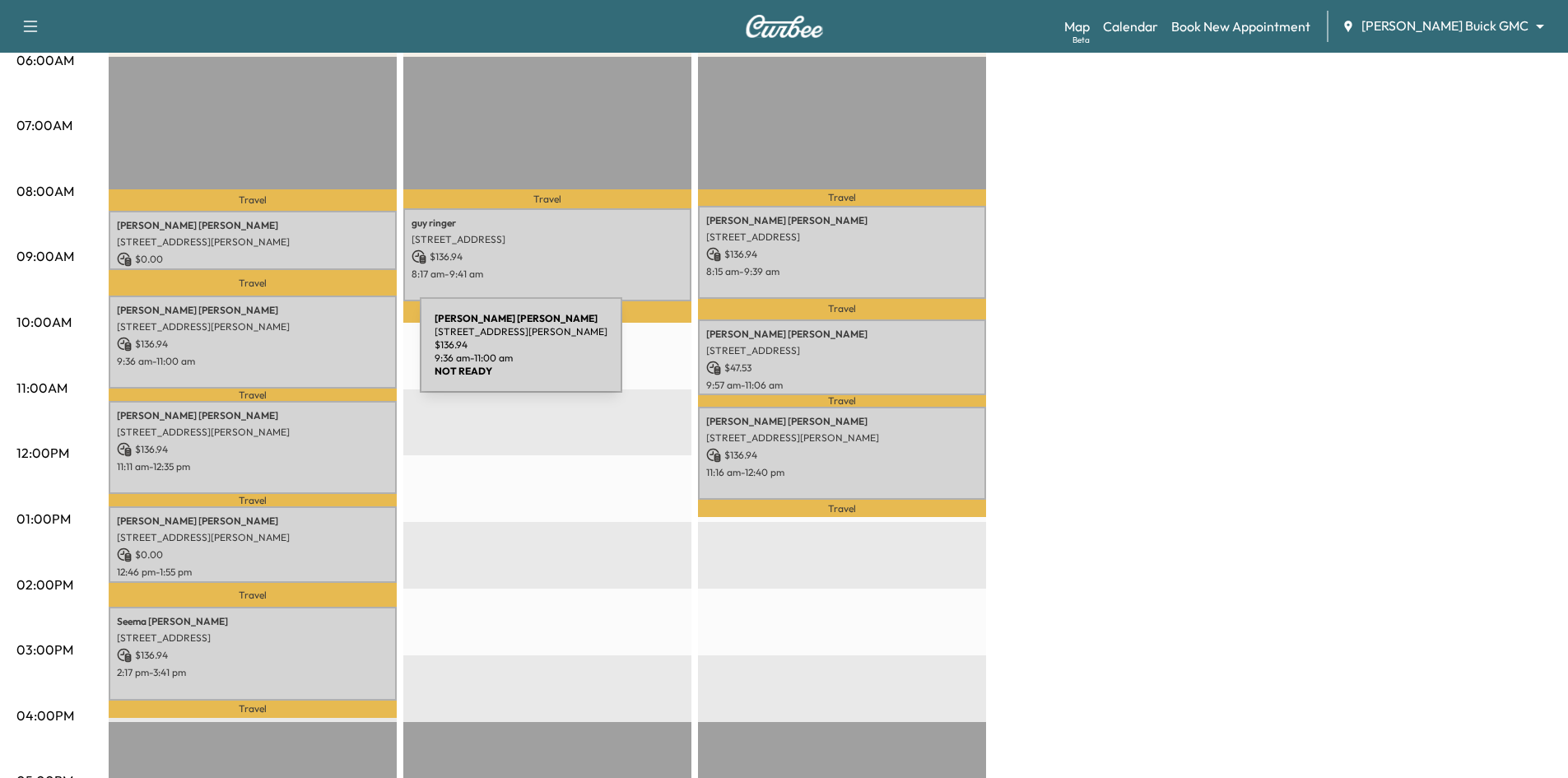
click at [296, 355] on p "9:36 am - 11:00 am" at bounding box center [253, 361] width 272 height 13
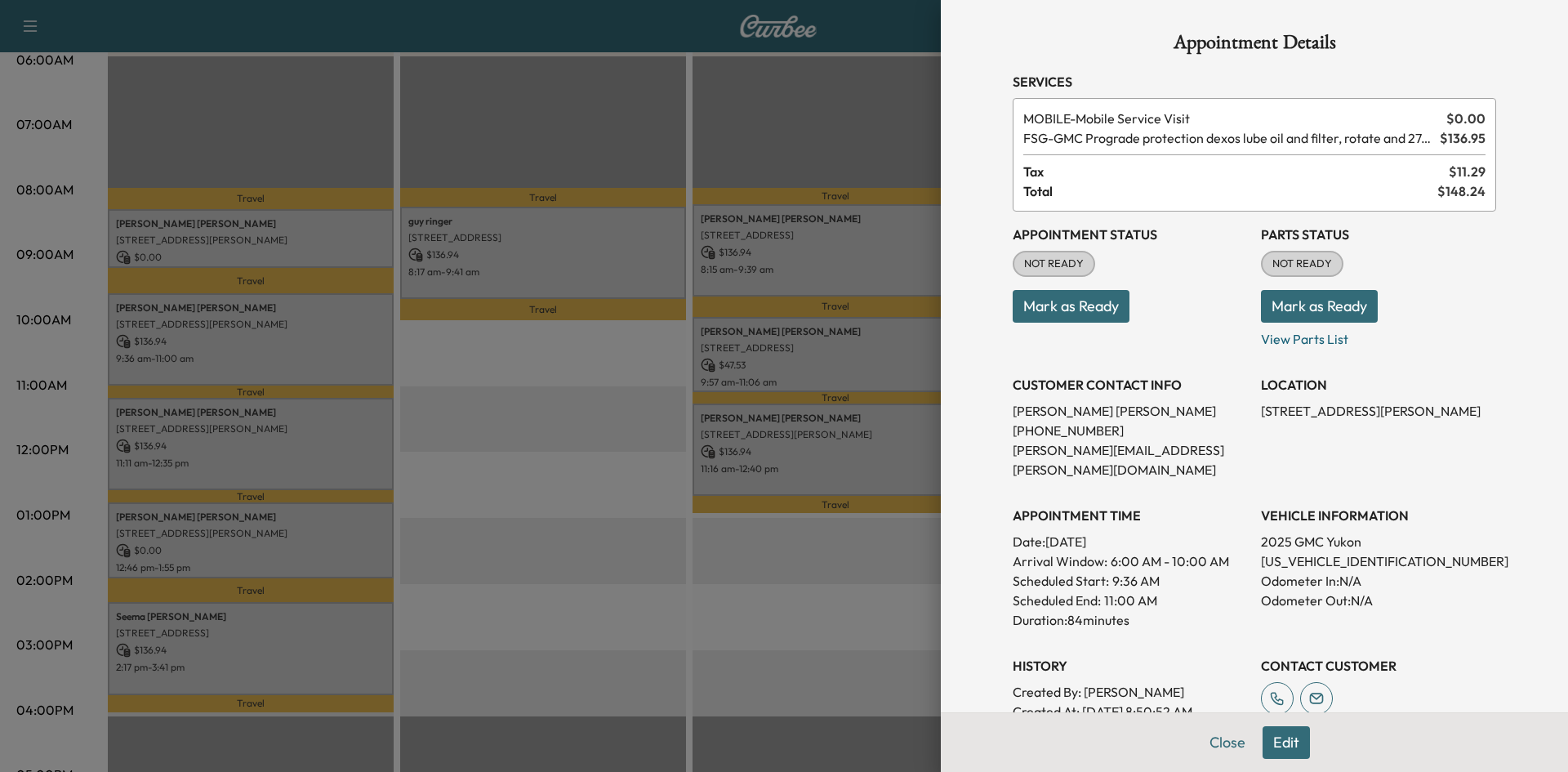
click at [422, 421] on div at bounding box center [784, 386] width 1568 height 772
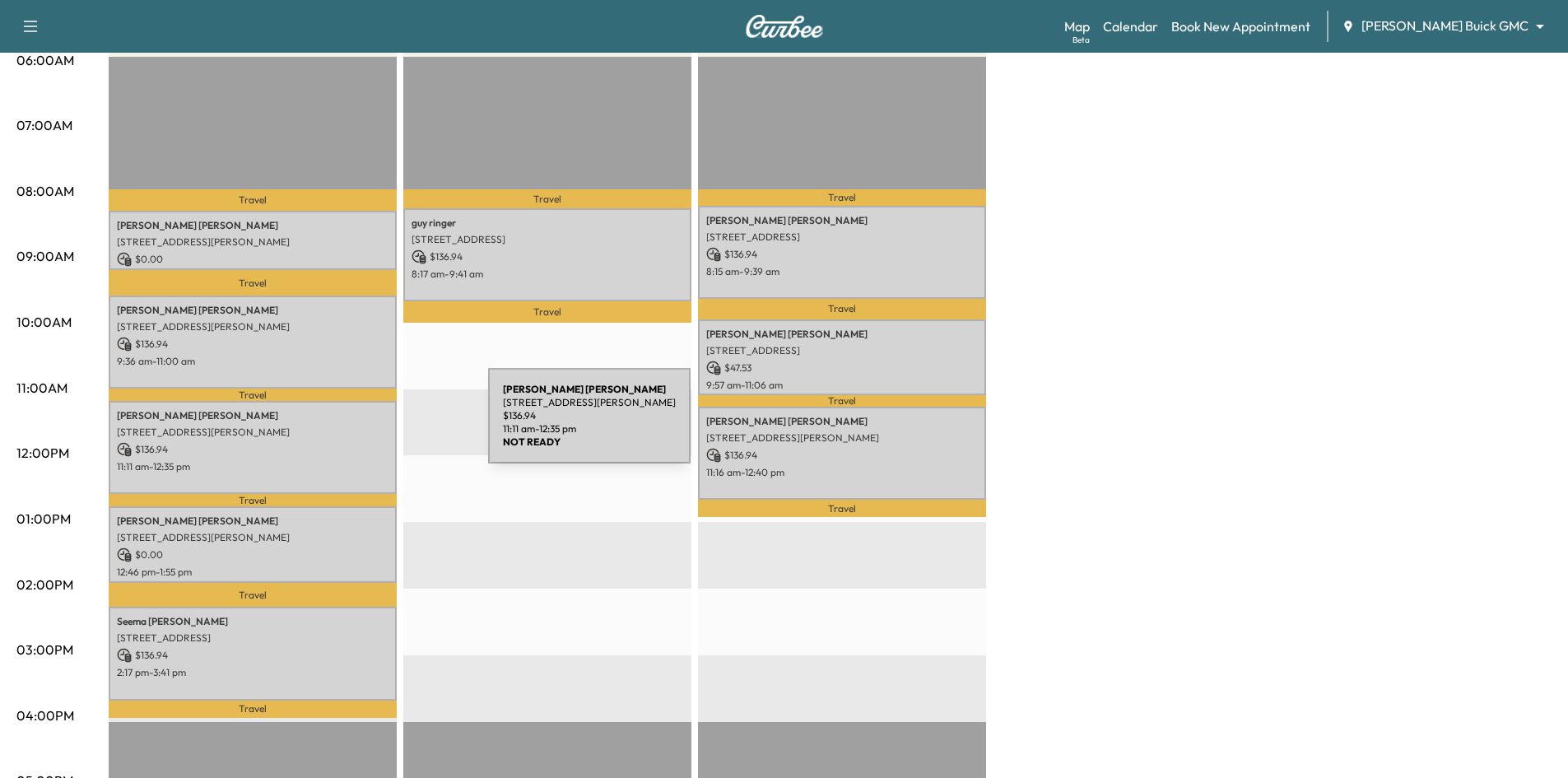
click at [363, 427] on p "5807 Liverpool Street, Aubrey, TX 76227, US" at bounding box center [253, 432] width 272 height 13
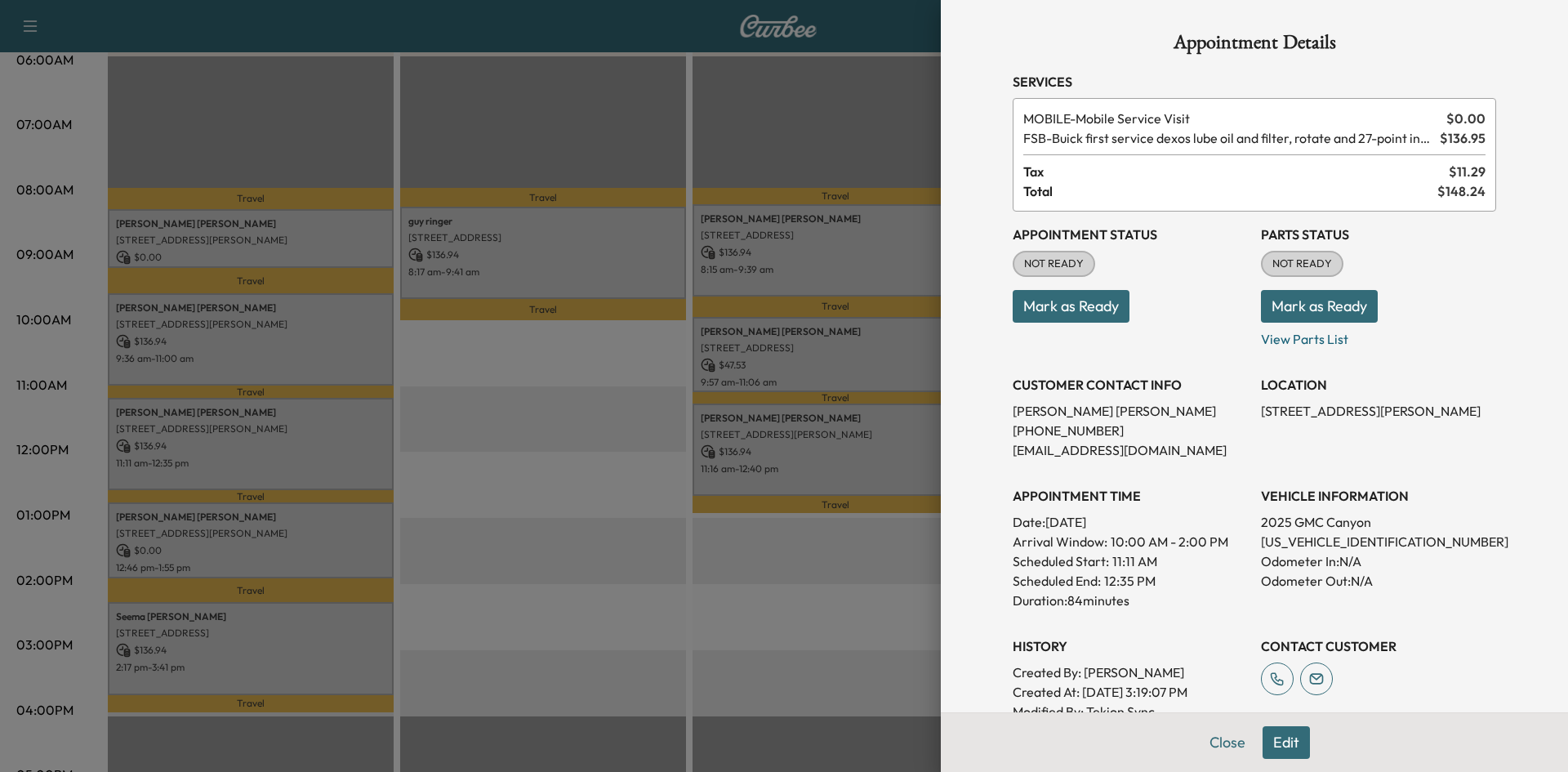
drag, startPoint x: 557, startPoint y: 463, endPoint x: 537, endPoint y: 466, distance: 20.2
click at [552, 464] on div at bounding box center [784, 386] width 1568 height 772
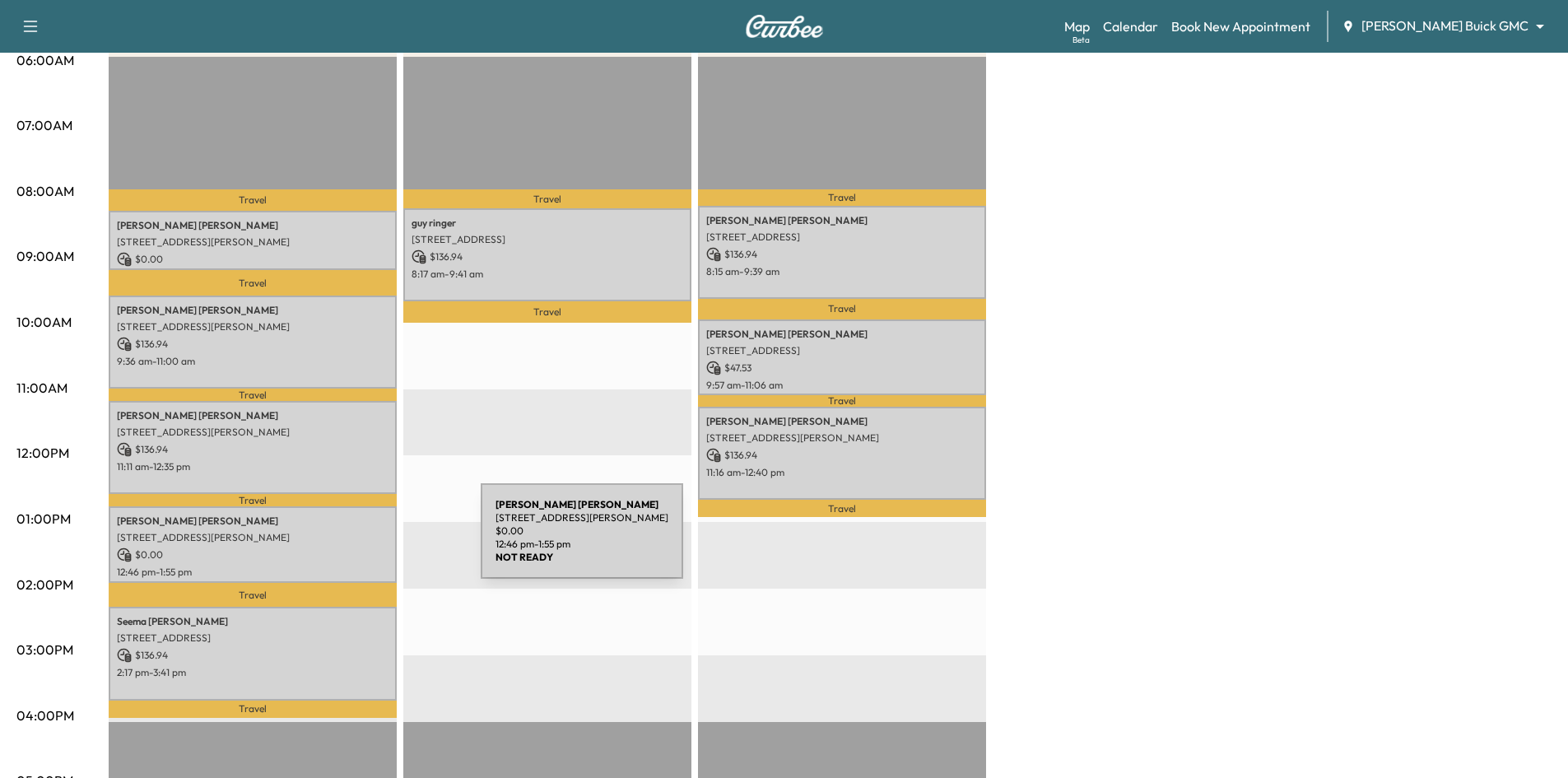
click at [357, 541] on div "David Rayburn 420 Esperanza Dr, Prosper, TX 75078, USA $ 0.00 12:46 pm - 1:55 pm" at bounding box center [252, 544] width 288 height 77
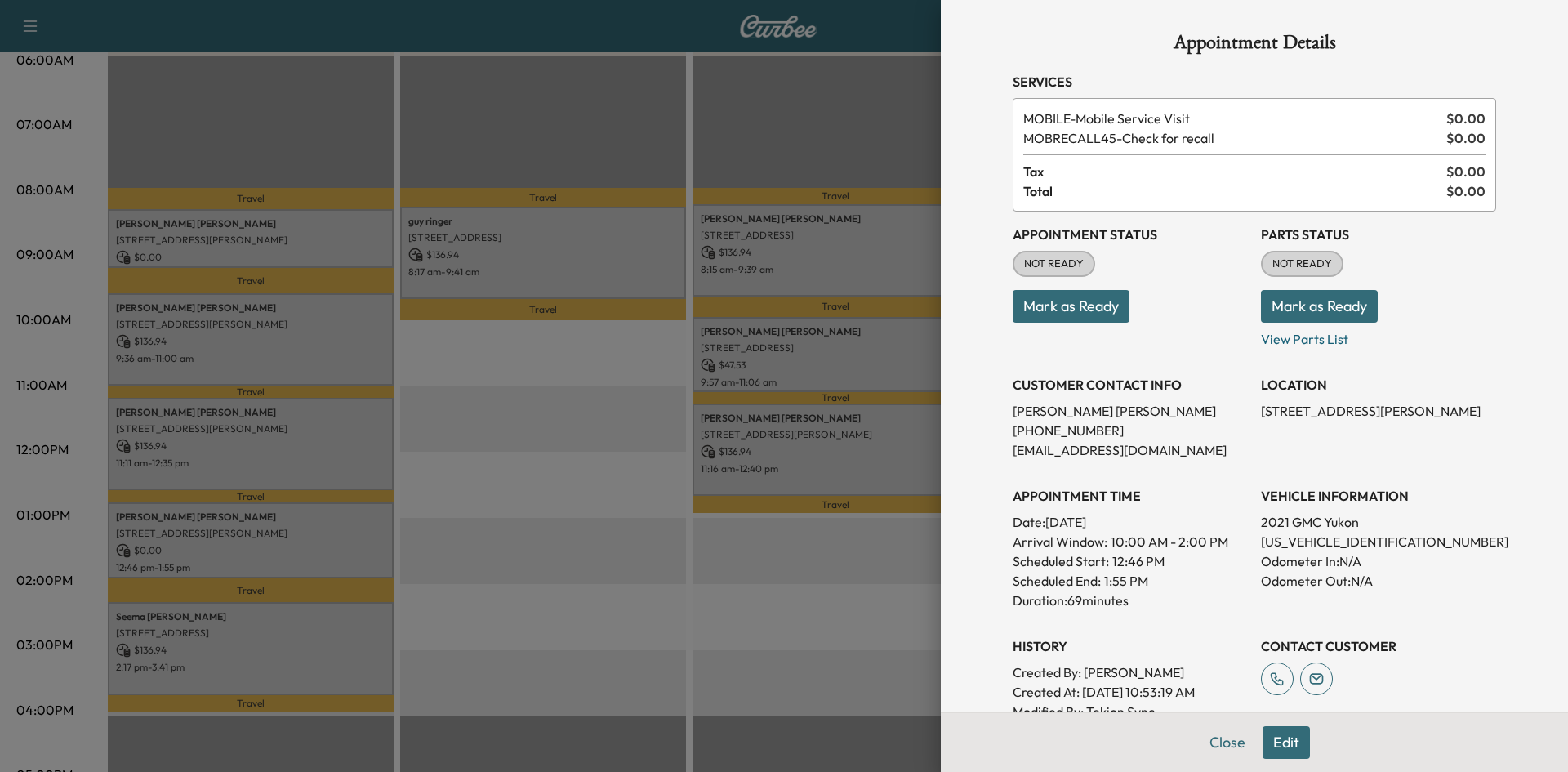
click at [555, 573] on div at bounding box center [784, 386] width 1568 height 772
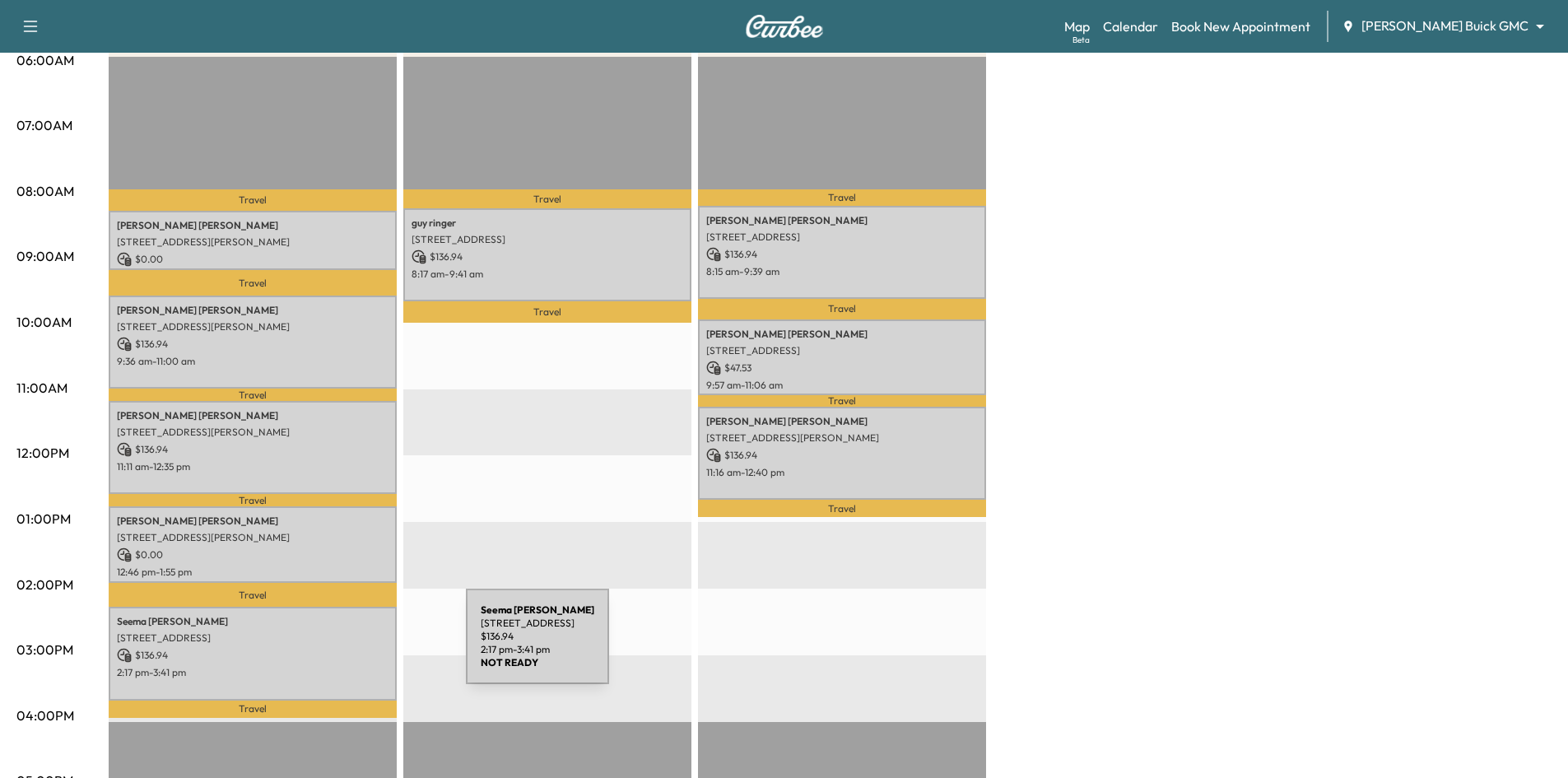
click at [342, 648] on p "$ 136.94" at bounding box center [253, 655] width 272 height 15
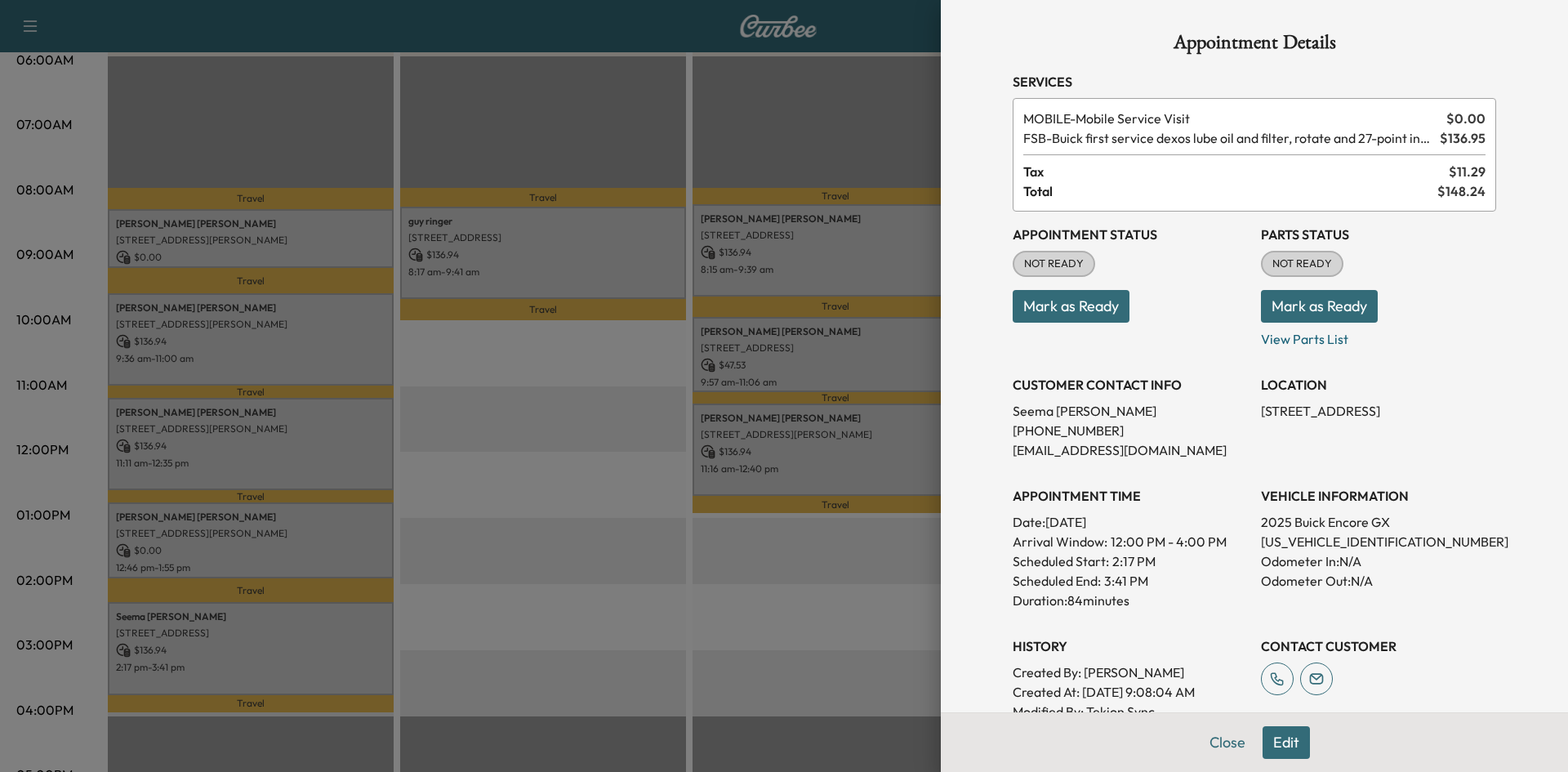
click at [520, 618] on div at bounding box center [784, 386] width 1568 height 772
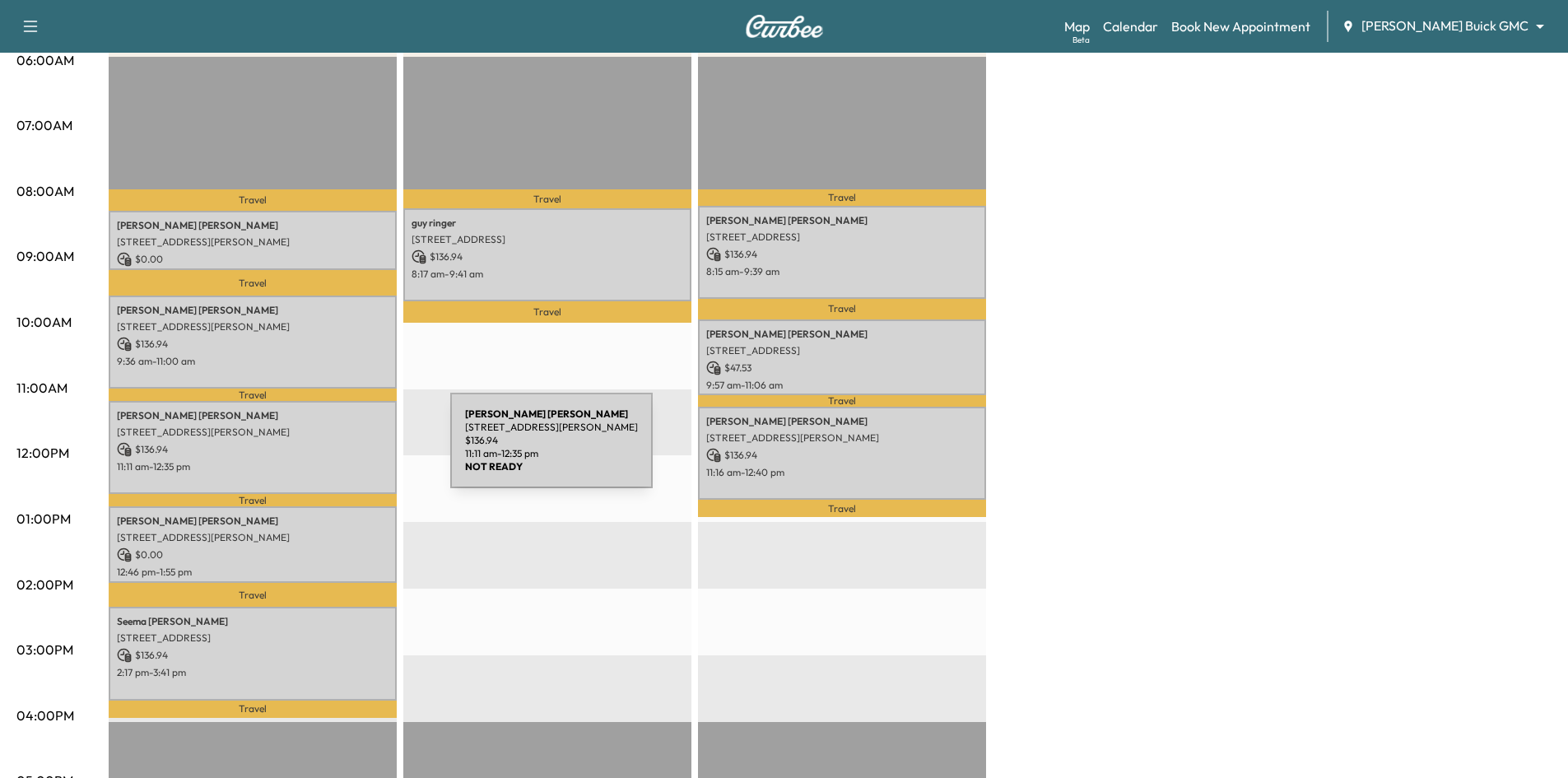
click at [326, 450] on p "$ 136.94" at bounding box center [253, 449] width 272 height 15
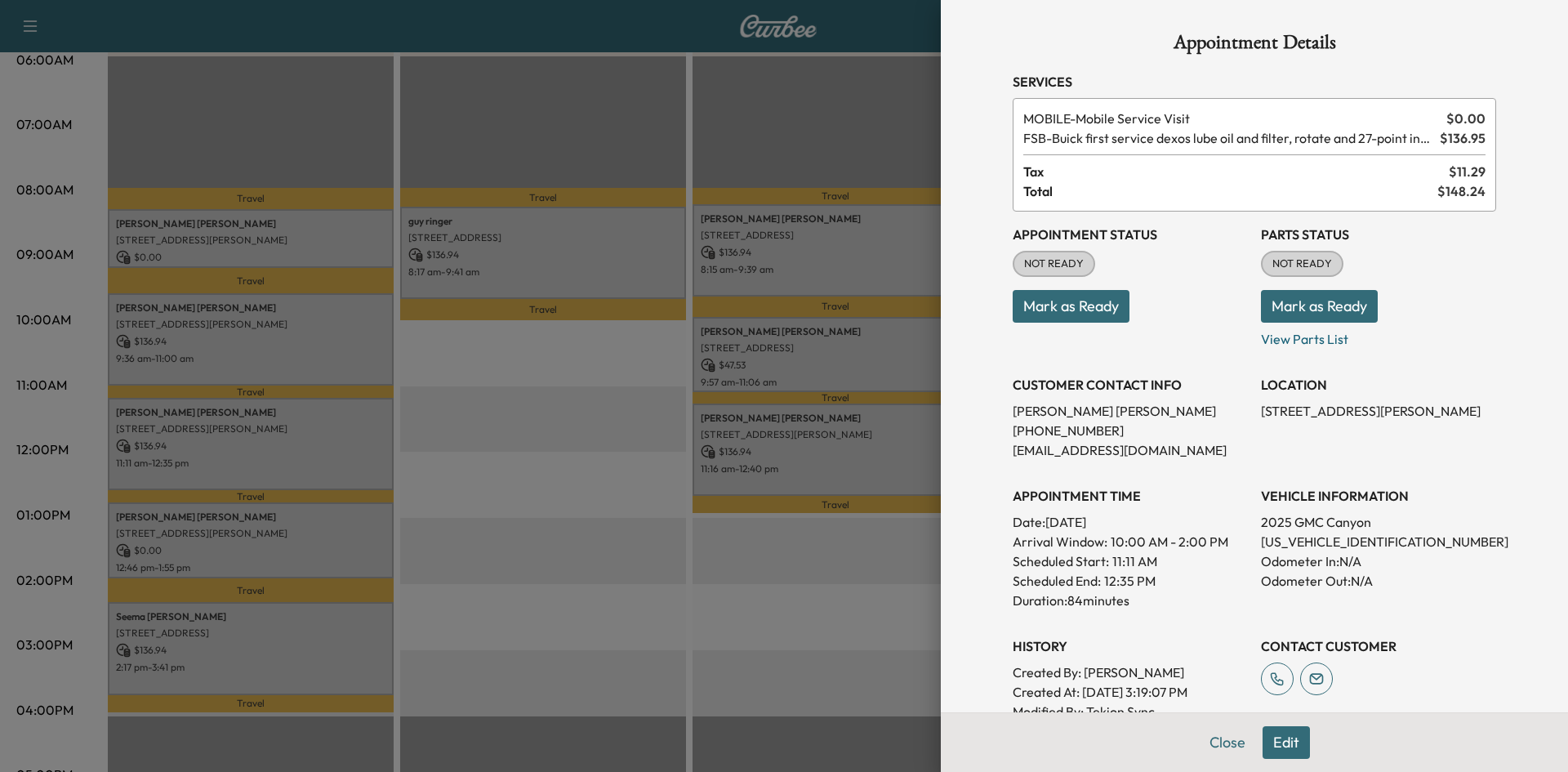
click at [454, 448] on div at bounding box center [784, 386] width 1568 height 772
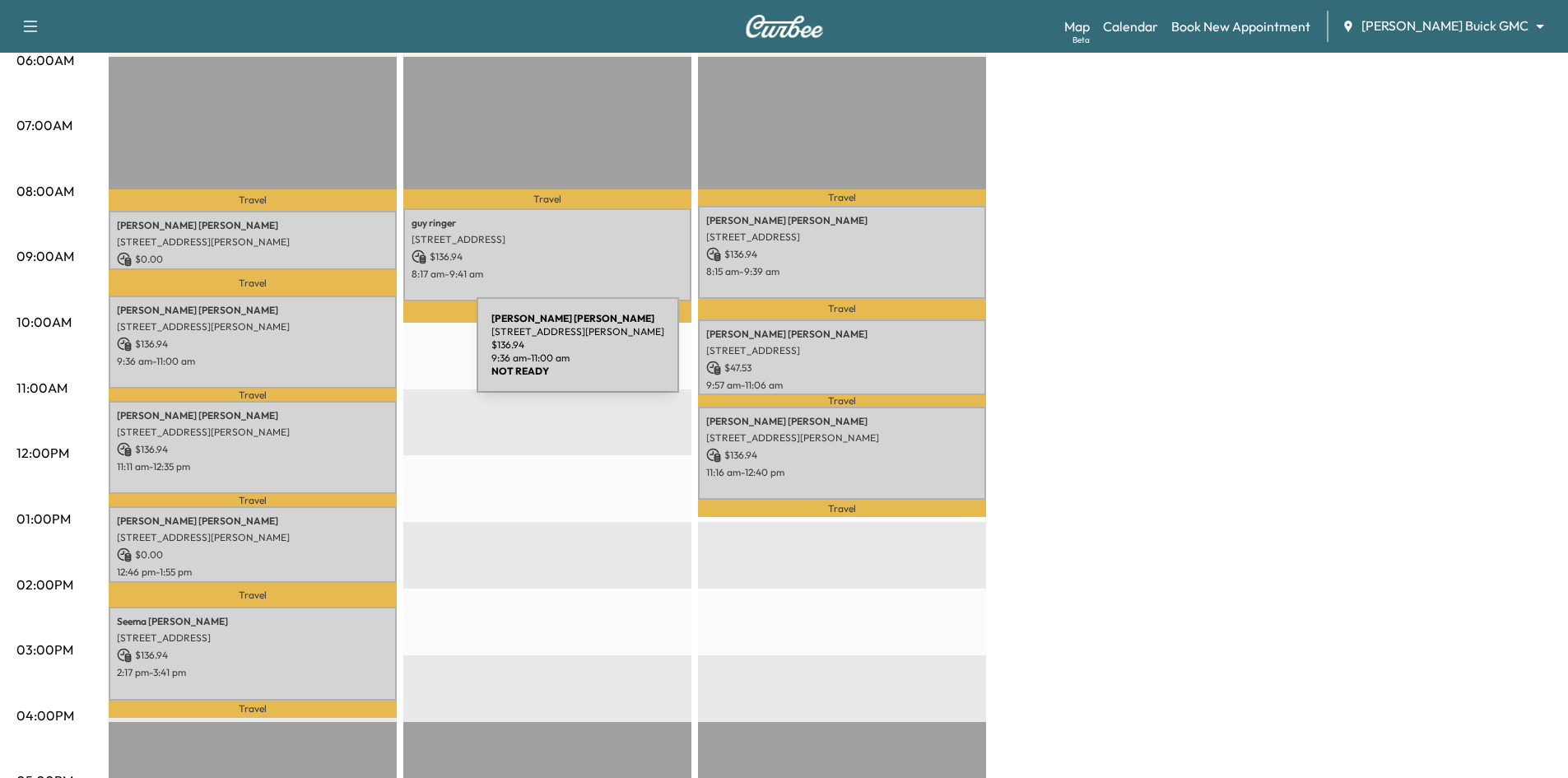
click at [353, 355] on p "9:36 am - 11:00 am" at bounding box center [253, 361] width 272 height 13
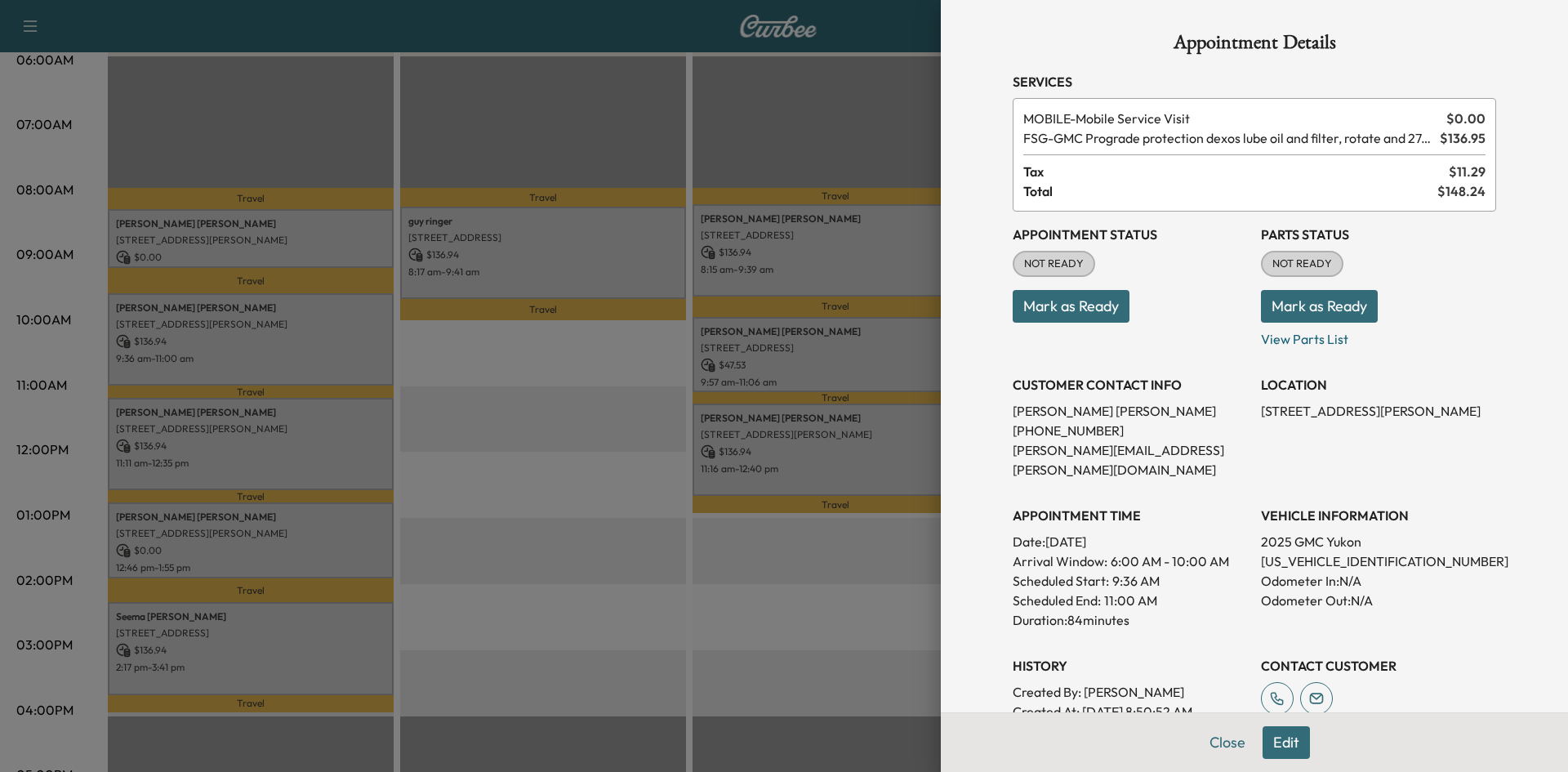
click at [464, 391] on div at bounding box center [784, 386] width 1568 height 772
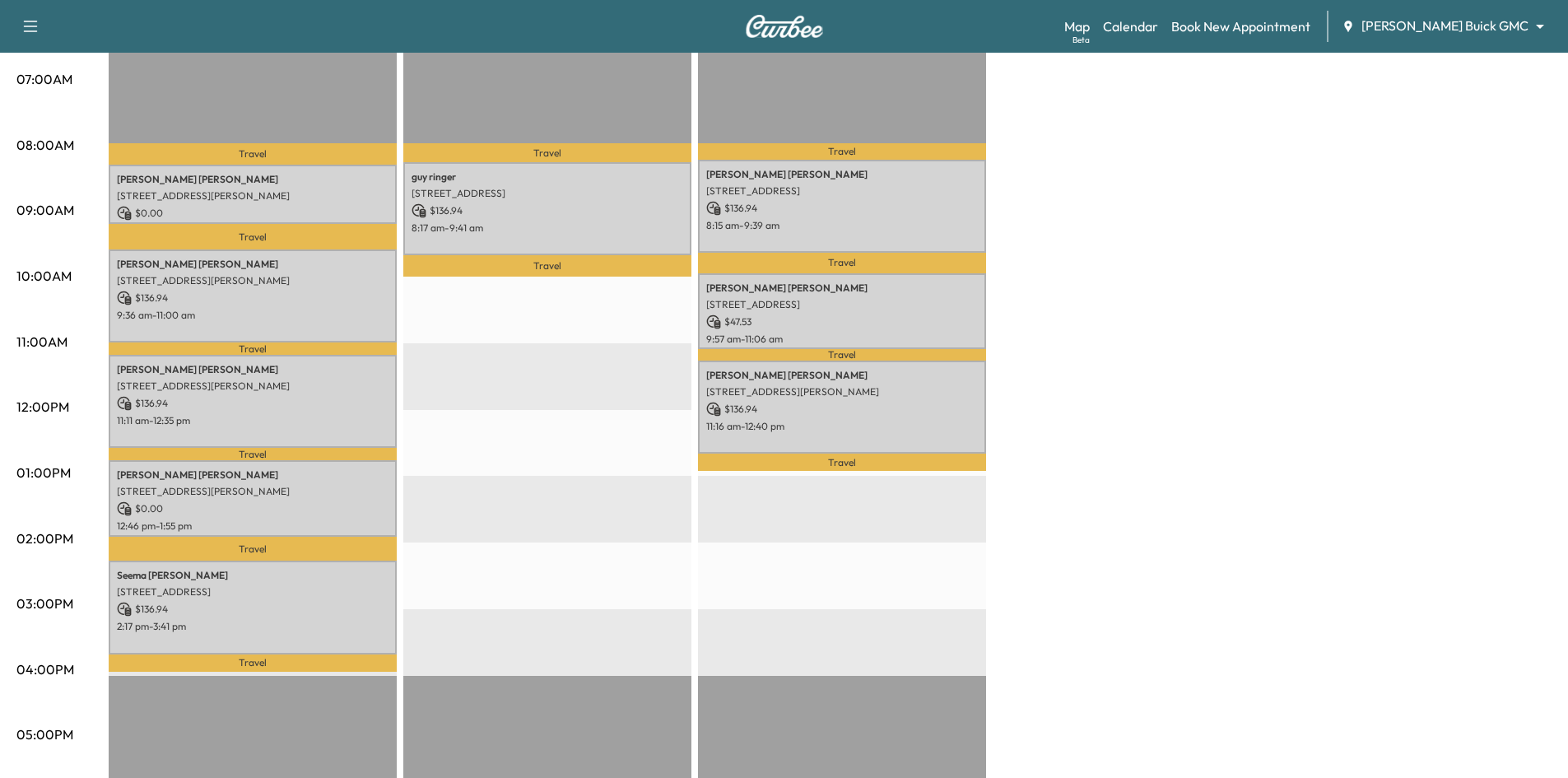
scroll to position [412, 0]
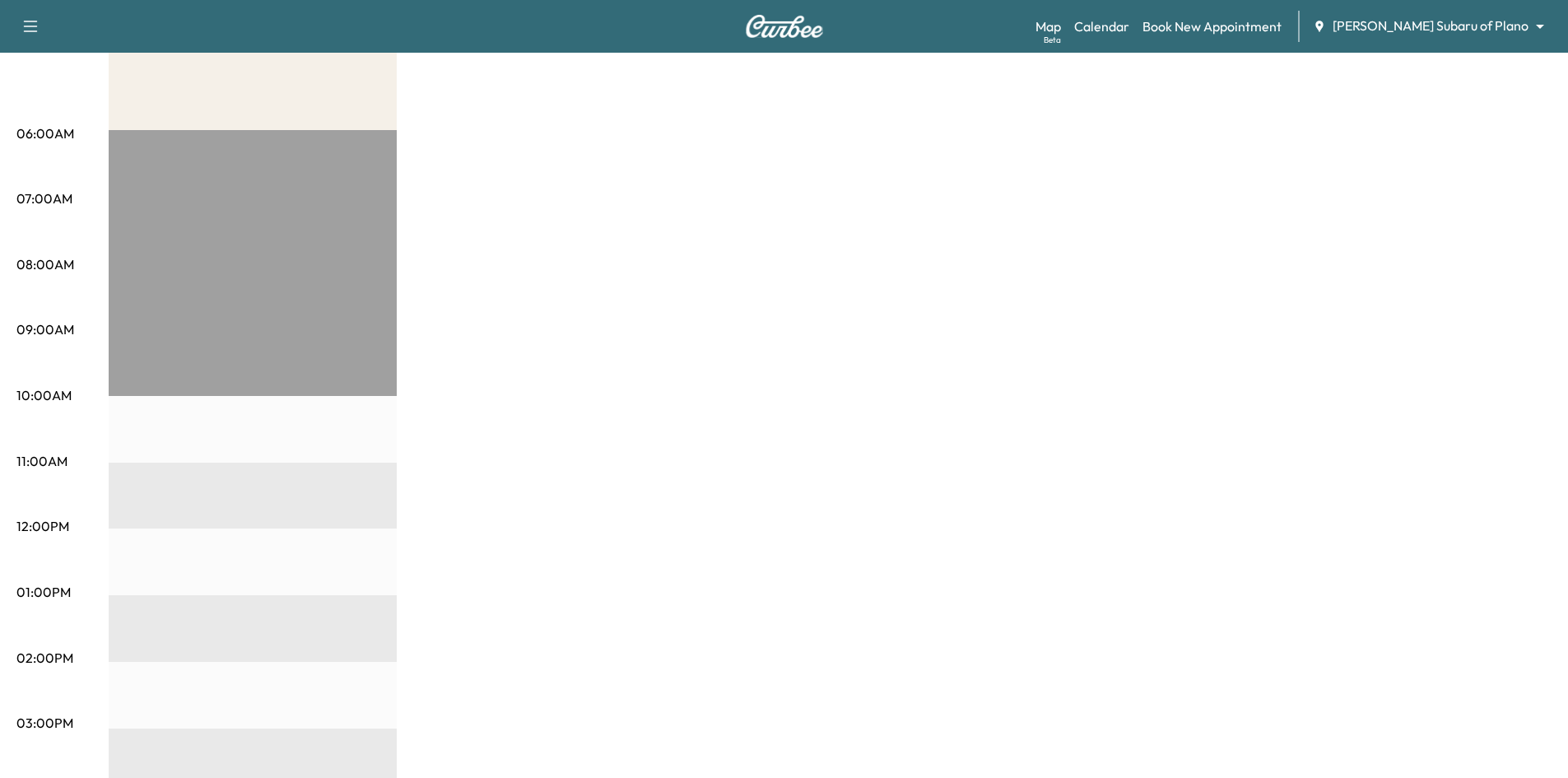
scroll to position [441, 0]
